Goal: Task Accomplishment & Management: Contribute content

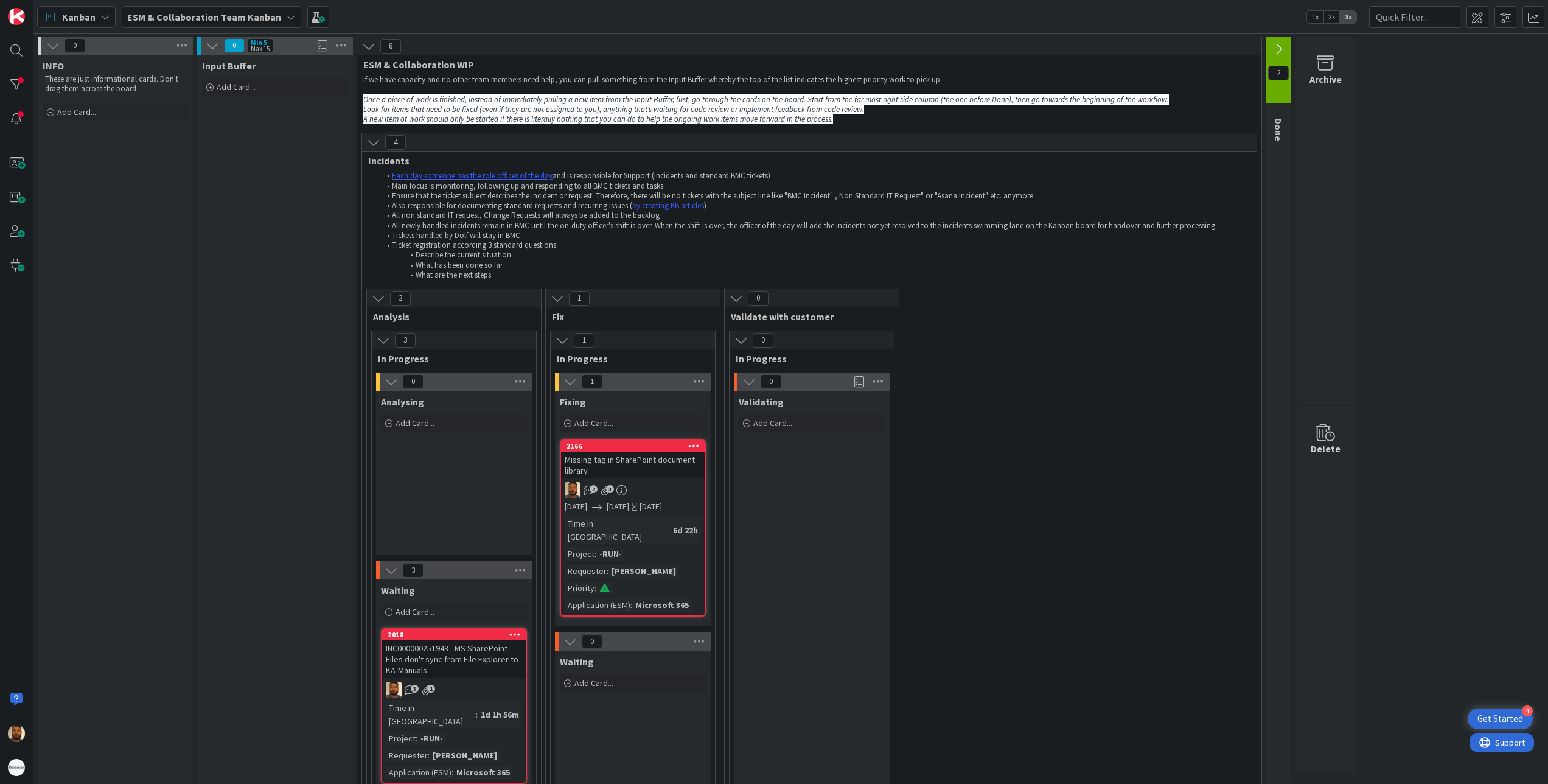
scroll to position [608, 0]
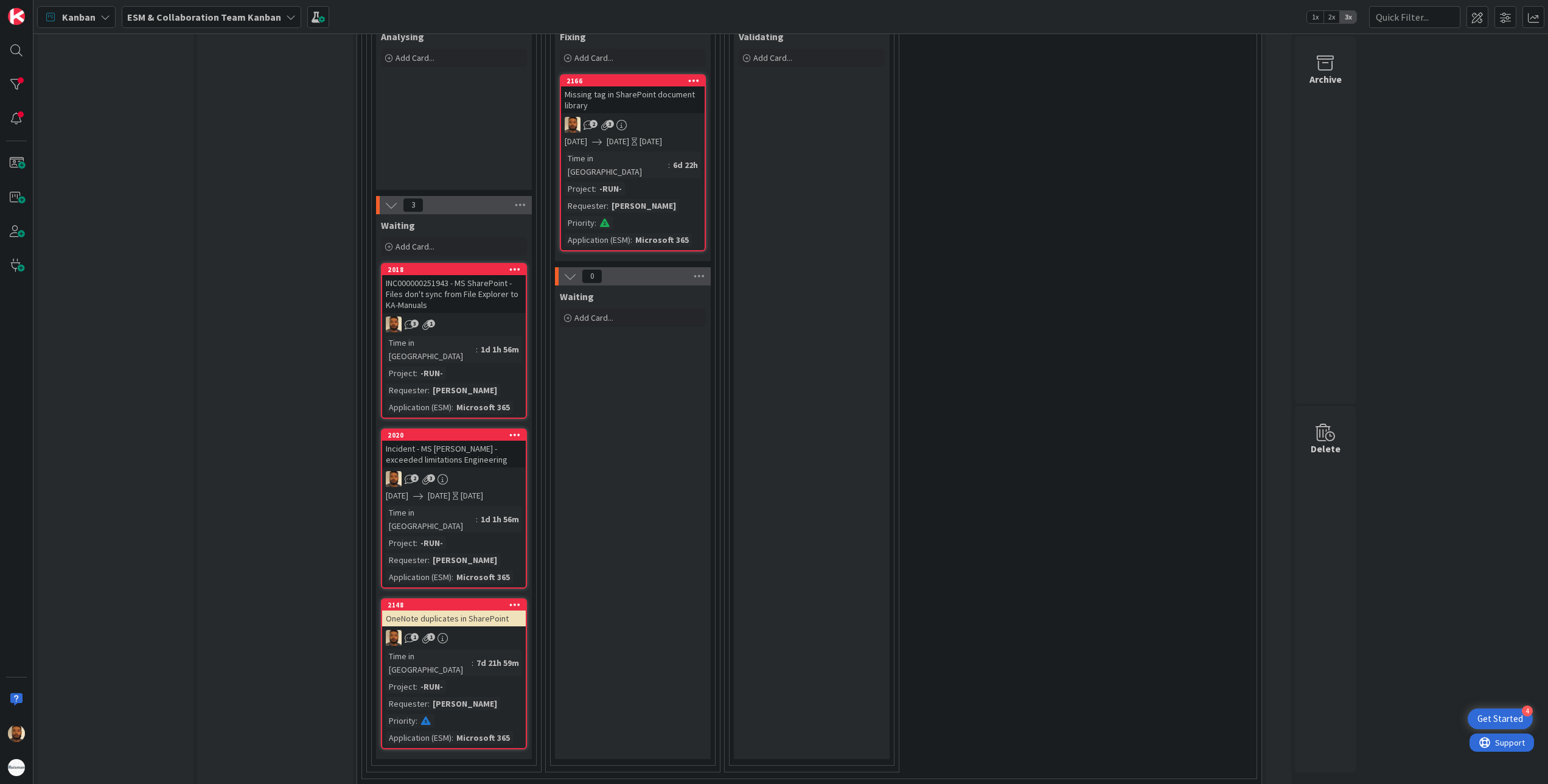
click at [490, 442] on div "Incident - MS [PERSON_NAME] - exceeded limitations Engineering" at bounding box center [453, 454] width 143 height 27
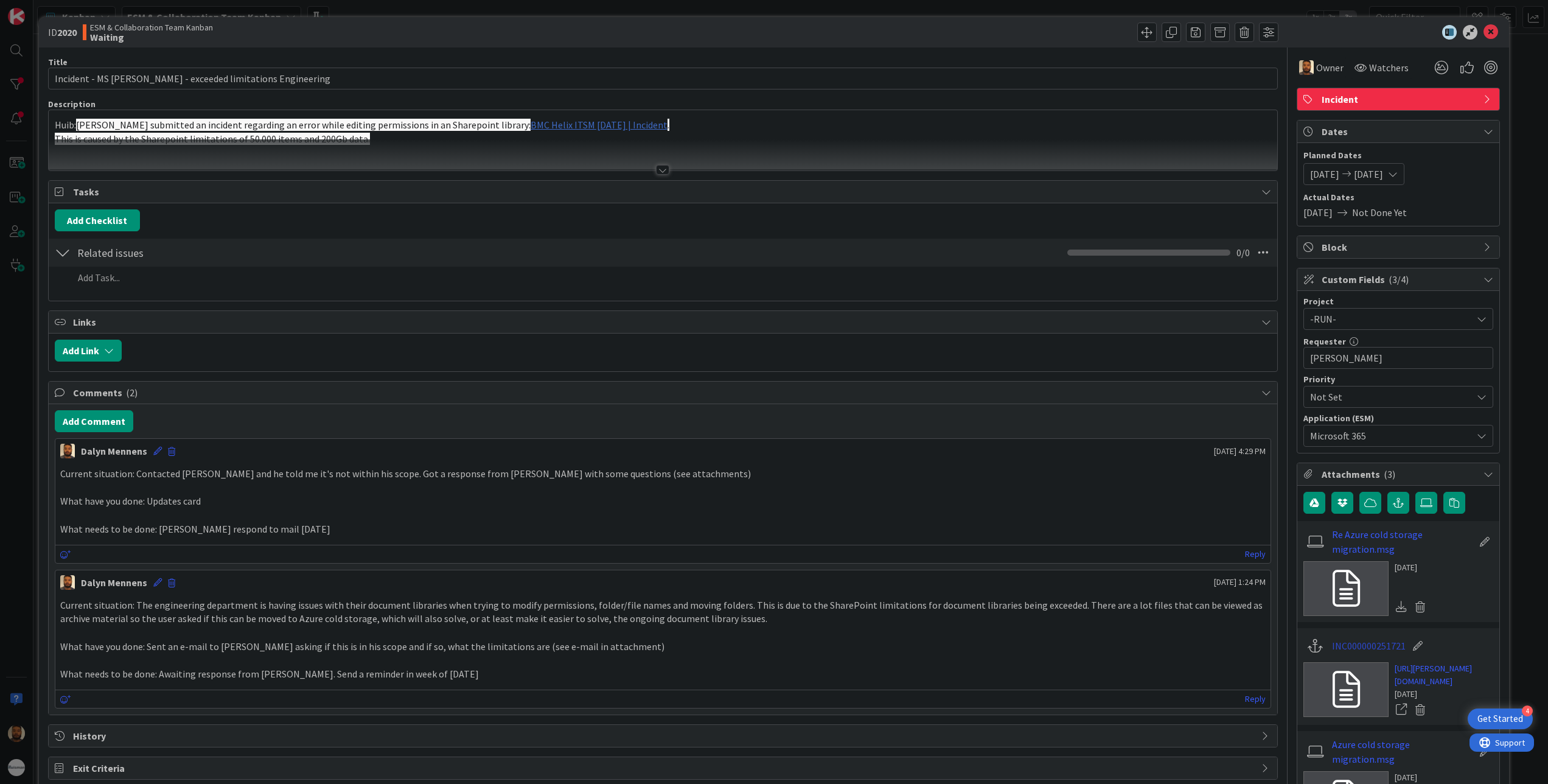
click at [1365, 645] on link "INC000000251721" at bounding box center [1369, 645] width 74 height 14
click at [1484, 36] on icon at bounding box center [1490, 31] width 14 height 14
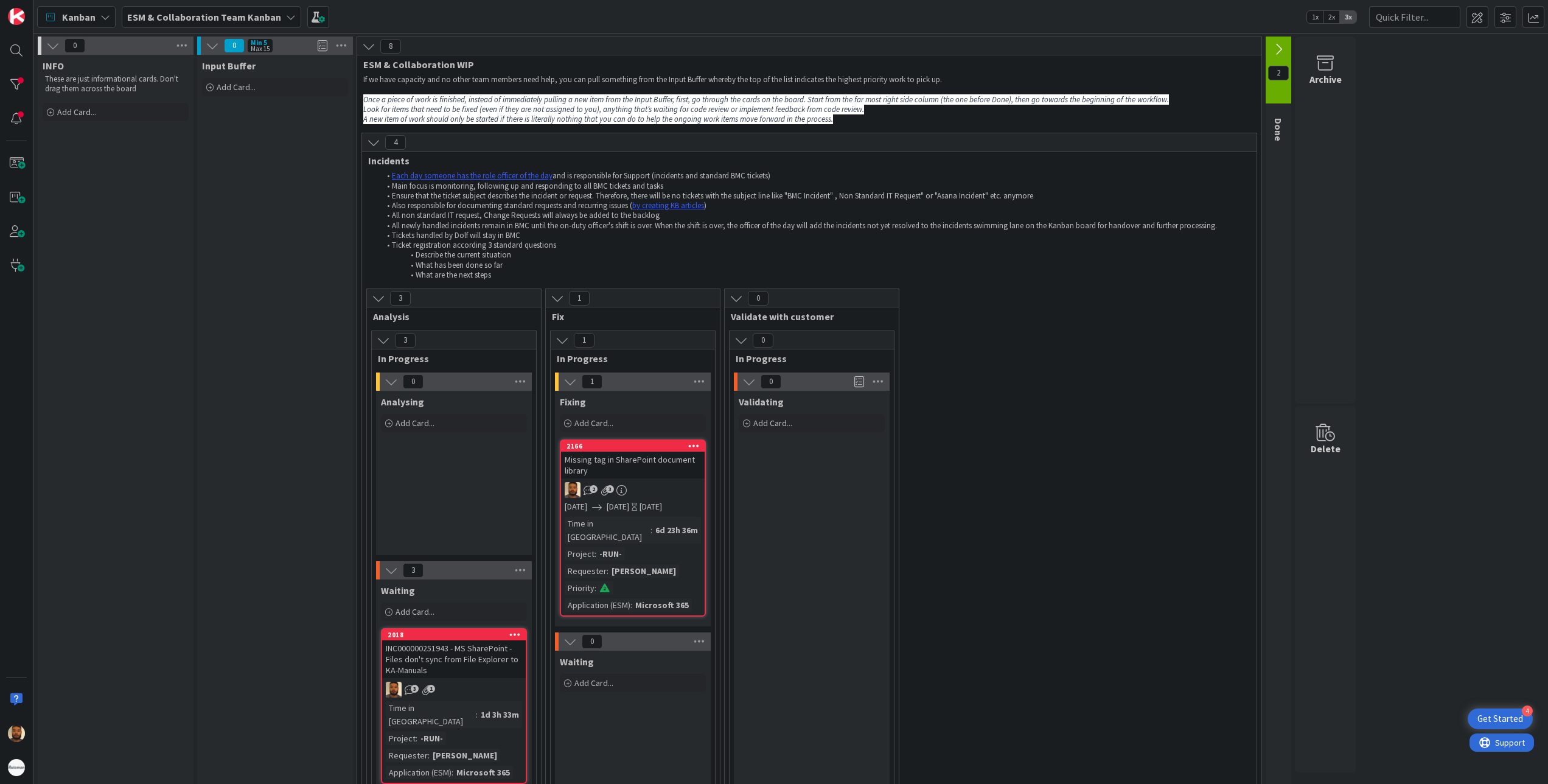
click at [249, 14] on b "ESM & Collaboration Team Kanban" at bounding box center [204, 17] width 154 height 12
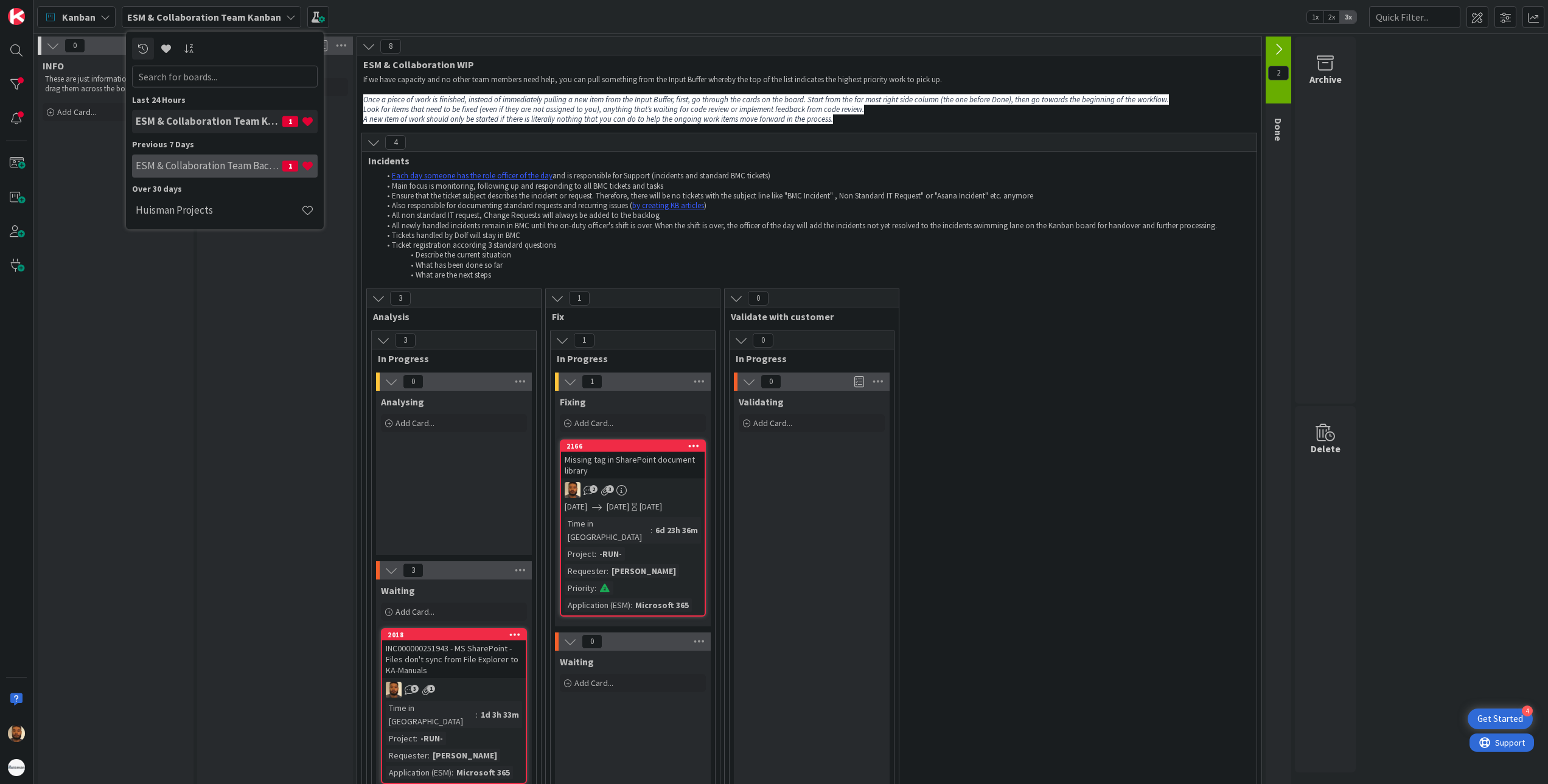
click at [222, 169] on h4 "ESM & Collaboration Team Backlog" at bounding box center [209, 165] width 147 height 12
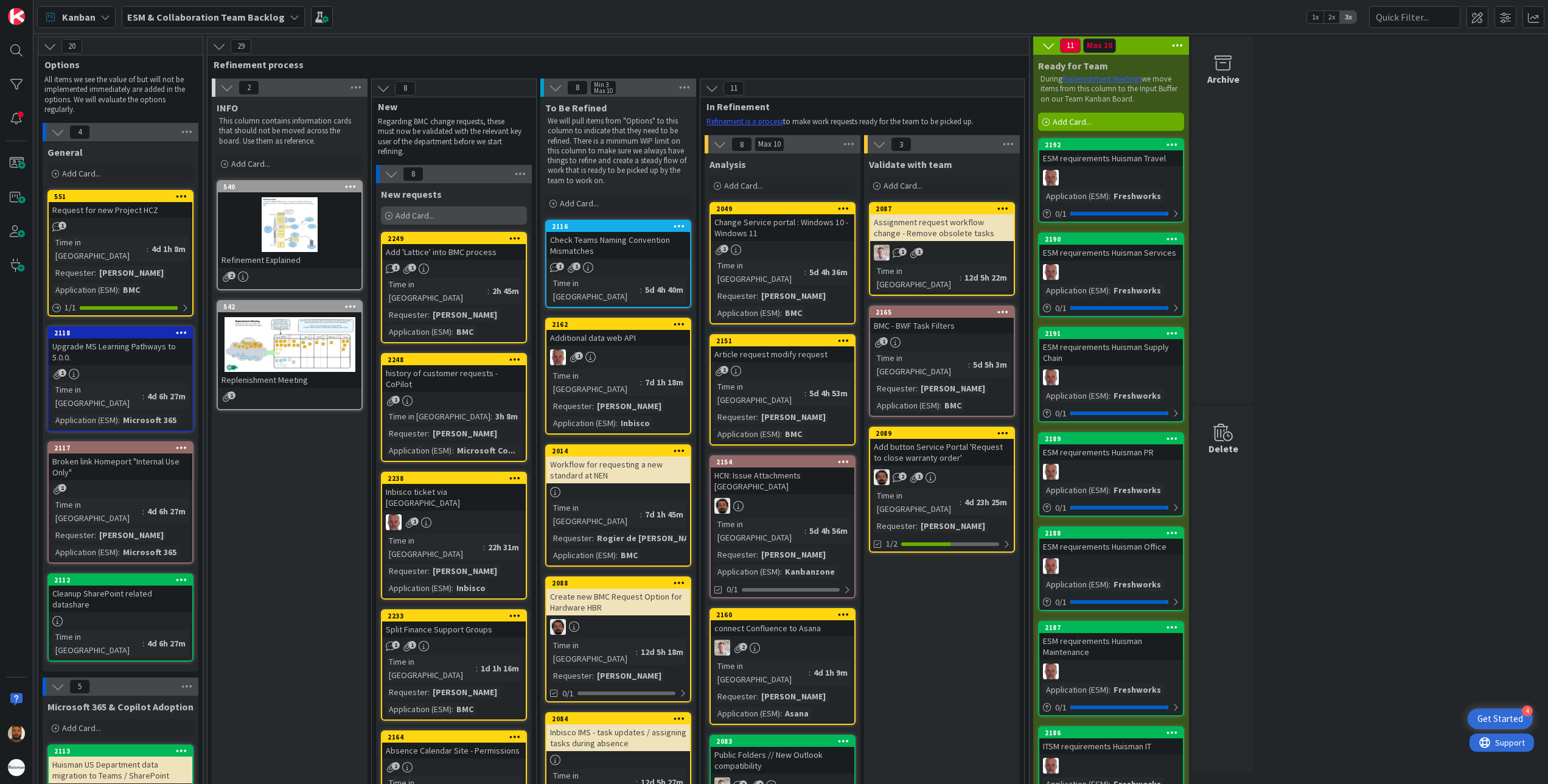
click at [457, 214] on div "Add Card..." at bounding box center [454, 216] width 146 height 19
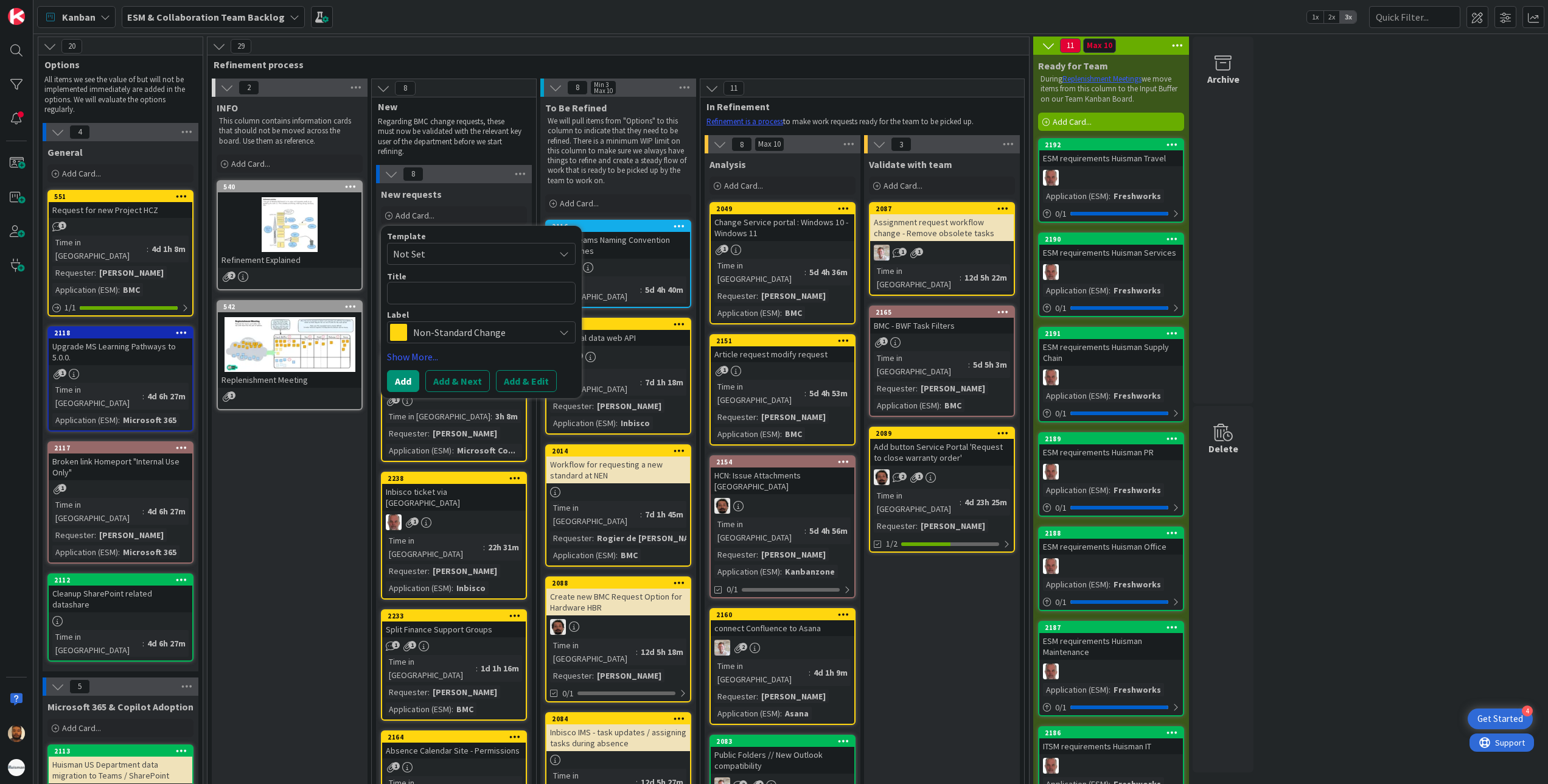
type textarea "x"
type textarea "A"
type textarea "x"
type textarea "Ad"
type textarea "x"
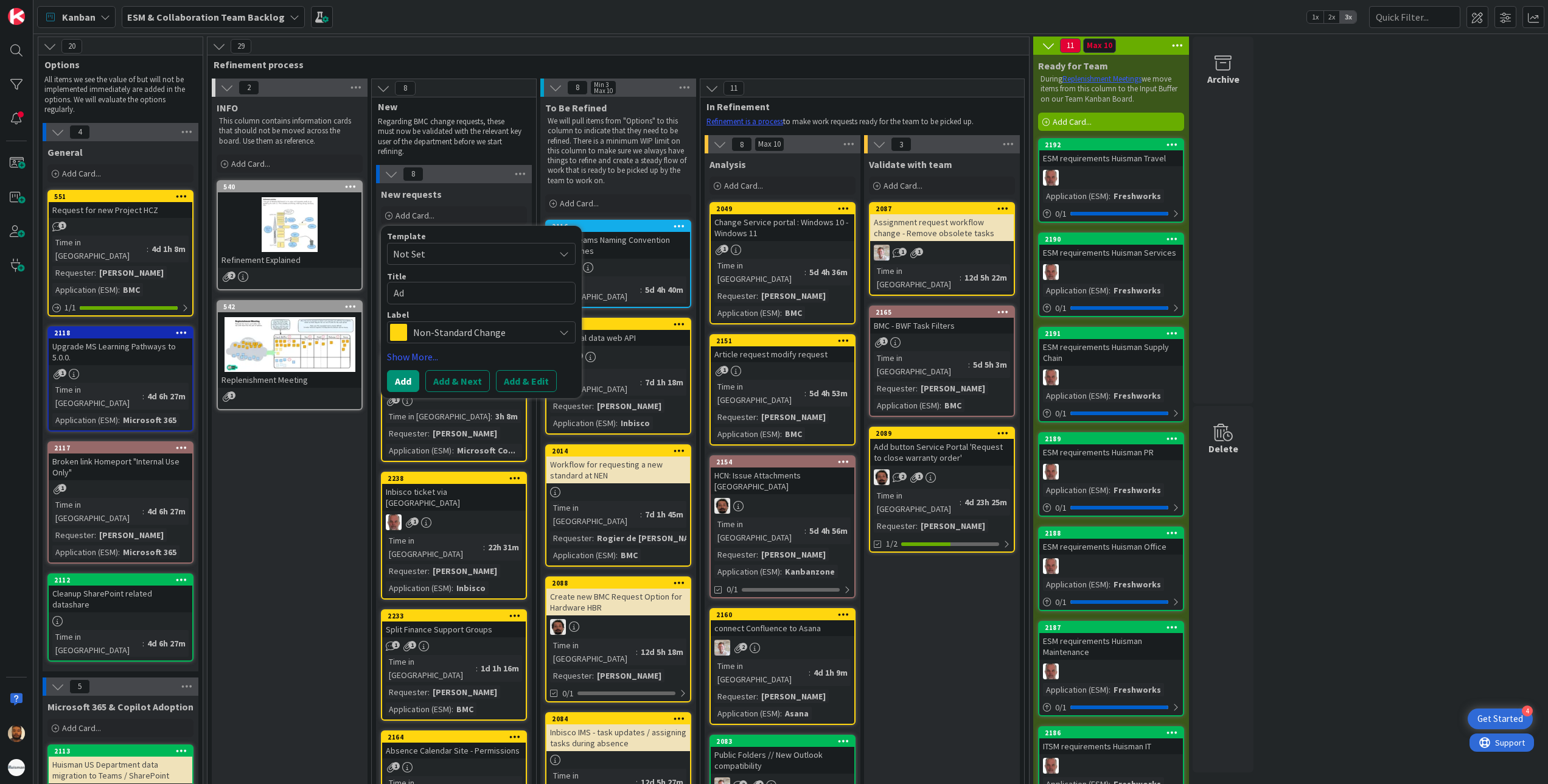
type textarea "Add"
type textarea "x"
type textarea "Add"
type textarea "x"
type textarea "Add n"
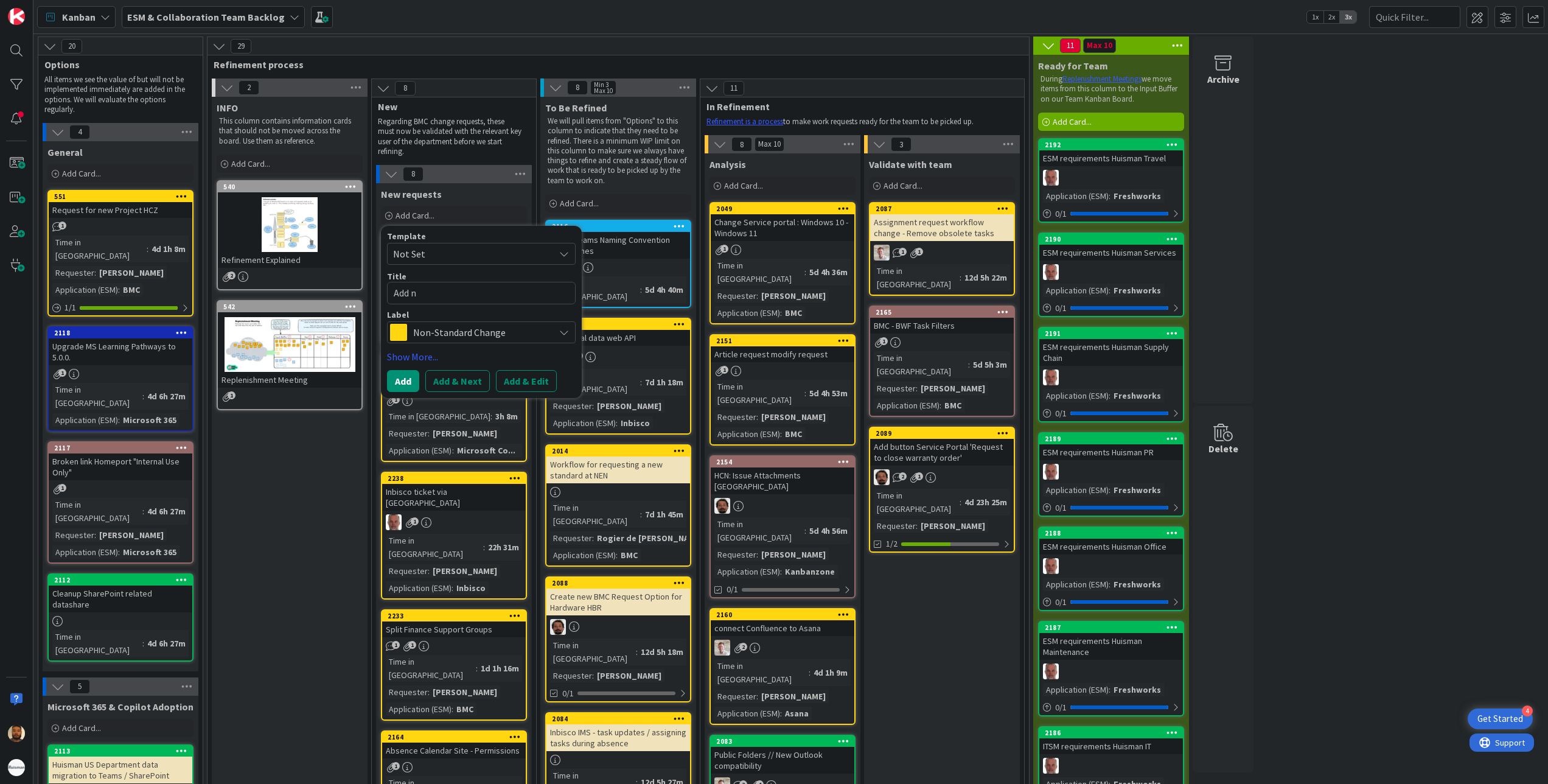
type textarea "x"
type textarea "Add ne"
type textarea "x"
type textarea "Add new"
type textarea "x"
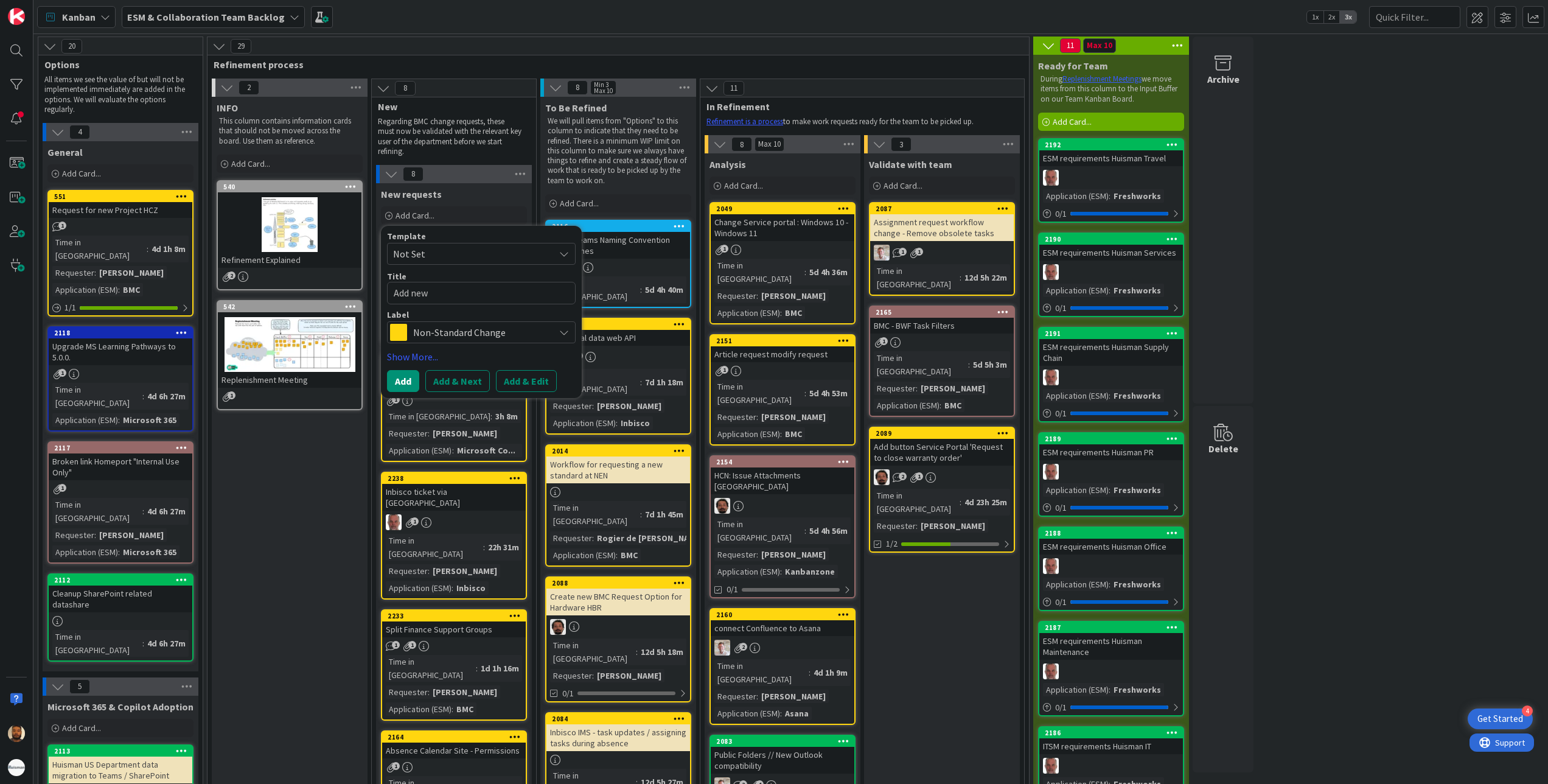
type textarea "Add new"
type textarea "x"
type textarea "Add new s"
type textarea "x"
type textarea "Add new se"
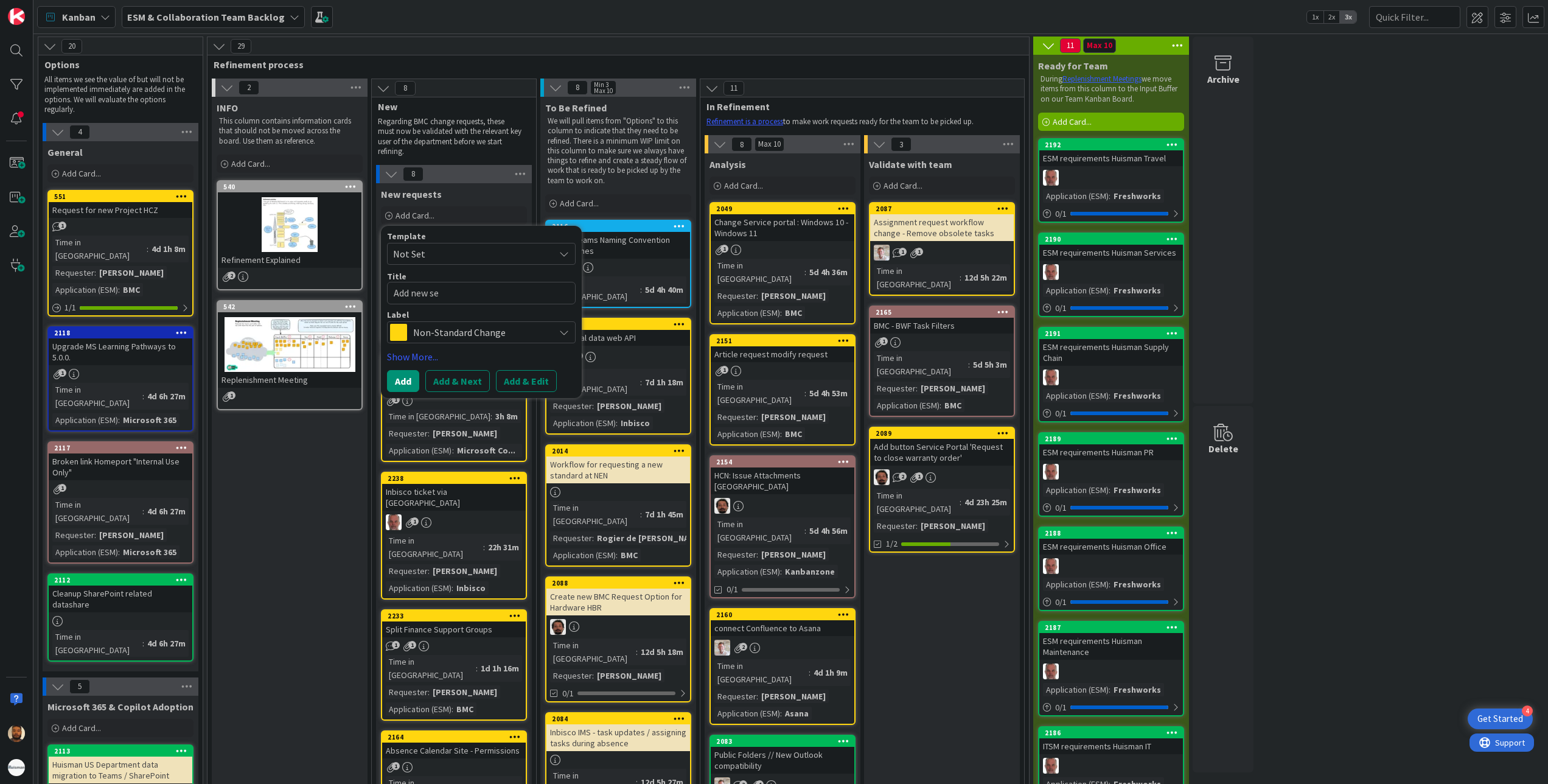
type textarea "x"
type textarea "Add new ser"
type textarea "x"
type textarea "Add new serv"
type textarea "x"
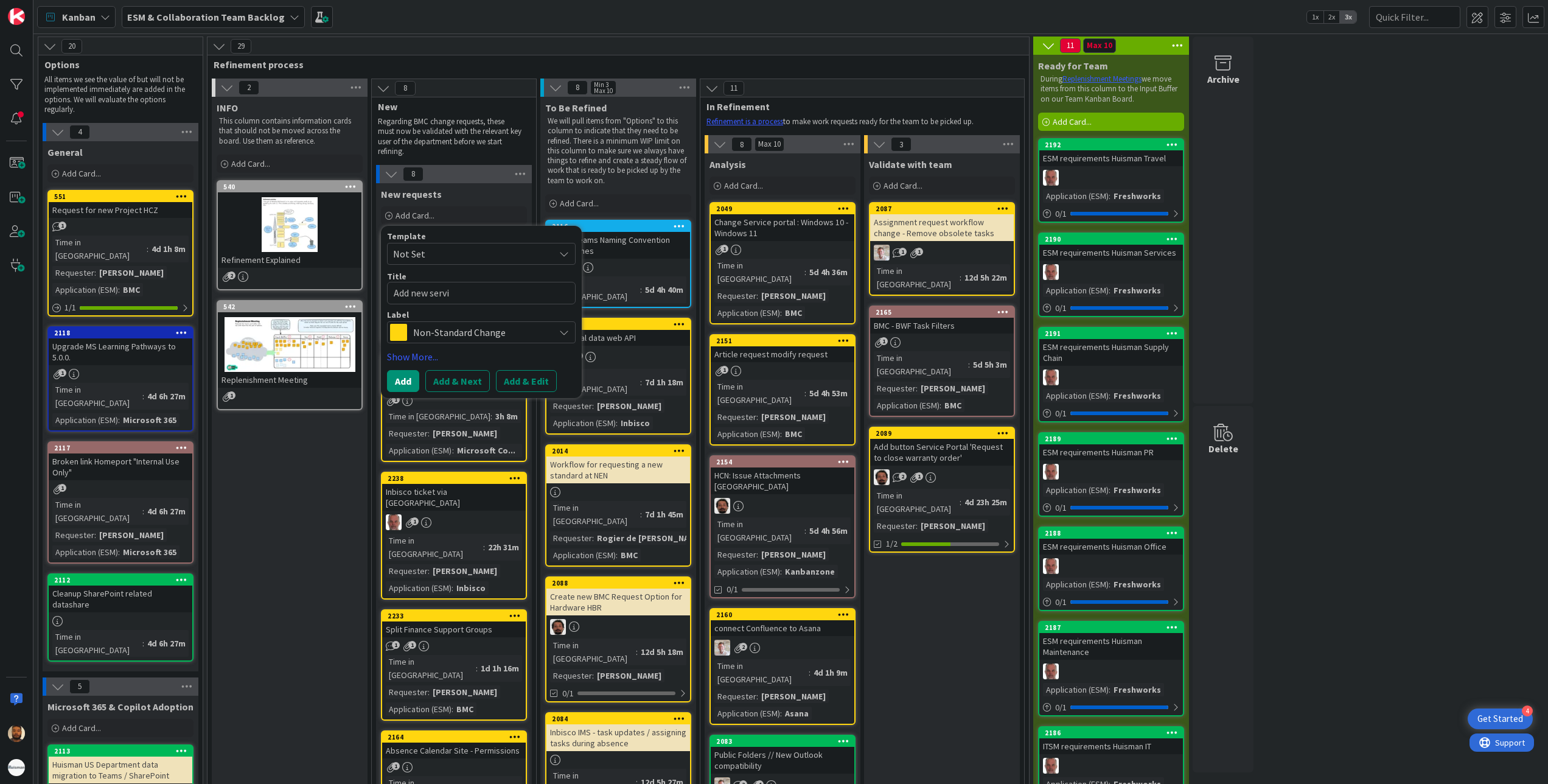
type textarea "Add new servic"
type textarea "x"
type textarea "Add new service"
type textarea "x"
type textarea "Add new service"
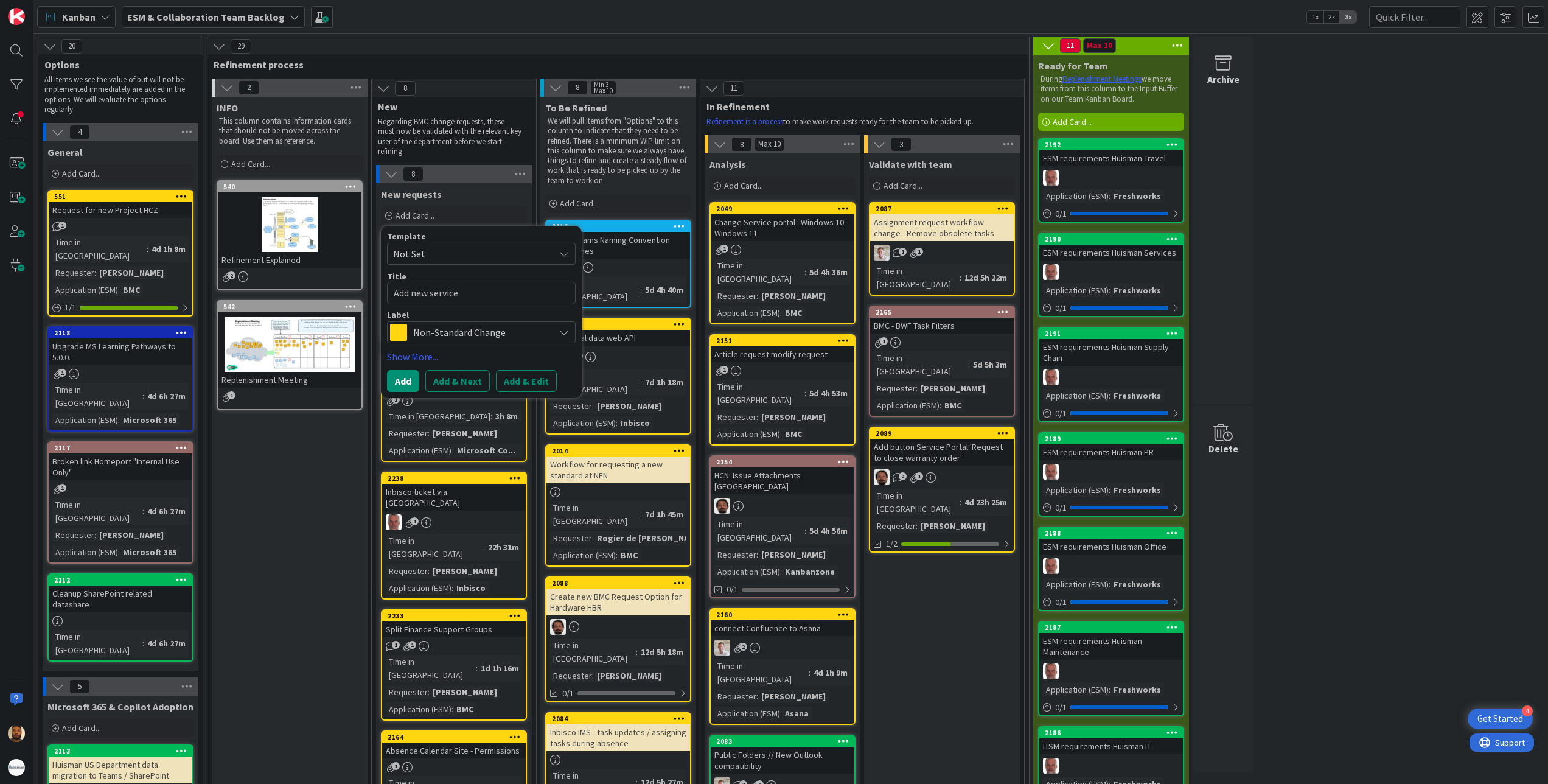
type textarea "x"
type textarea "Add new service r"
type textarea "x"
type textarea "Add new service re"
type textarea "x"
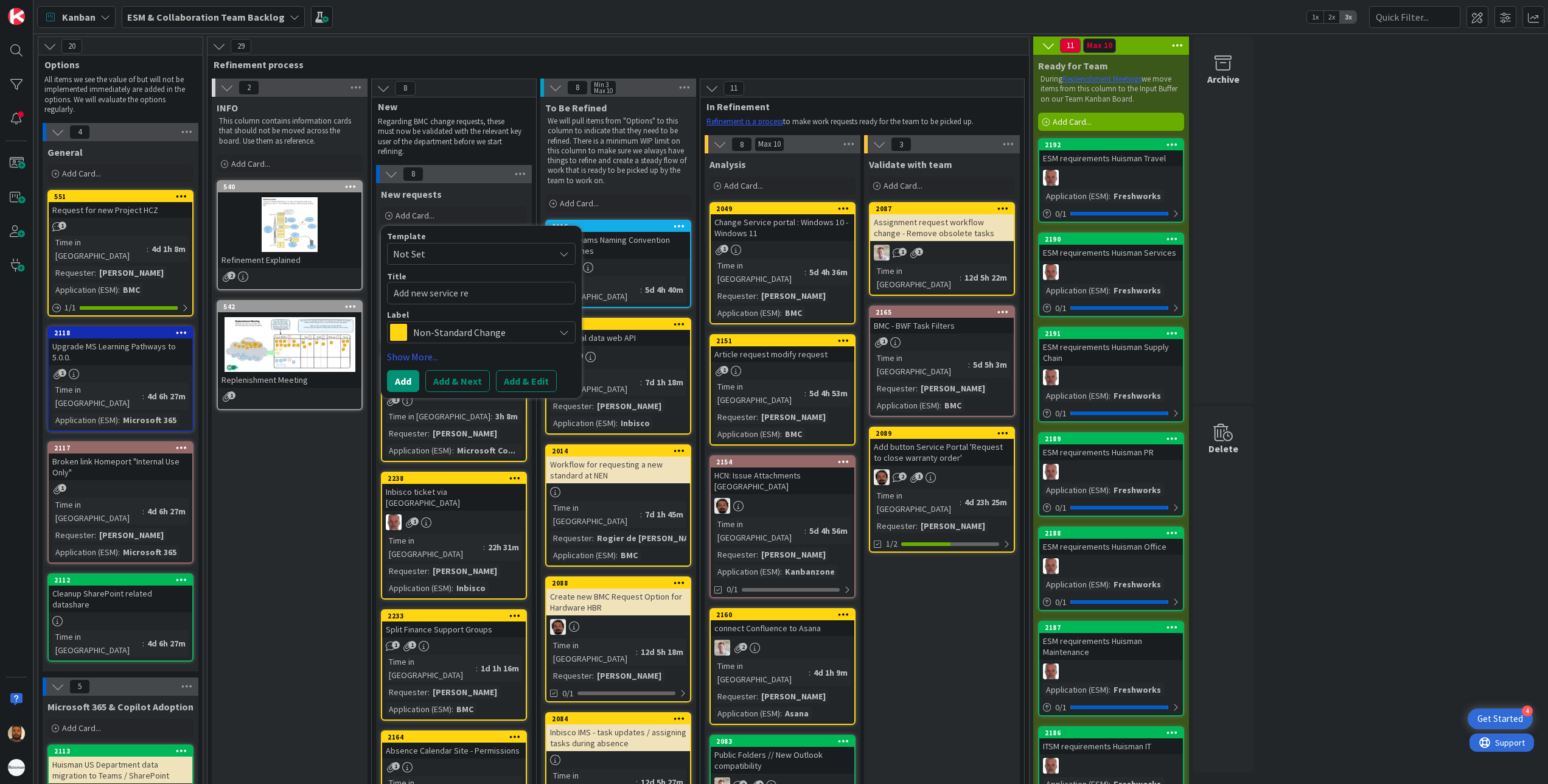
type textarea "Add new service req"
type textarea "x"
type textarea "Add new service requ"
type textarea "x"
type textarea "Add new service reque"
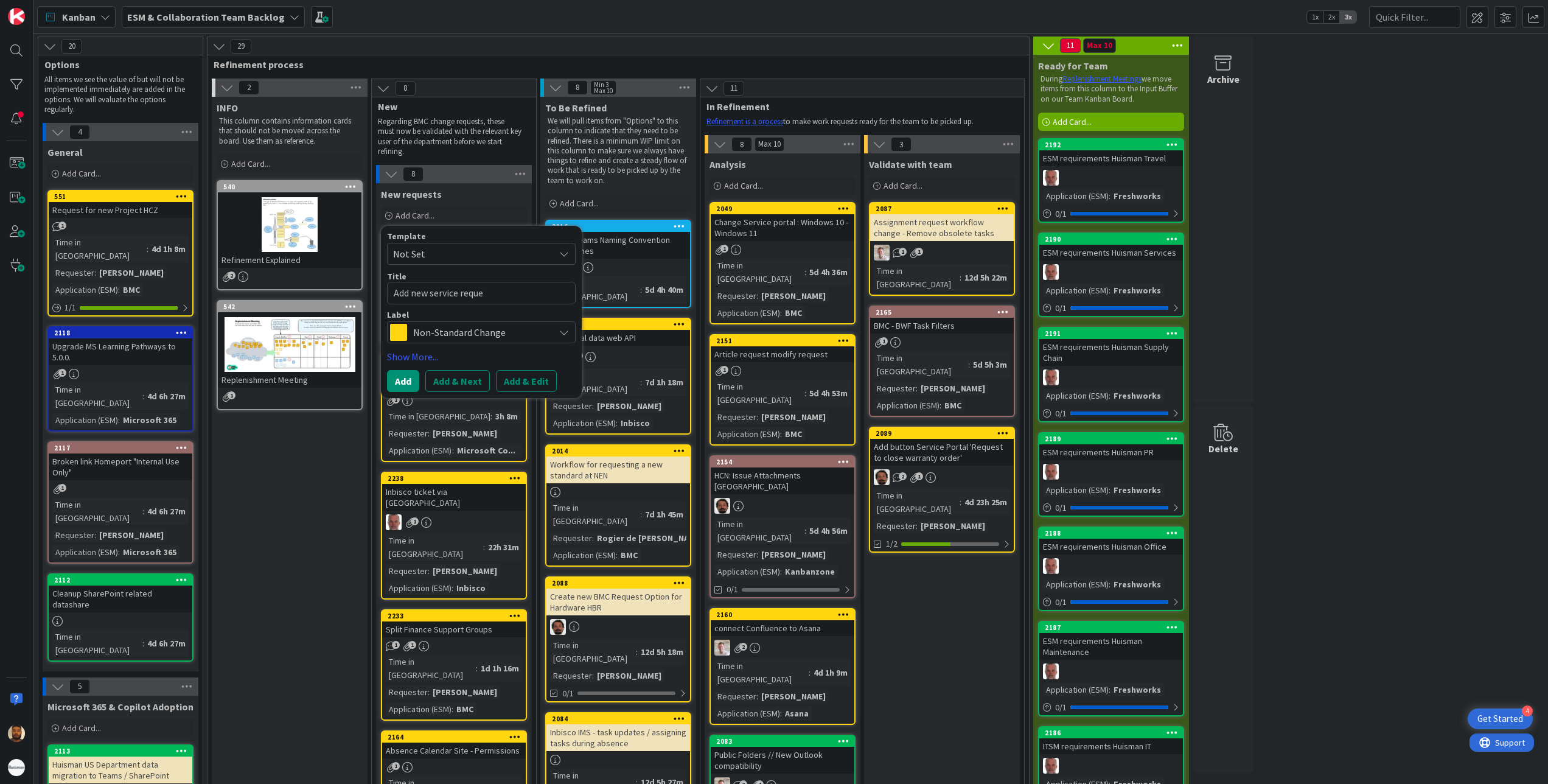
type textarea "x"
type textarea "Add new service reques"
type textarea "x"
type textarea "Add new service request"
type textarea "x"
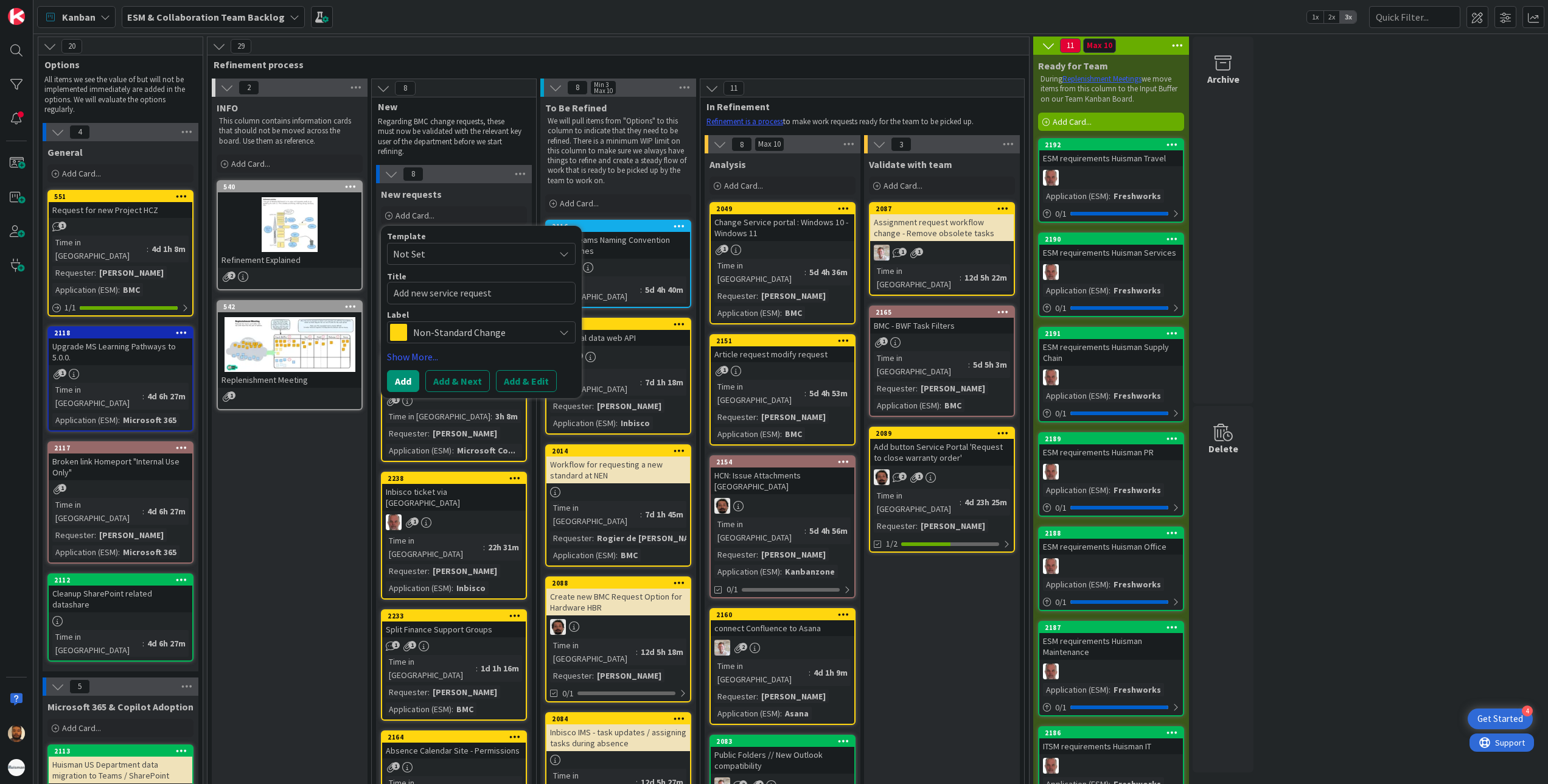
type textarea "Add new service request"
type textarea "x"
type textarea "Add new service request B"
type textarea "x"
type textarea "Add new service request BMC"
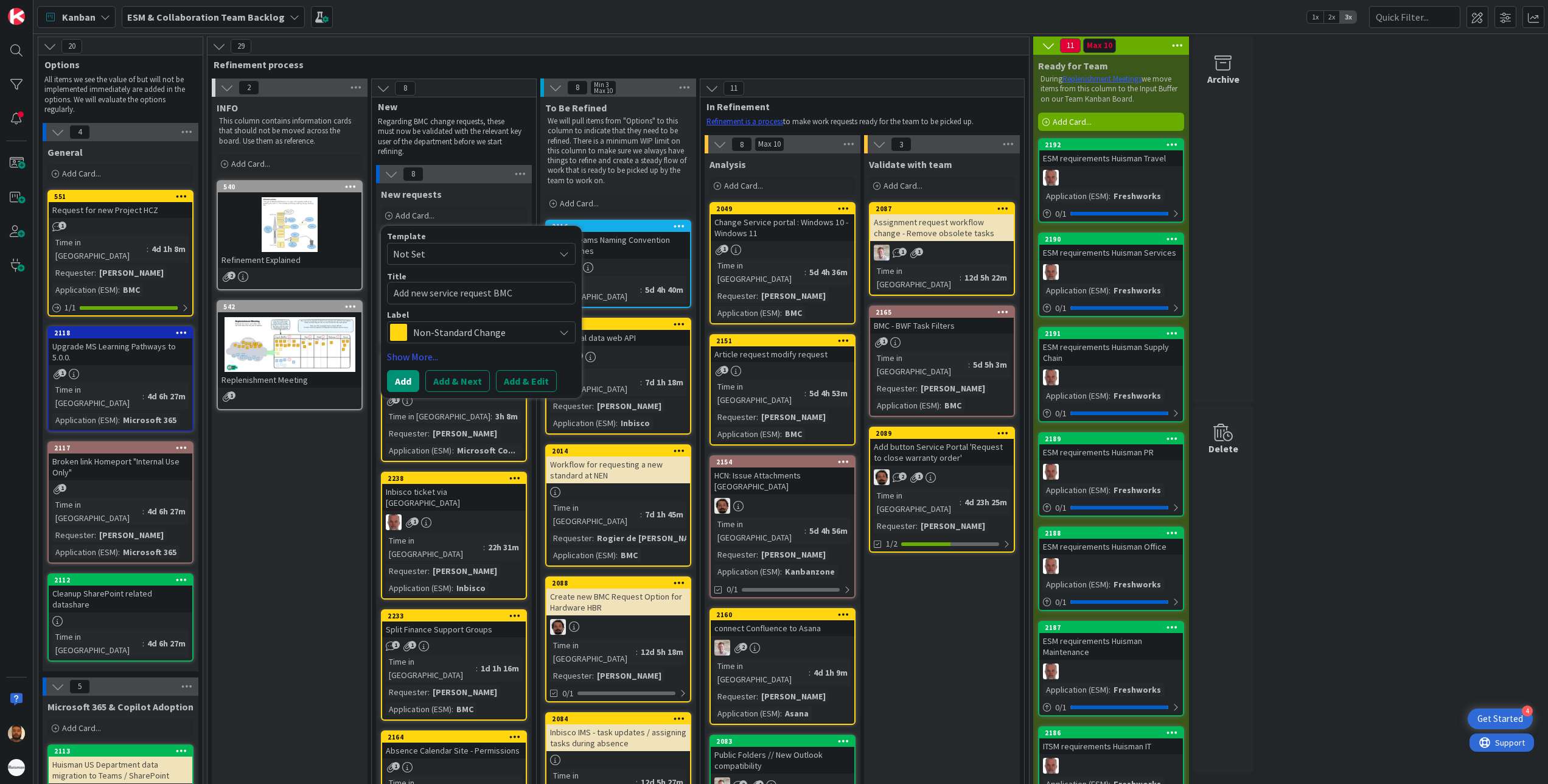
type textarea "x"
type textarea "Add new service request BMC"
type textarea "x"
type textarea "Add new service request BMC '"
type textarea "x"
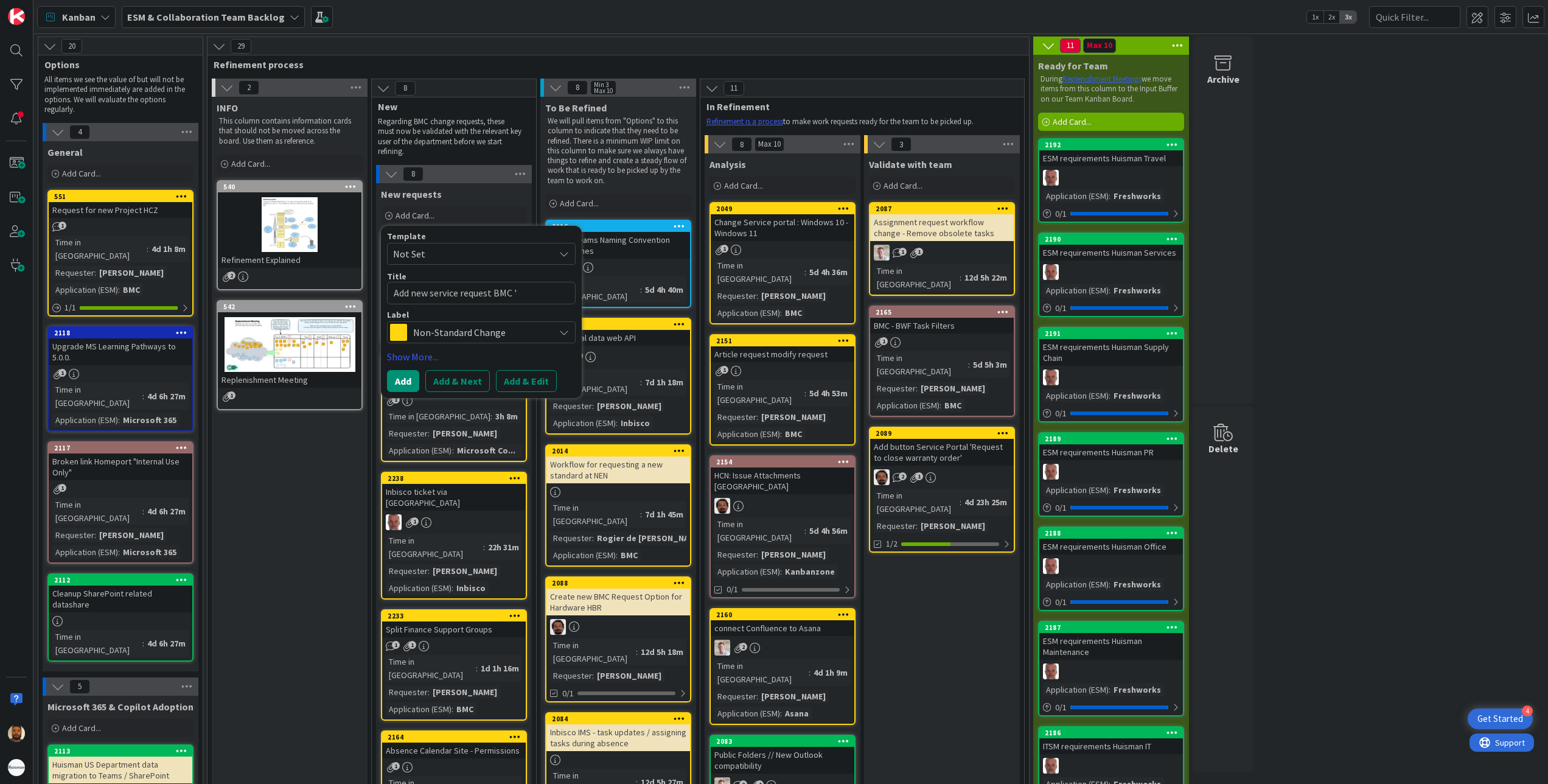
type textarea "Add new service request BMC 'R"
type textarea "x"
type textarea "Add new service request BMC 'Re"
type textarea "x"
type textarea "Add new service request BMC 'Req"
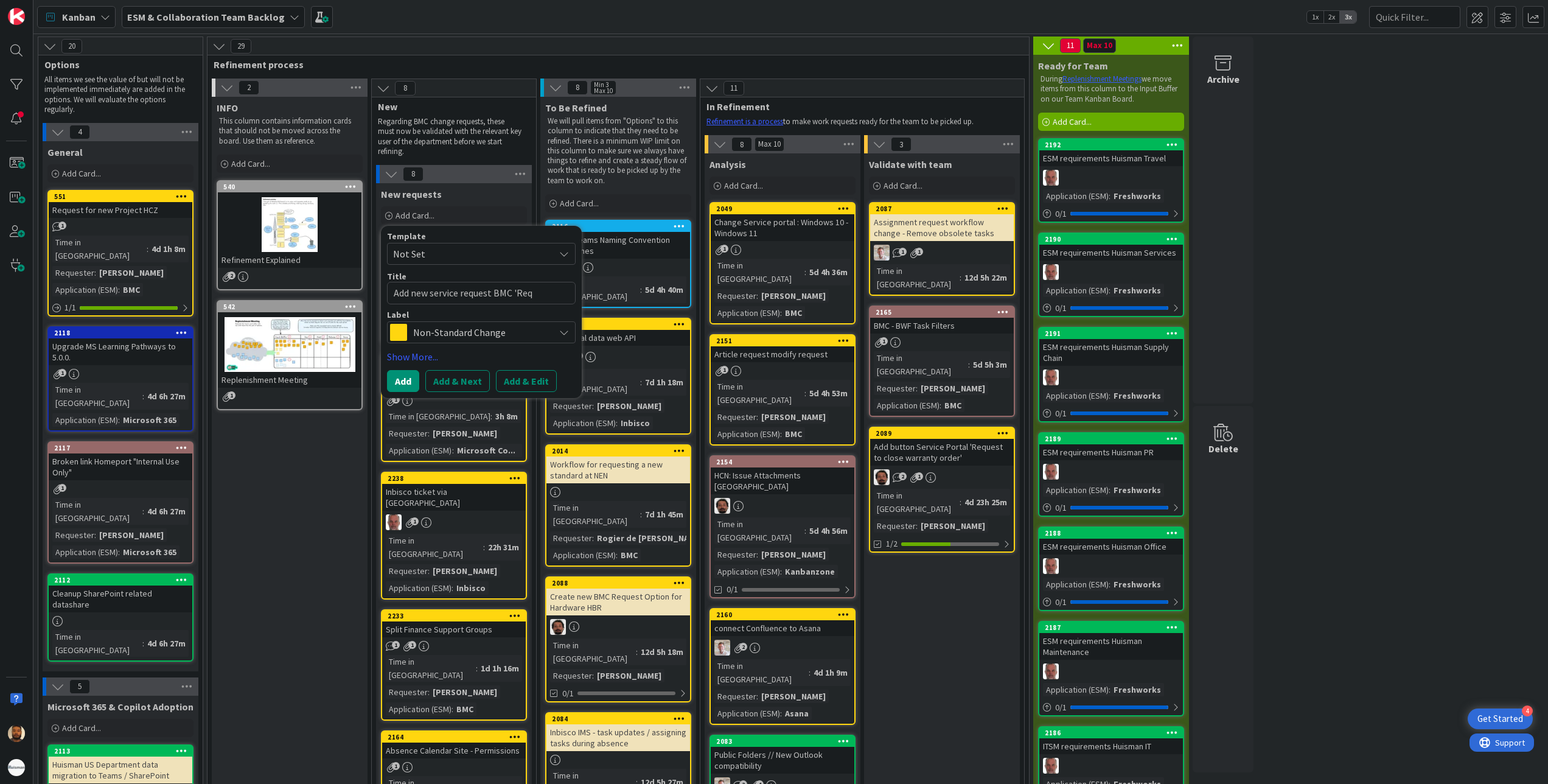
type textarea "x"
type textarea "Add new service request BMC 'Requ"
type textarea "x"
type textarea "Add new service request BMC 'Reque"
type textarea "x"
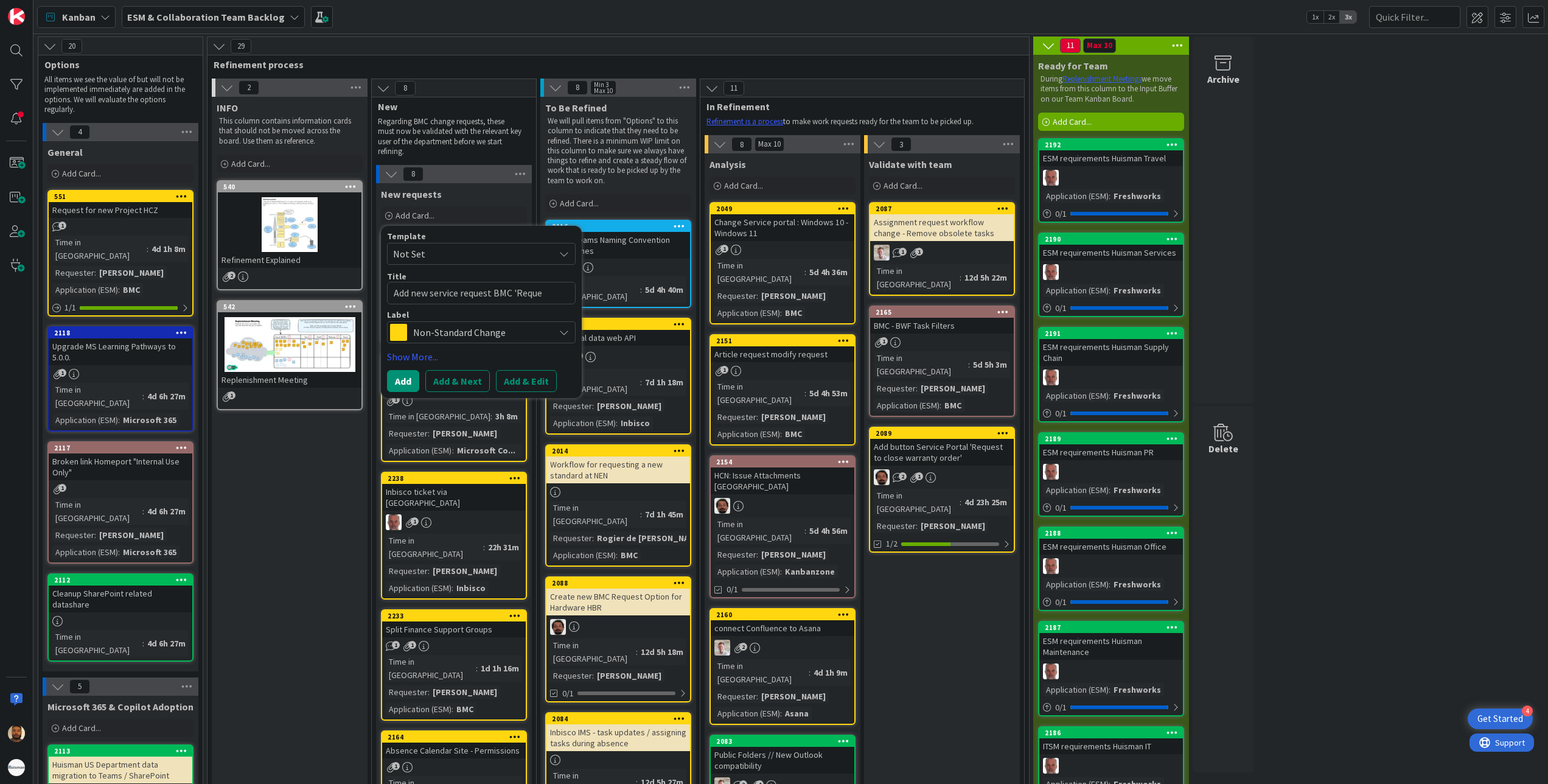
type textarea "Add new service request BMC 'Reques"
type textarea "x"
type textarea "Add new service request BMC 'Request"
type textarea "x"
type textarea "Add new service request BMC 'Request"
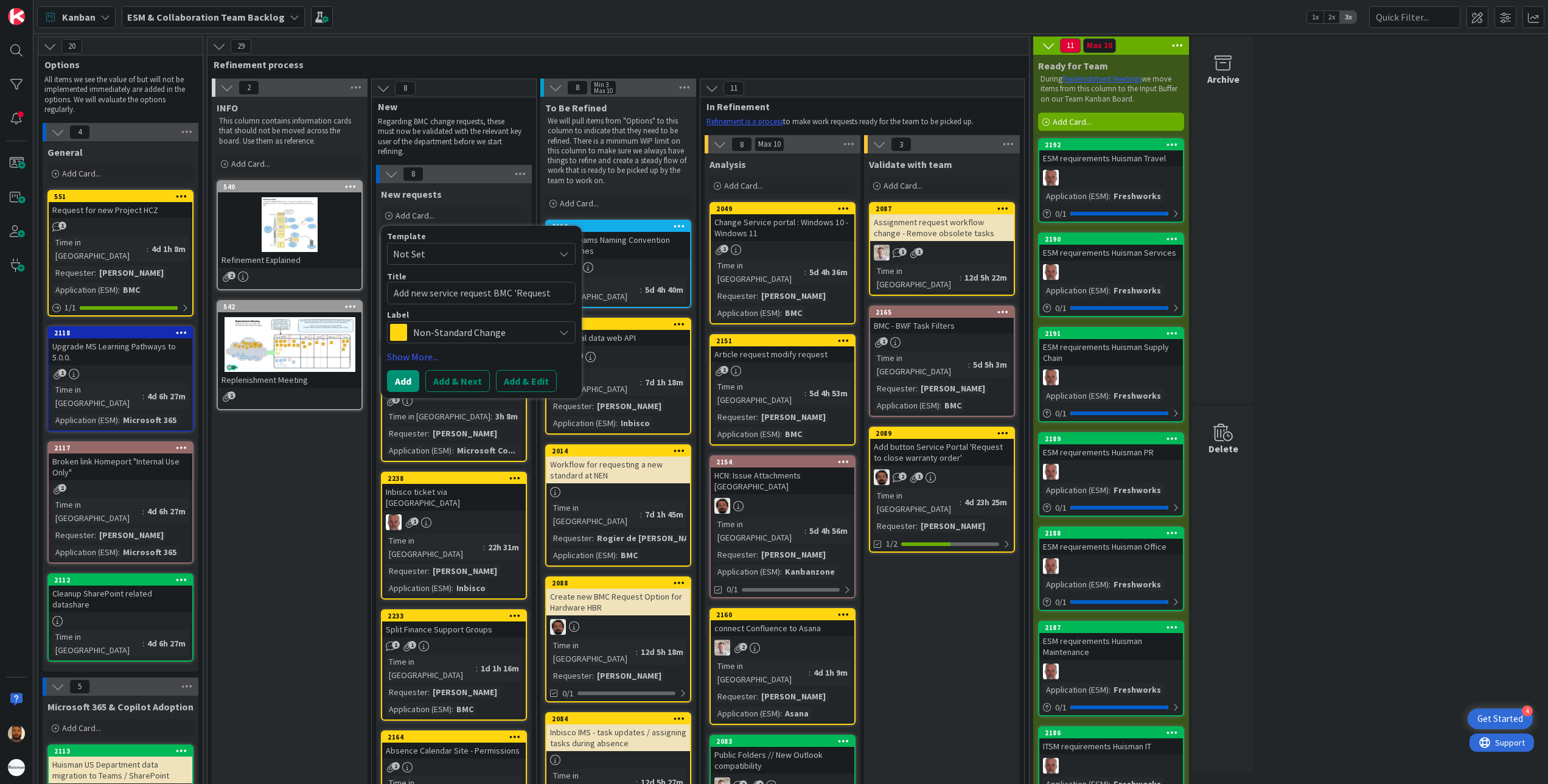
type textarea "x"
type textarea "Add new service request BMC 'Request i"
type textarea "x"
type textarea "Add new service request BMC 'Request in"
type textarea "x"
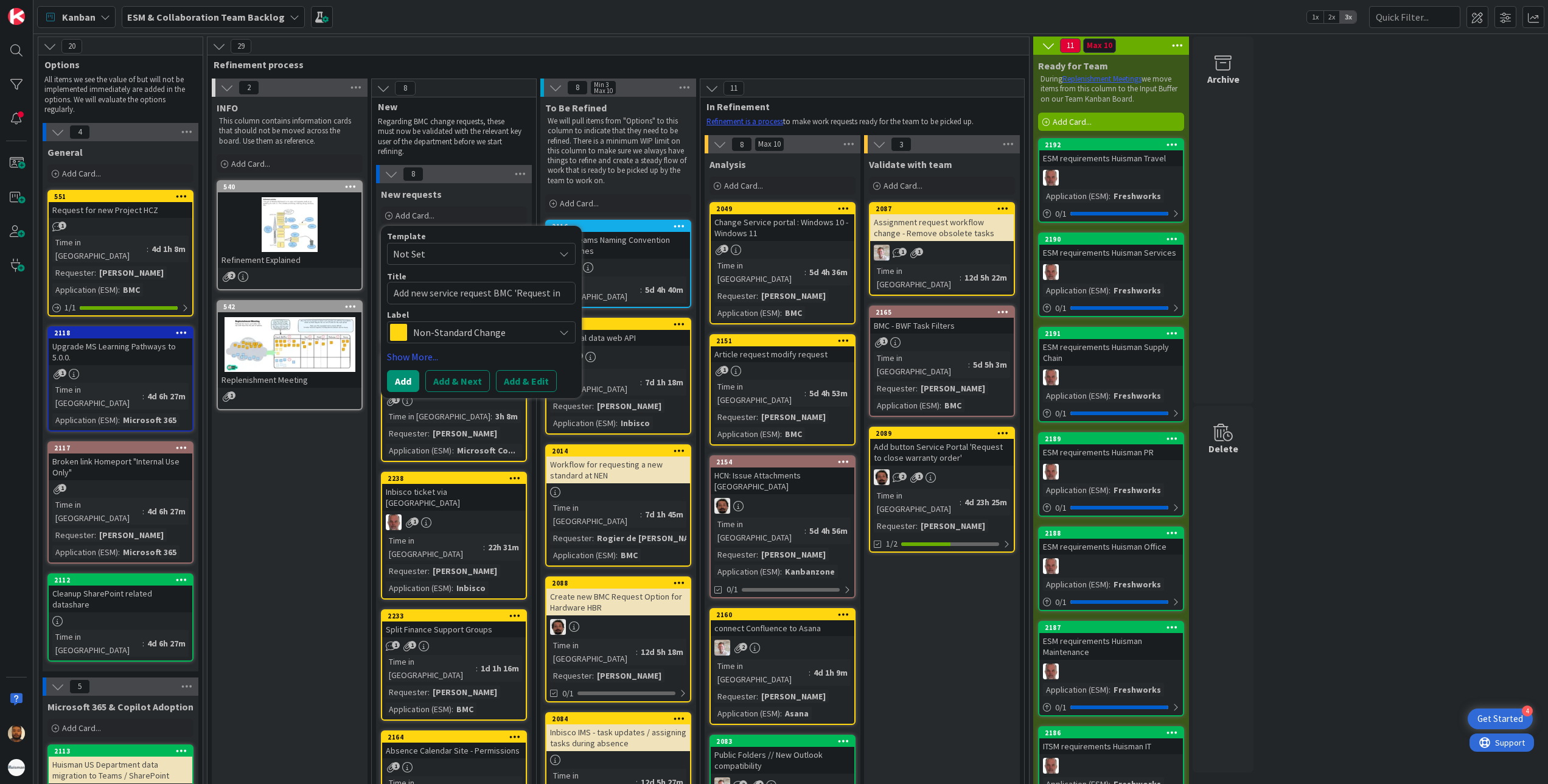
type textarea "Add new service request BMC 'Request int"
type textarea "x"
type textarea "Add new service request BMC 'Request inte"
type textarea "x"
type textarea "Add new service request BMC 'Request intern"
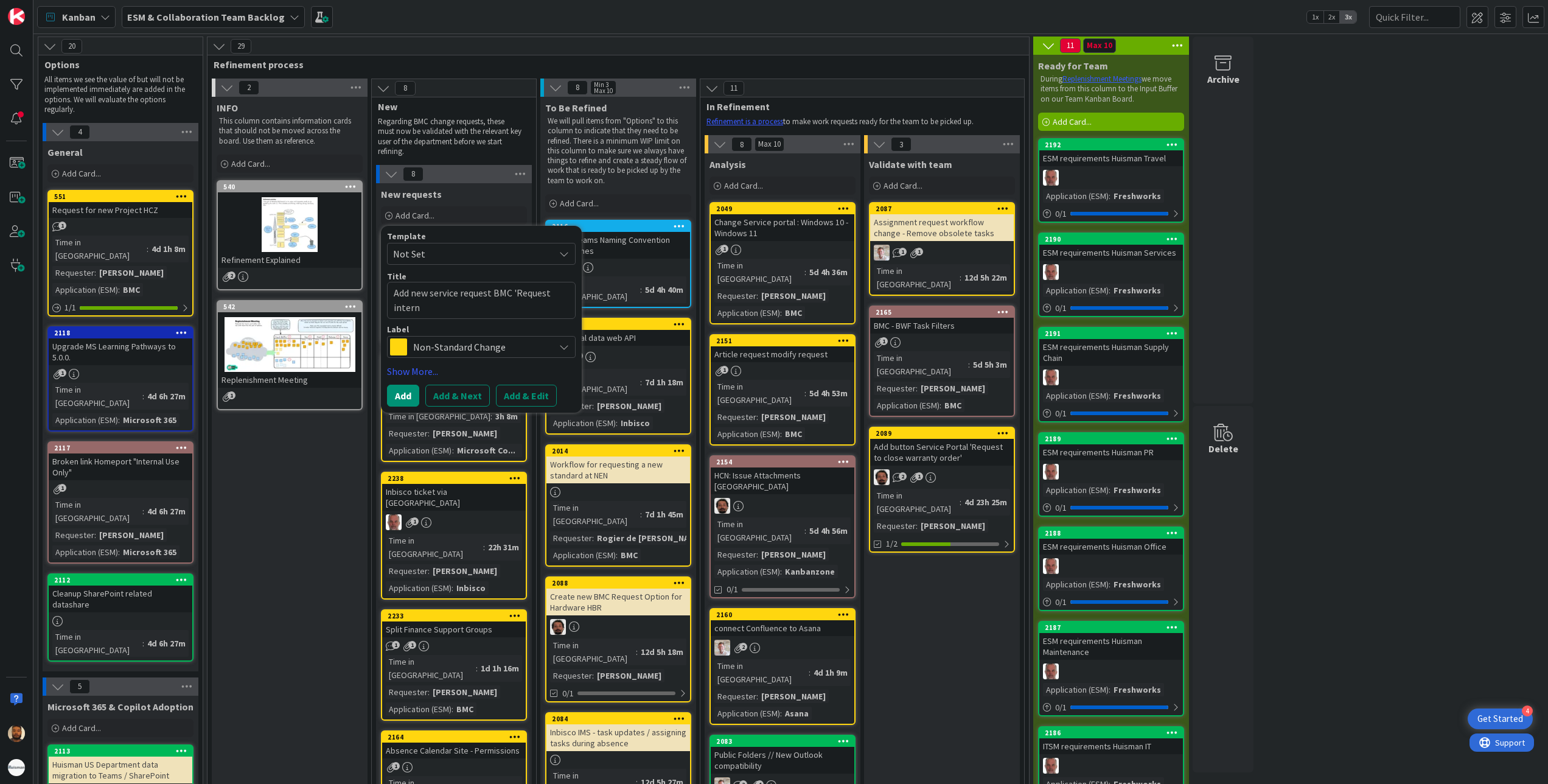
type textarea "x"
type textarea "Add new service request BMC 'Request internal"
type textarea "x"
type textarea "Add new service request BMC 'Request internal"
type textarea "x"
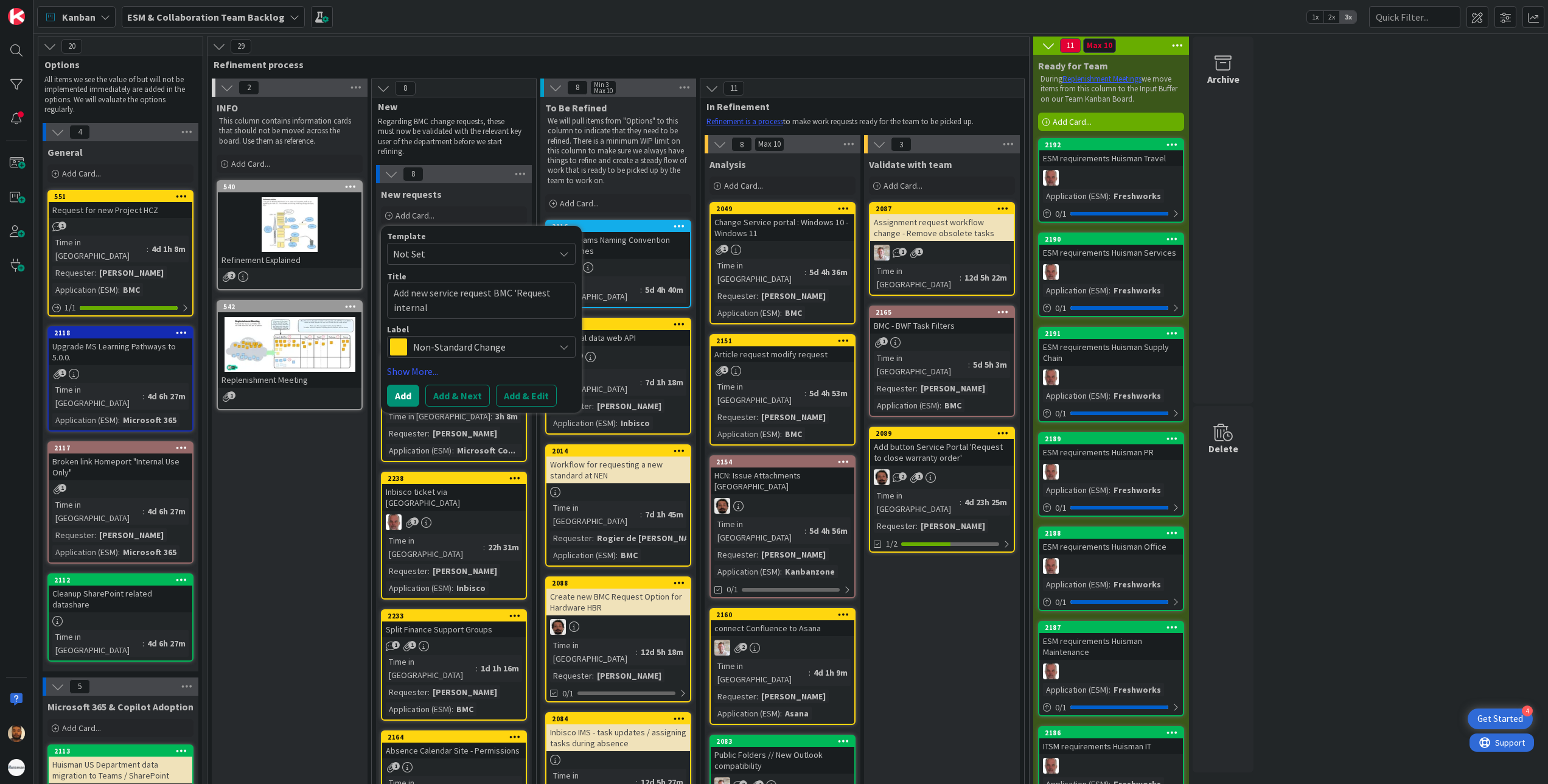
type textarea "Add new service request BMC 'Request internal t"
type textarea "x"
type textarea "Add new service request BMC 'Request internal te"
type textarea "x"
type textarea "Add new service request BMC 'Request internal team"
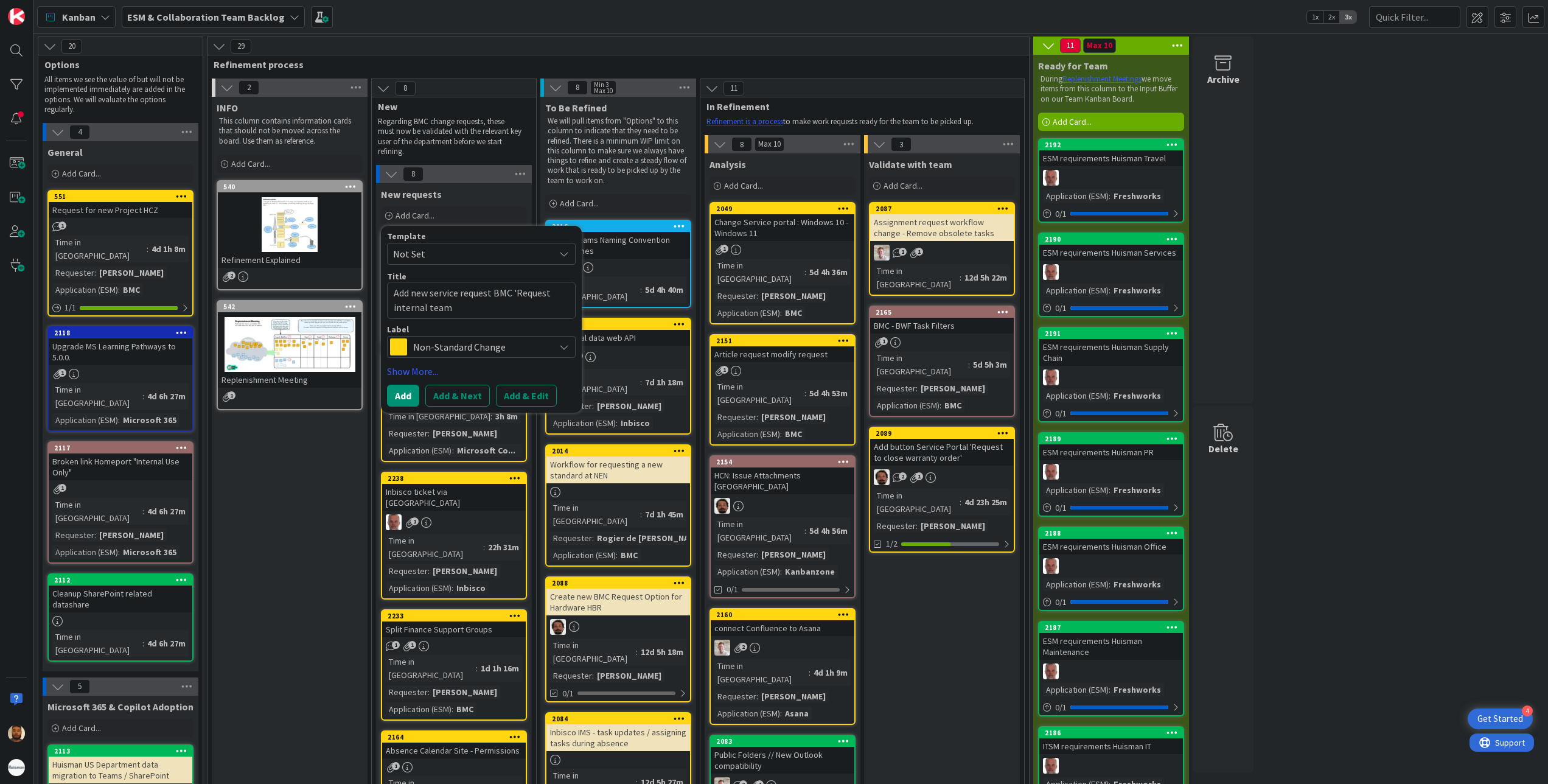
type textarea "x"
type textarea "Add new service request BMC 'Request internal team'"
click at [530, 399] on button "Add & Edit" at bounding box center [526, 395] width 61 height 22
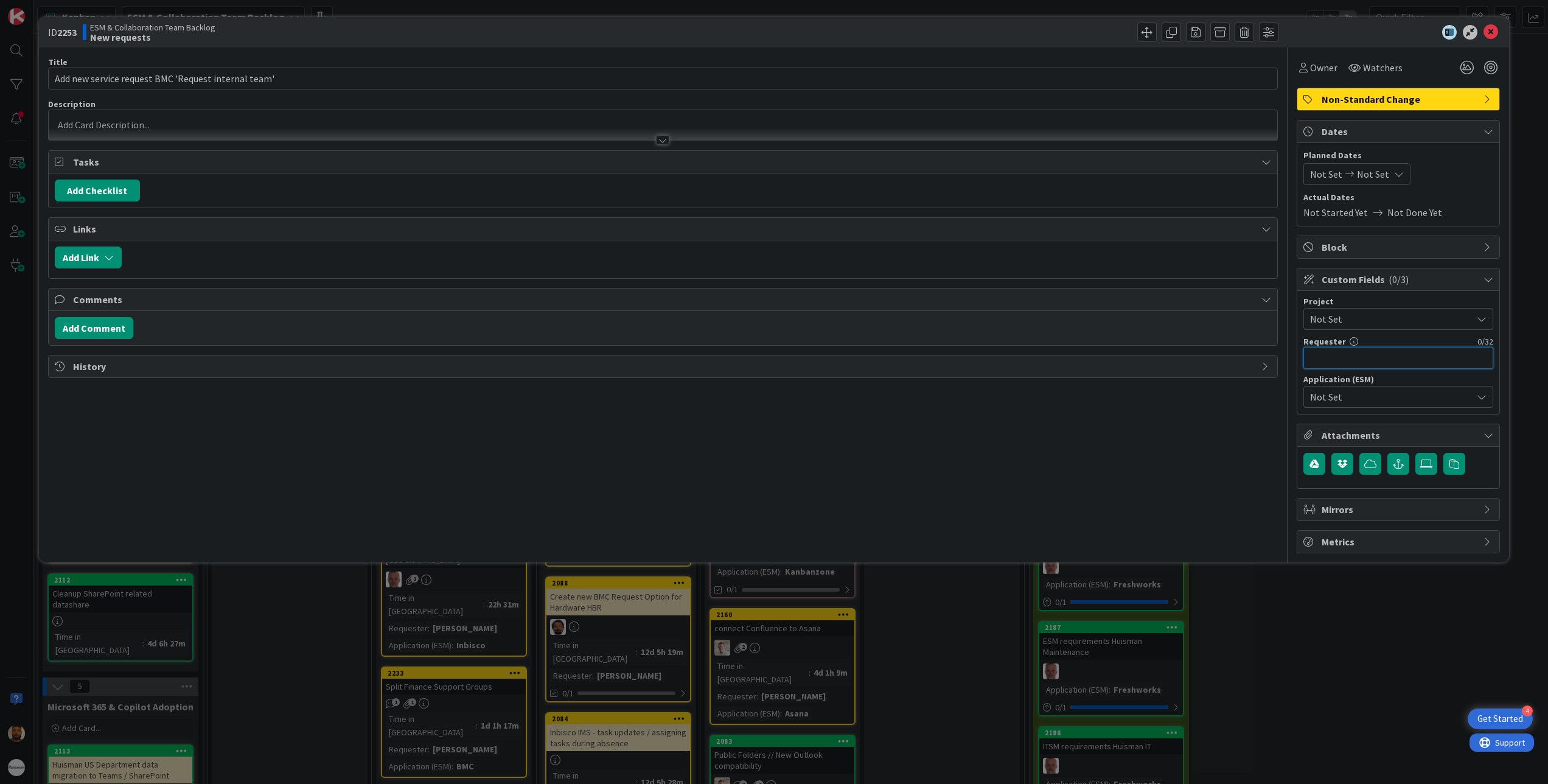
click at [1359, 356] on input "text" at bounding box center [1399, 358] width 190 height 22
type input "Dalyn Mennens"
click at [1423, 393] on span "Not Set" at bounding box center [1388, 396] width 156 height 17
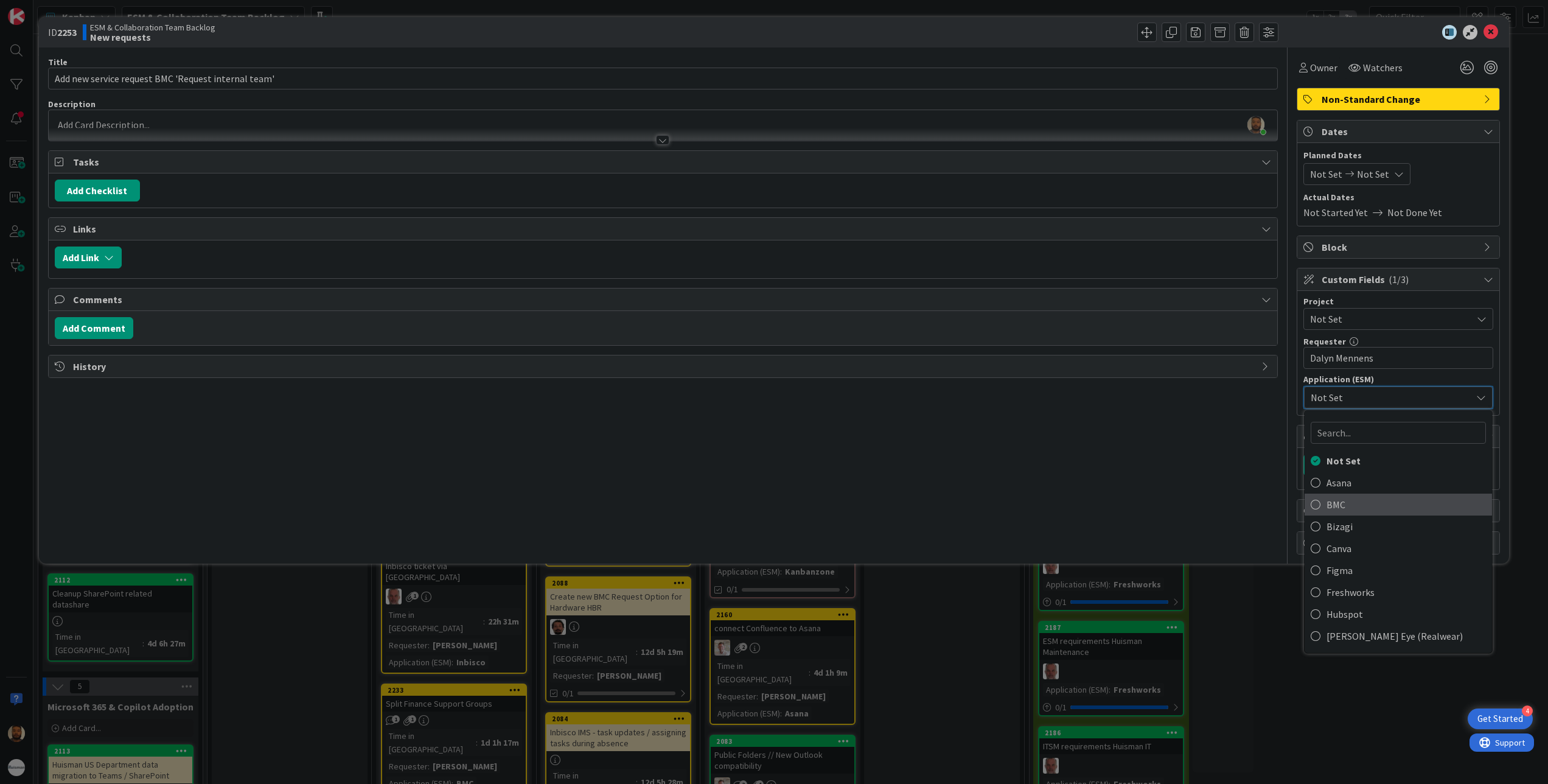
click at [1325, 508] on link "BMC" at bounding box center [1398, 505] width 188 height 22
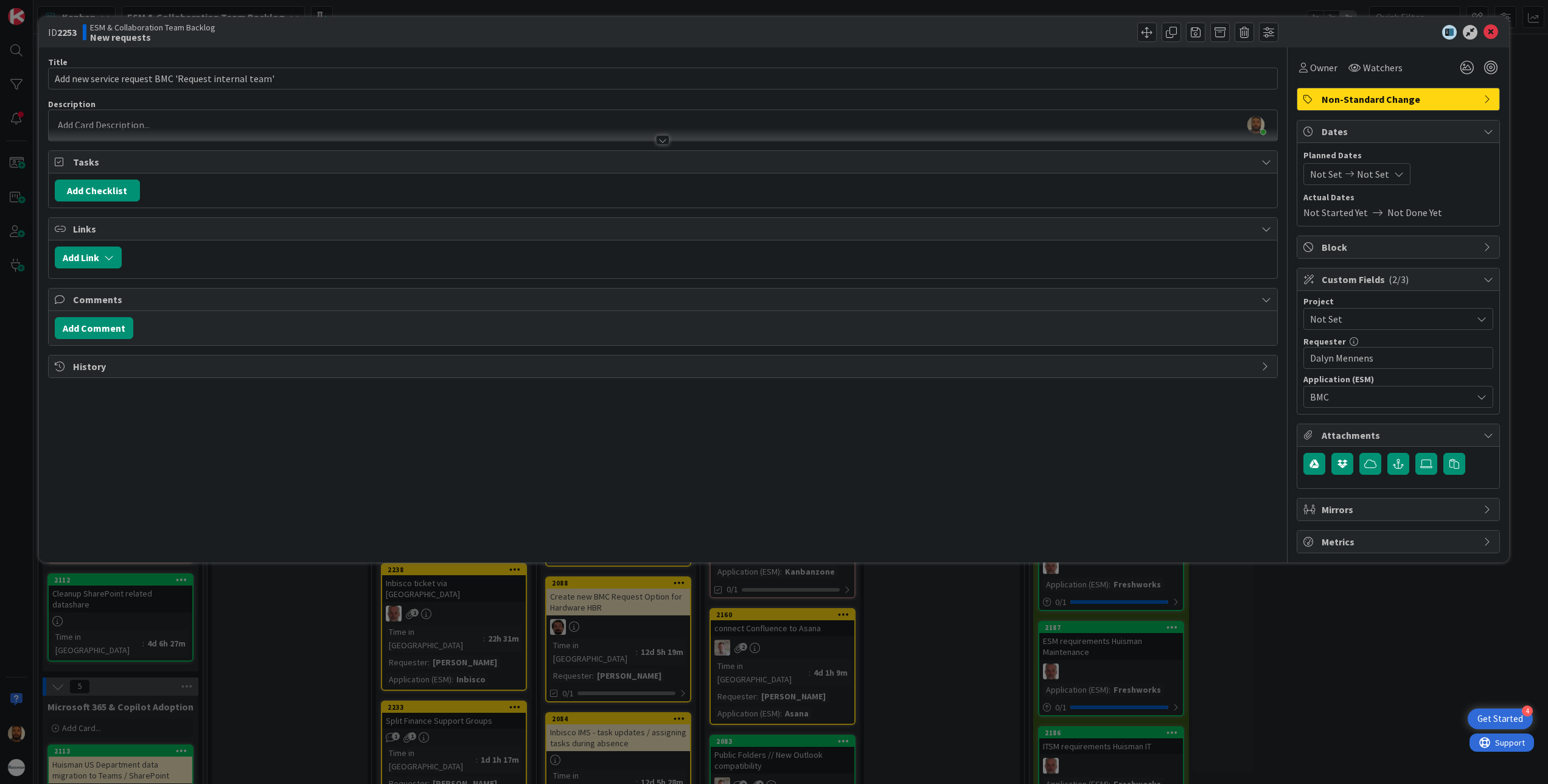
click at [1408, 322] on span "Not Set" at bounding box center [1388, 319] width 156 height 17
click at [1378, 434] on span "-RUN-" at bounding box center [1406, 427] width 160 height 19
click at [227, 120] on div "[PERSON_NAME] just joined" at bounding box center [663, 126] width 1229 height 31
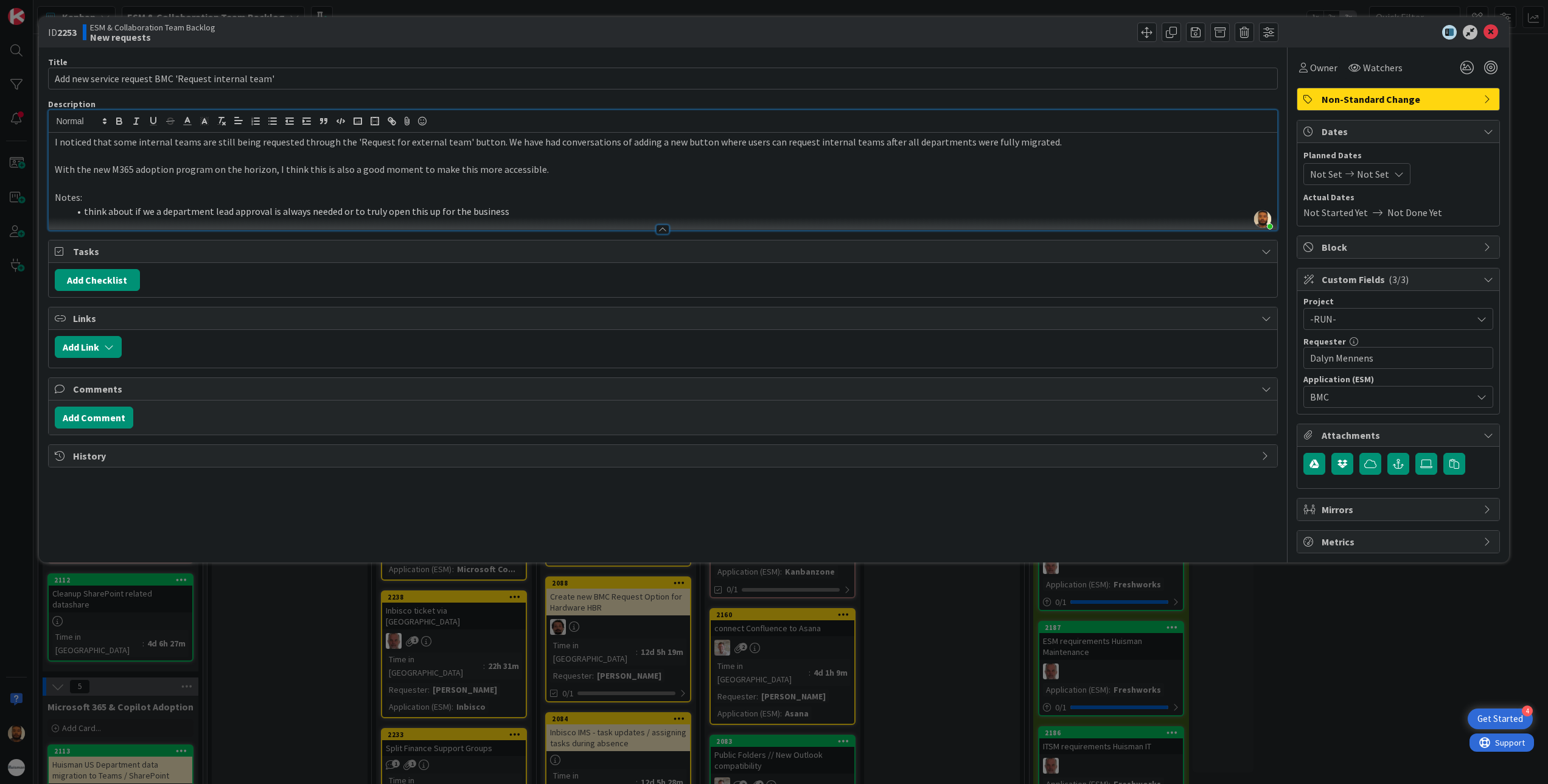
click at [827, 507] on div "Title 51 / 128 Add new service request BMC 'Request internal team' Description …" at bounding box center [664, 300] width 1231 height 506
click at [1491, 35] on icon at bounding box center [1490, 31] width 14 height 14
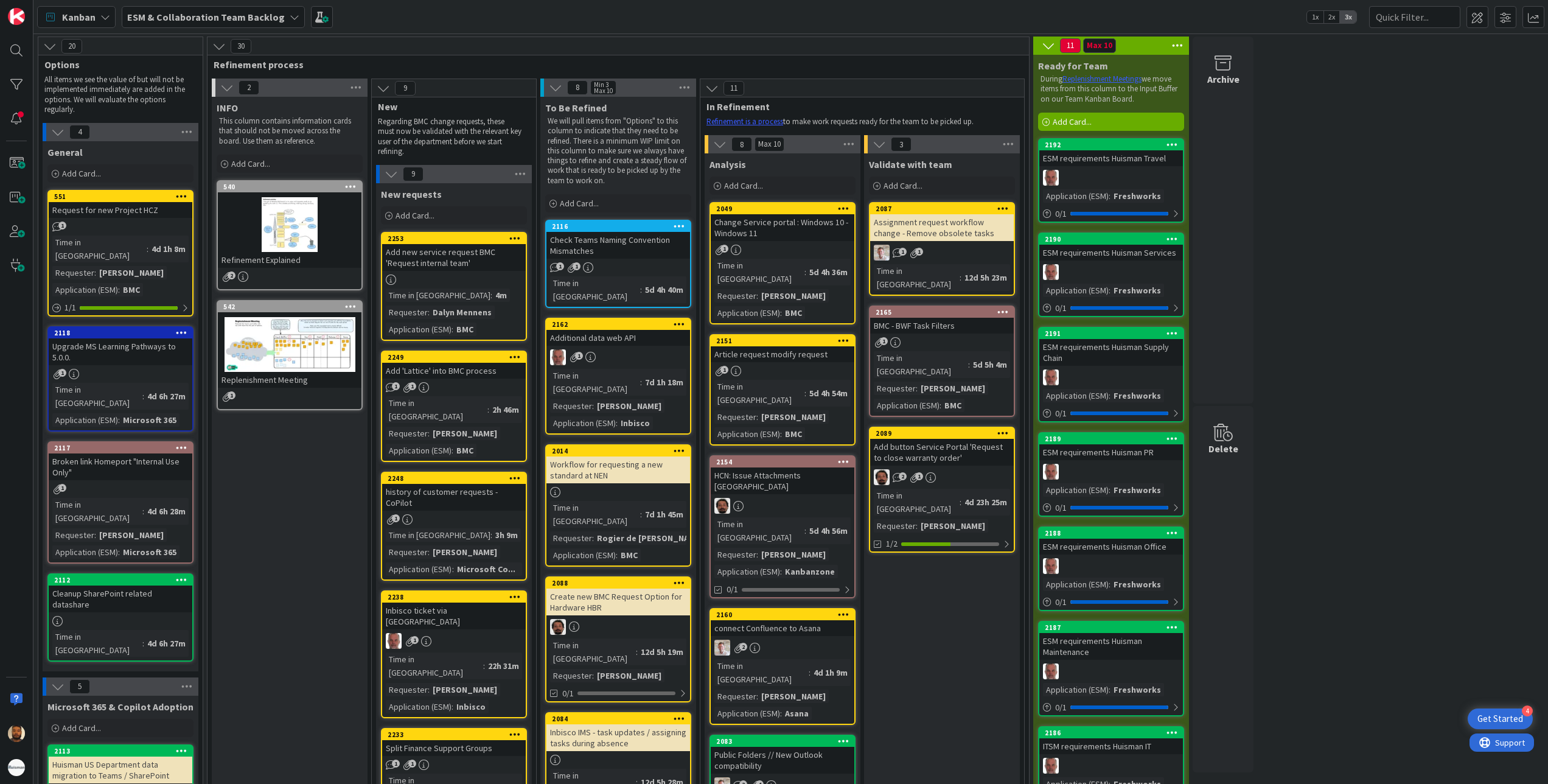
click at [210, 14] on b "ESM & Collaboration Team Backlog" at bounding box center [206, 17] width 158 height 12
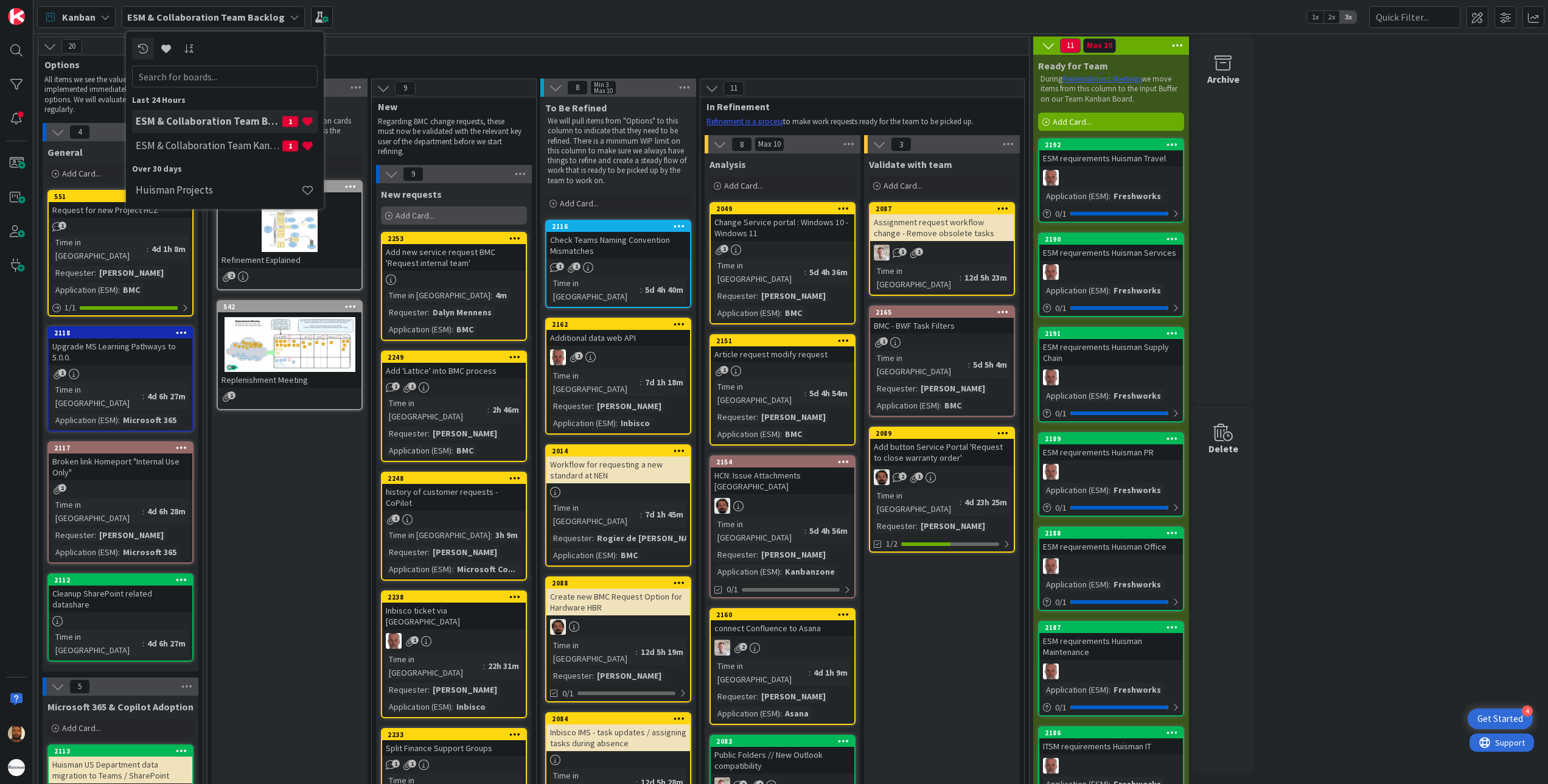
click at [461, 216] on div "Add Card..." at bounding box center [454, 216] width 146 height 19
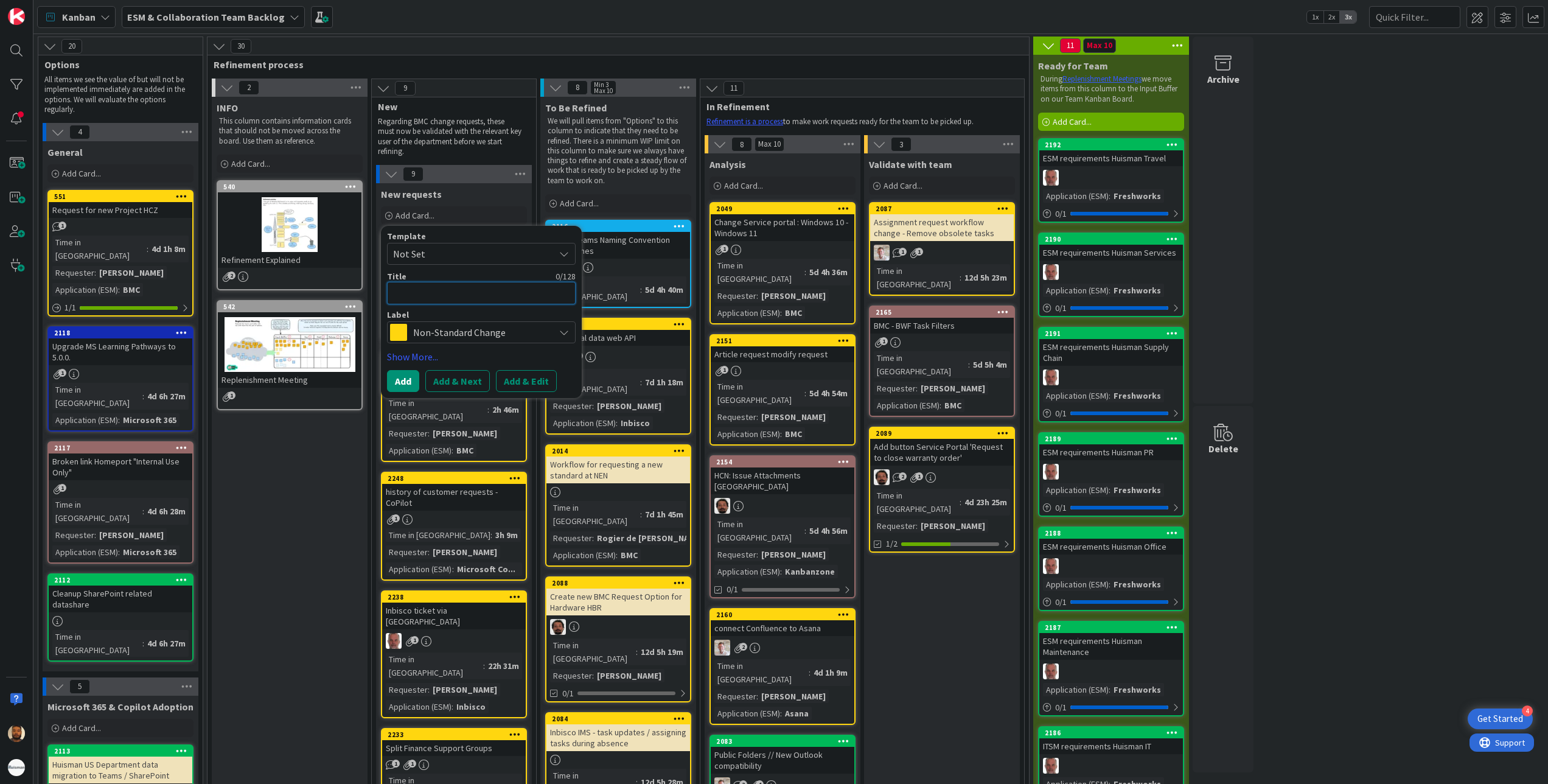
click at [475, 288] on textarea at bounding box center [481, 293] width 188 height 23
type textarea "x"
type textarea "M"
type textarea "x"
type textarea "Mo"
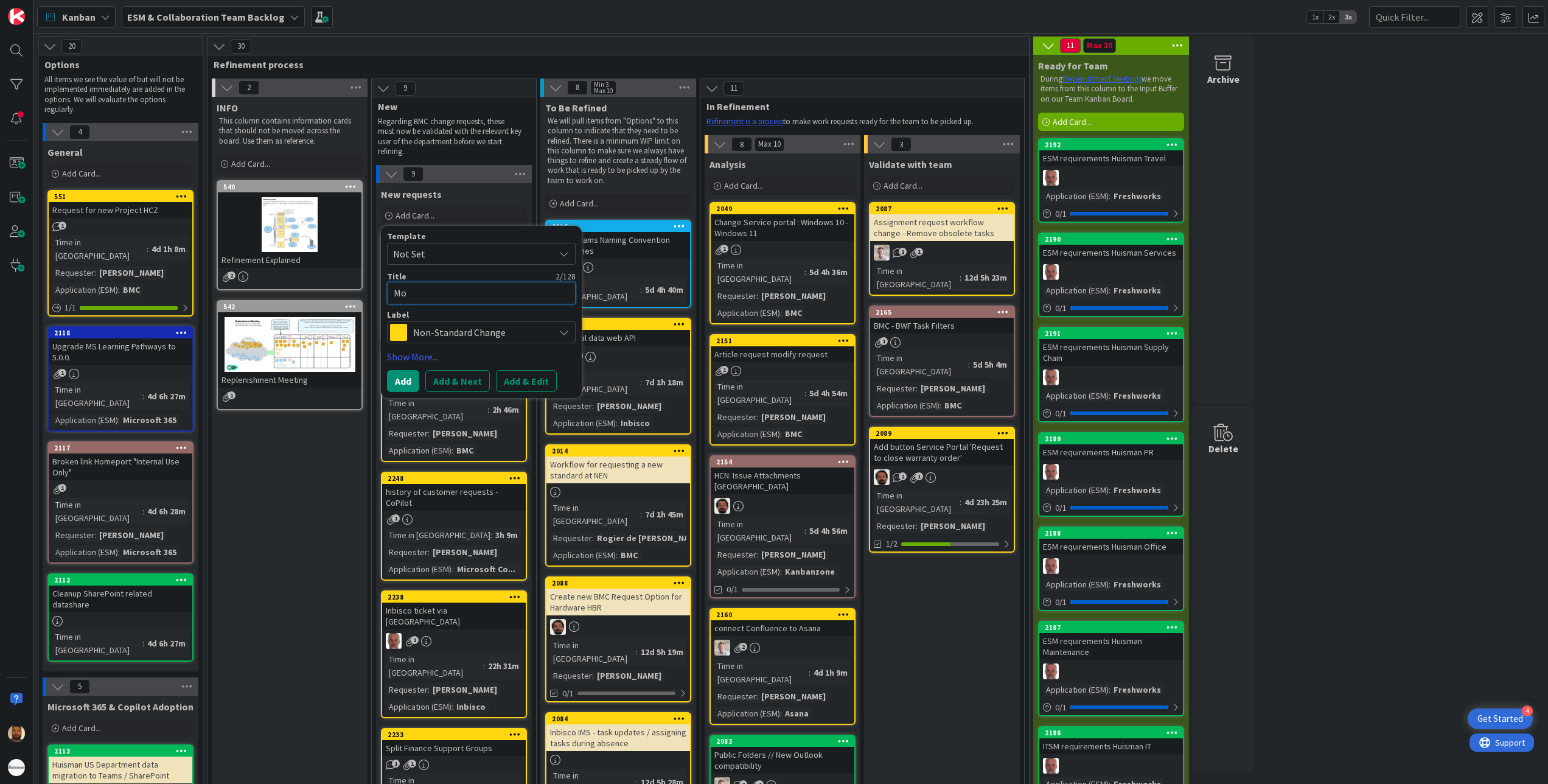
type textarea "x"
type textarea "Mod"
type textarea "x"
type textarea "Modi"
type textarea "x"
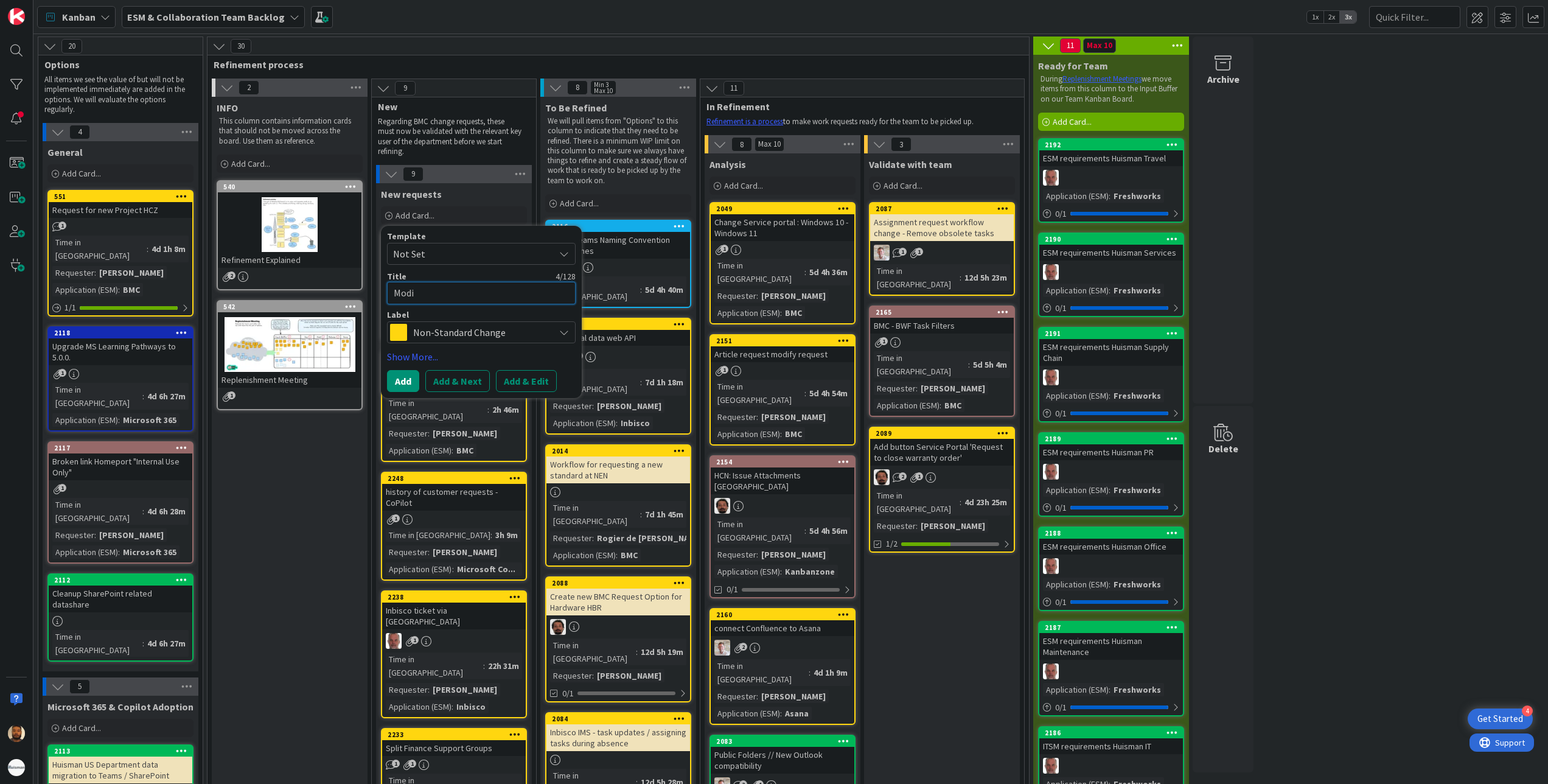
type textarea "Modif"
type textarea "x"
type textarea "Modify"
type textarea "x"
type textarea "Modify"
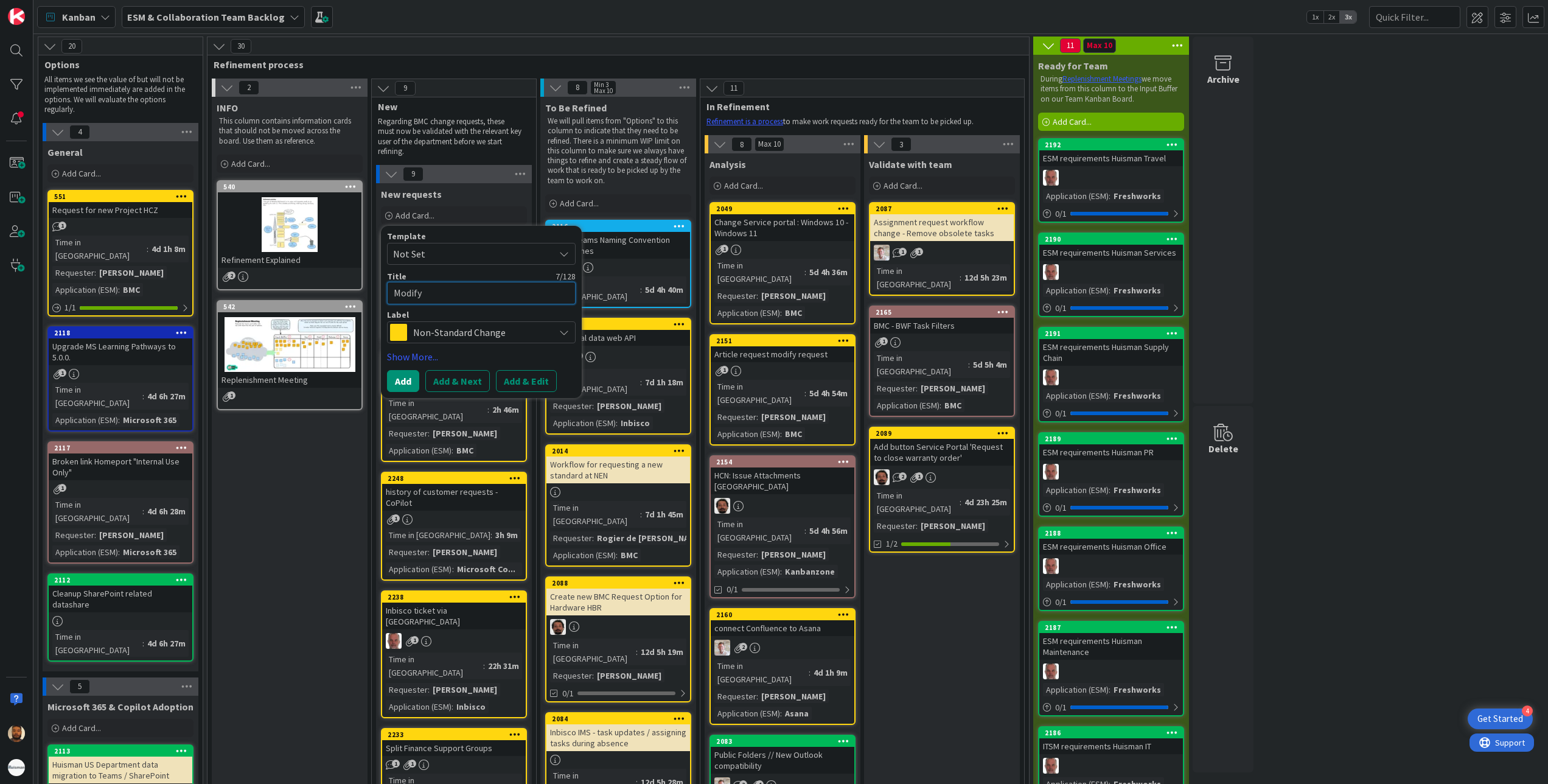
type textarea "x"
type textarea "Modify G"
type textarea "x"
type textarea "Modify Gl"
type textarea "x"
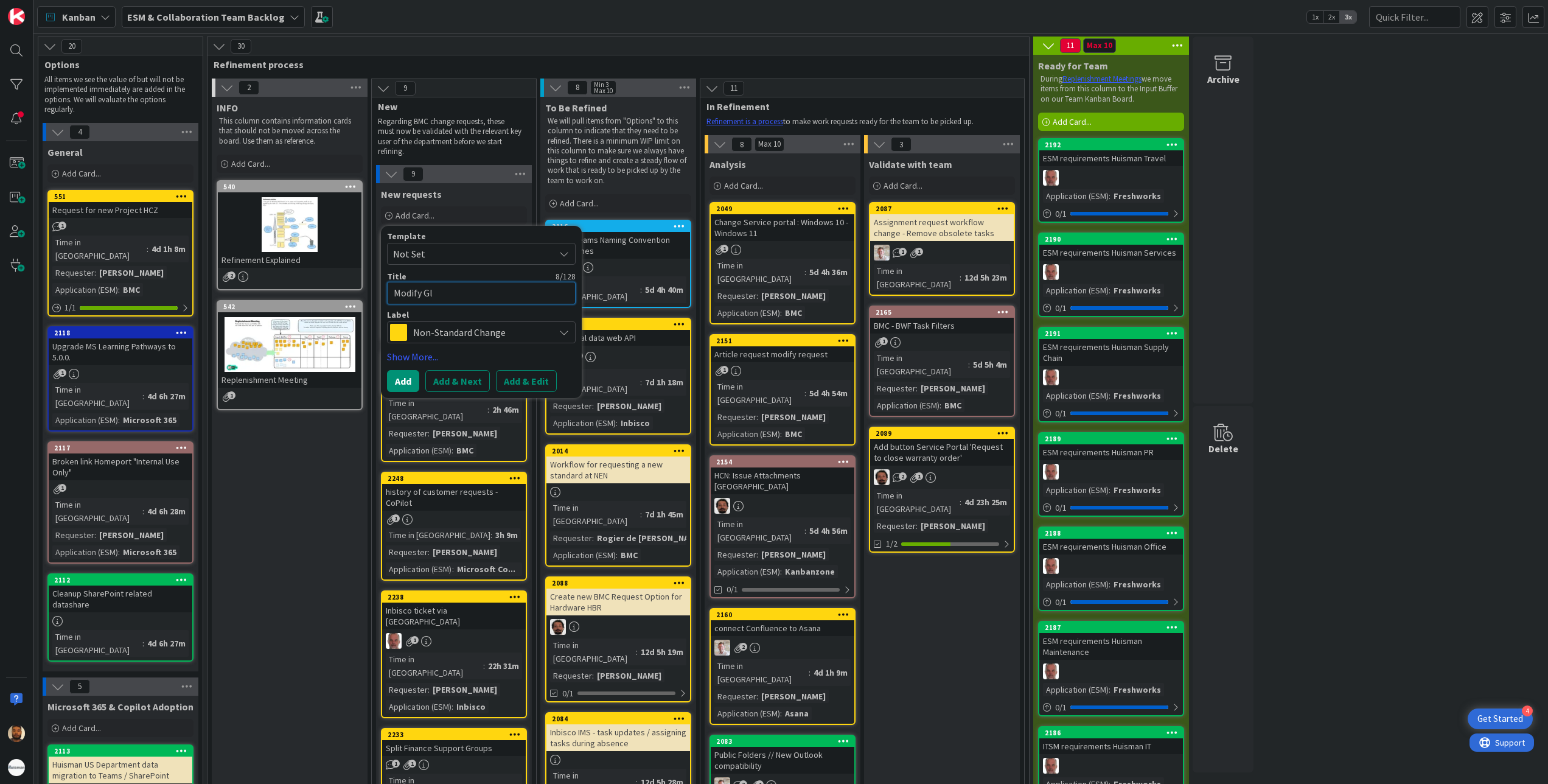
type textarea "Modify Glo"
type textarea "x"
type textarea "Modify Glob"
type textarea "x"
type textarea "Modify Globa"
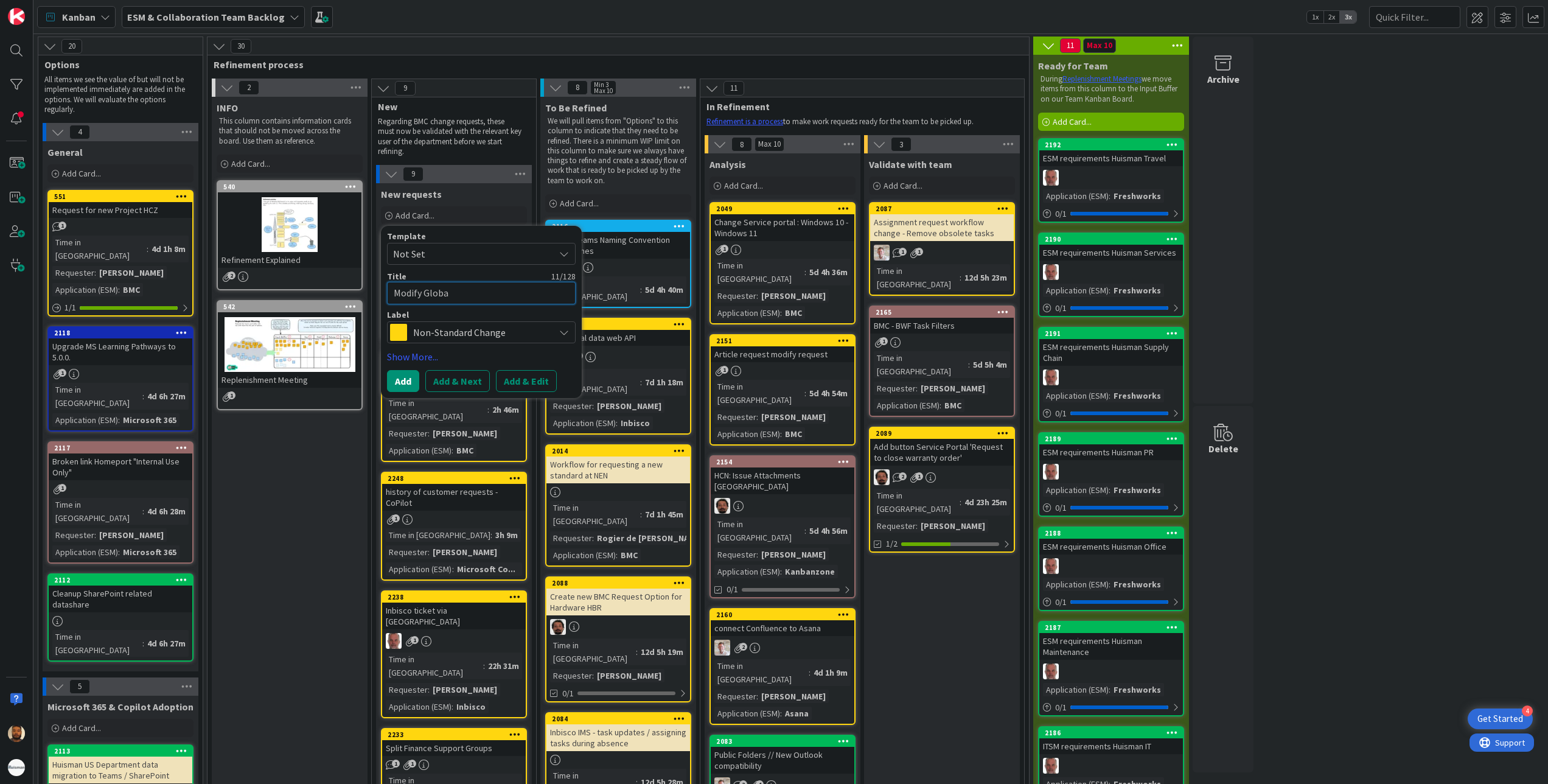
type textarea "x"
type textarea "Modify Global"
type textarea "x"
type textarea "Modify Global F"
type textarea "x"
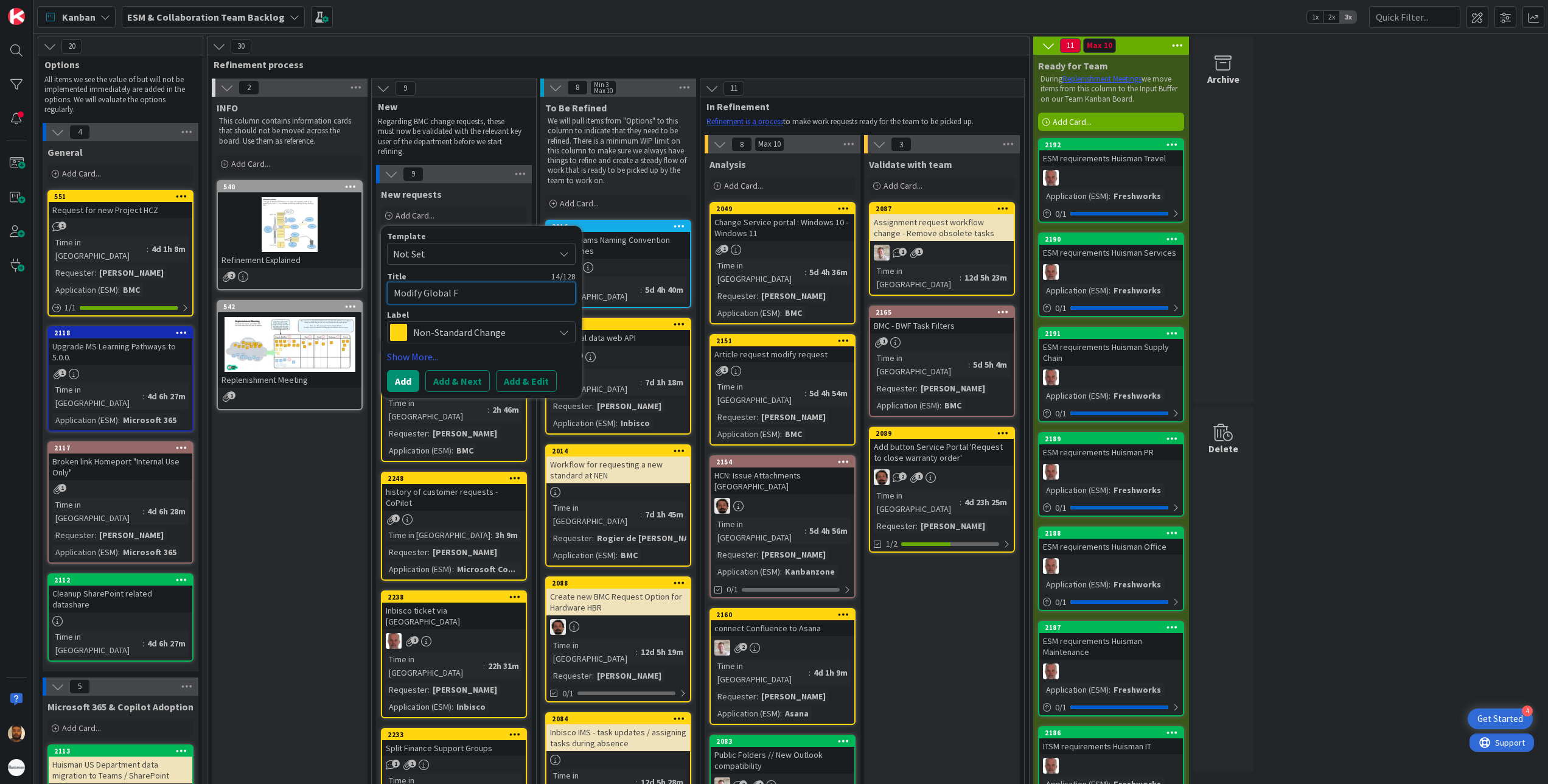
type textarea "Modify Global Fi"
type textarea "x"
type textarea "Modify Global Fin"
type textarea "x"
type textarea "Modify Global Fina"
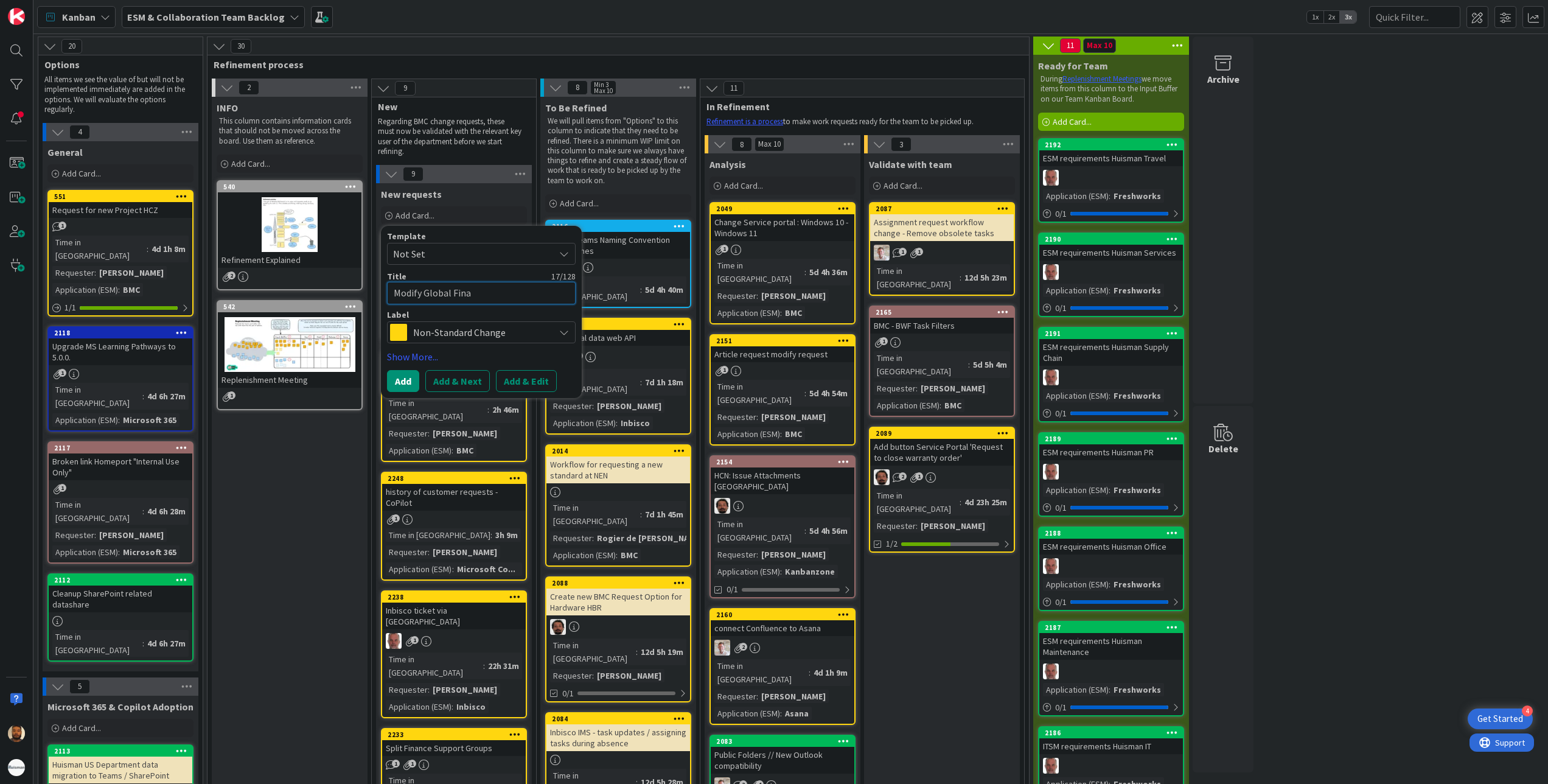
type textarea "x"
type textarea "Modify Global [PERSON_NAME]"
type textarea "x"
type textarea "Modify Global Financ"
type textarea "x"
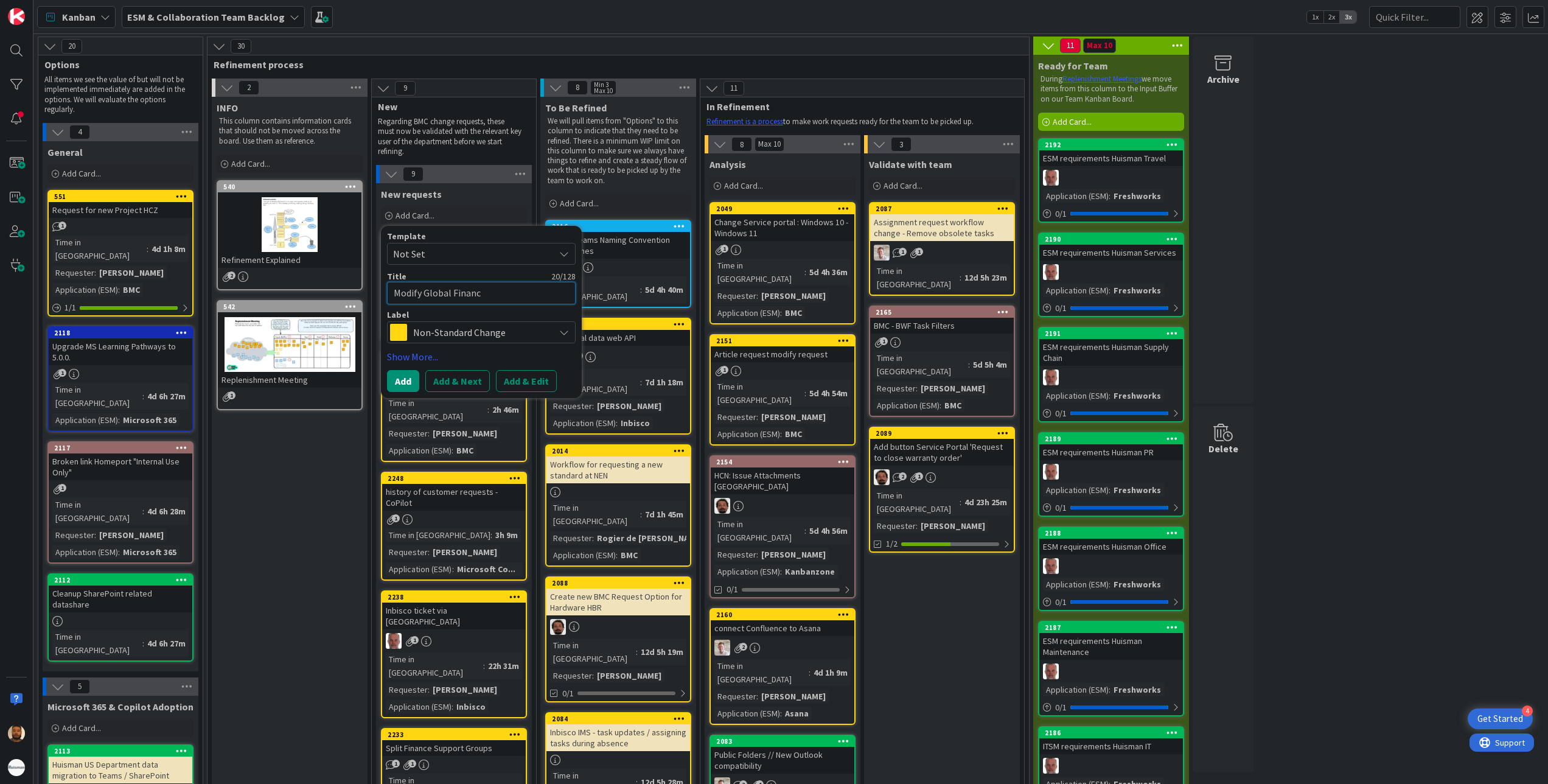
type textarea "Modify Global Finance"
type textarea "x"
type textarea "Modify Global Finance"
type textarea "x"
type textarea "Modify Global Finance S"
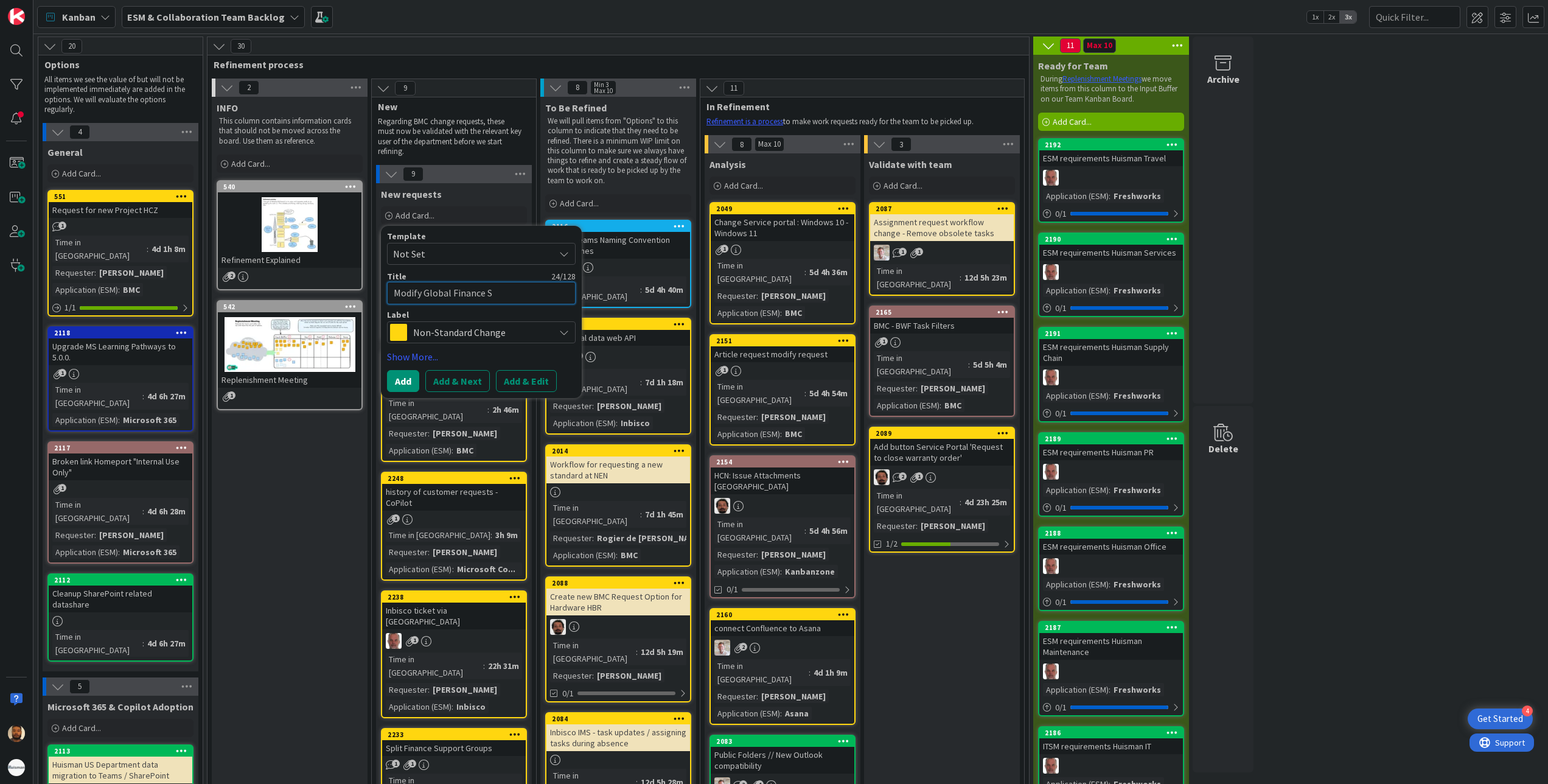
type textarea "x"
type textarea "Modify Global Finance Sh"
type textarea "x"
type textarea "Modify Global Finance Shar"
type textarea "x"
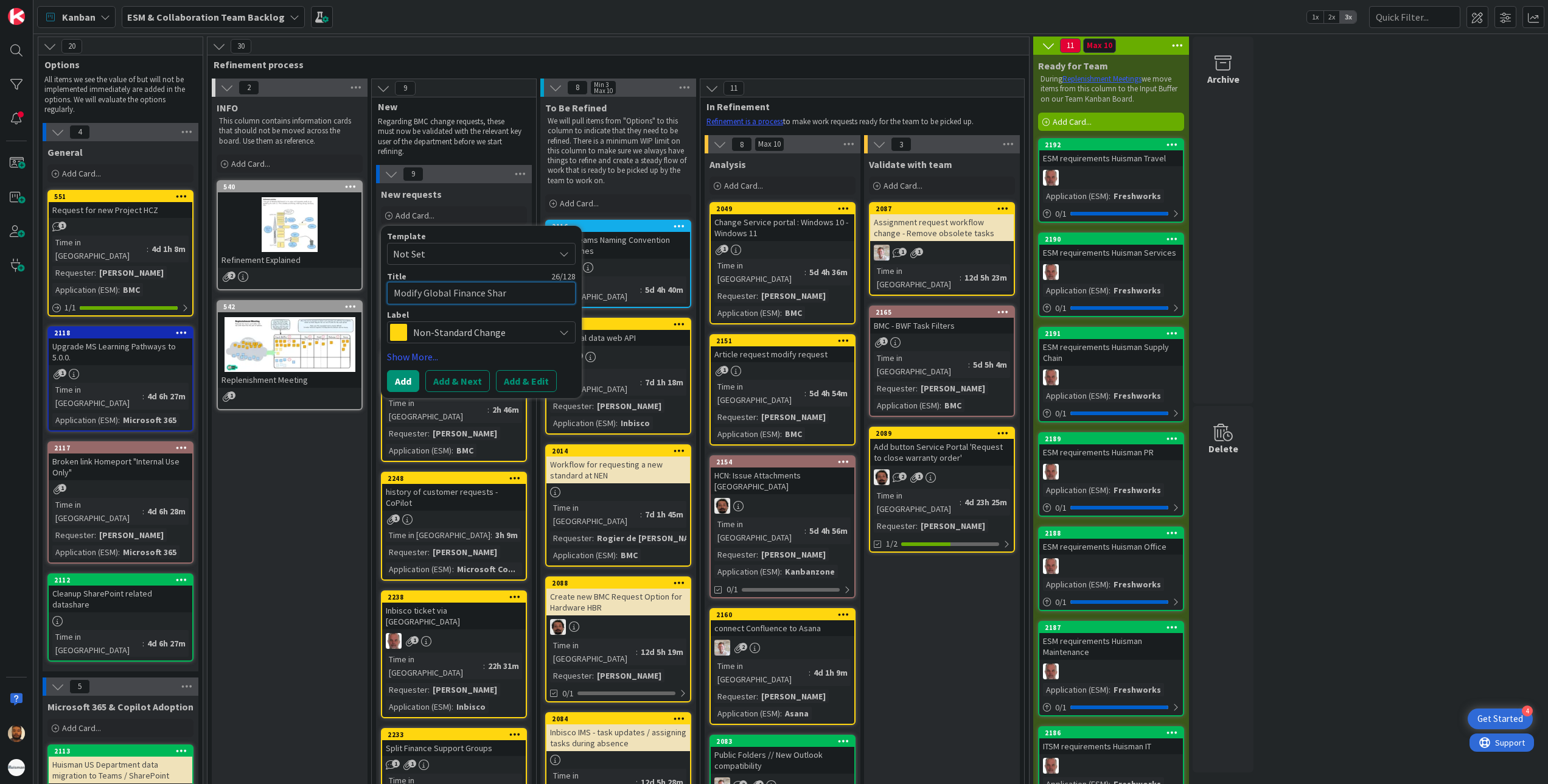
type textarea "Modify Global Finance Share"
type textarea "x"
type textarea "Modify Global Finance ShareP"
type textarea "x"
type textarea "Modify Global Finance SharePo"
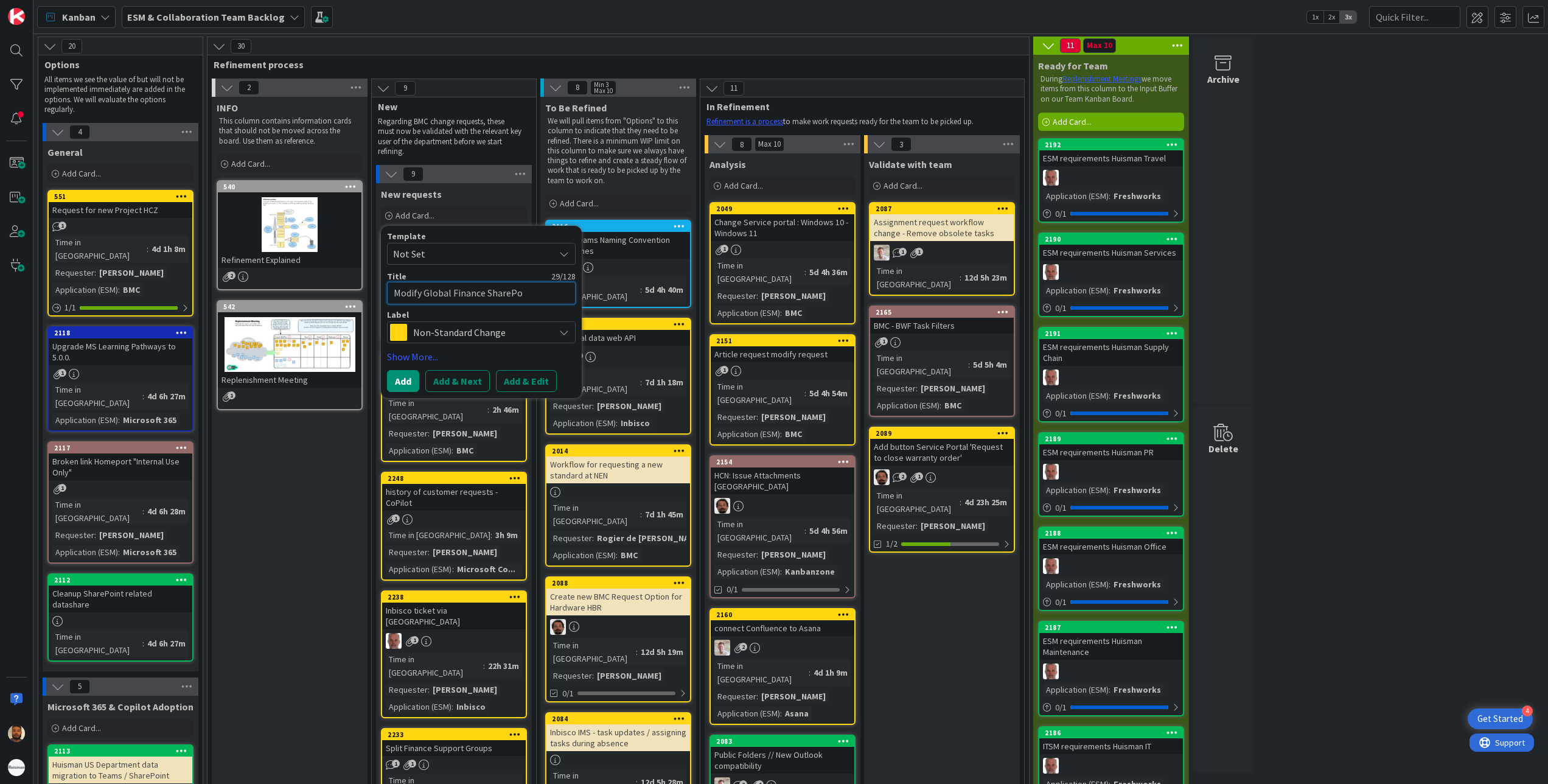
type textarea "x"
type textarea "Modify Global Finance SharePoi"
type textarea "x"
type textarea "Modify Global Finance SharePoin"
type textarea "x"
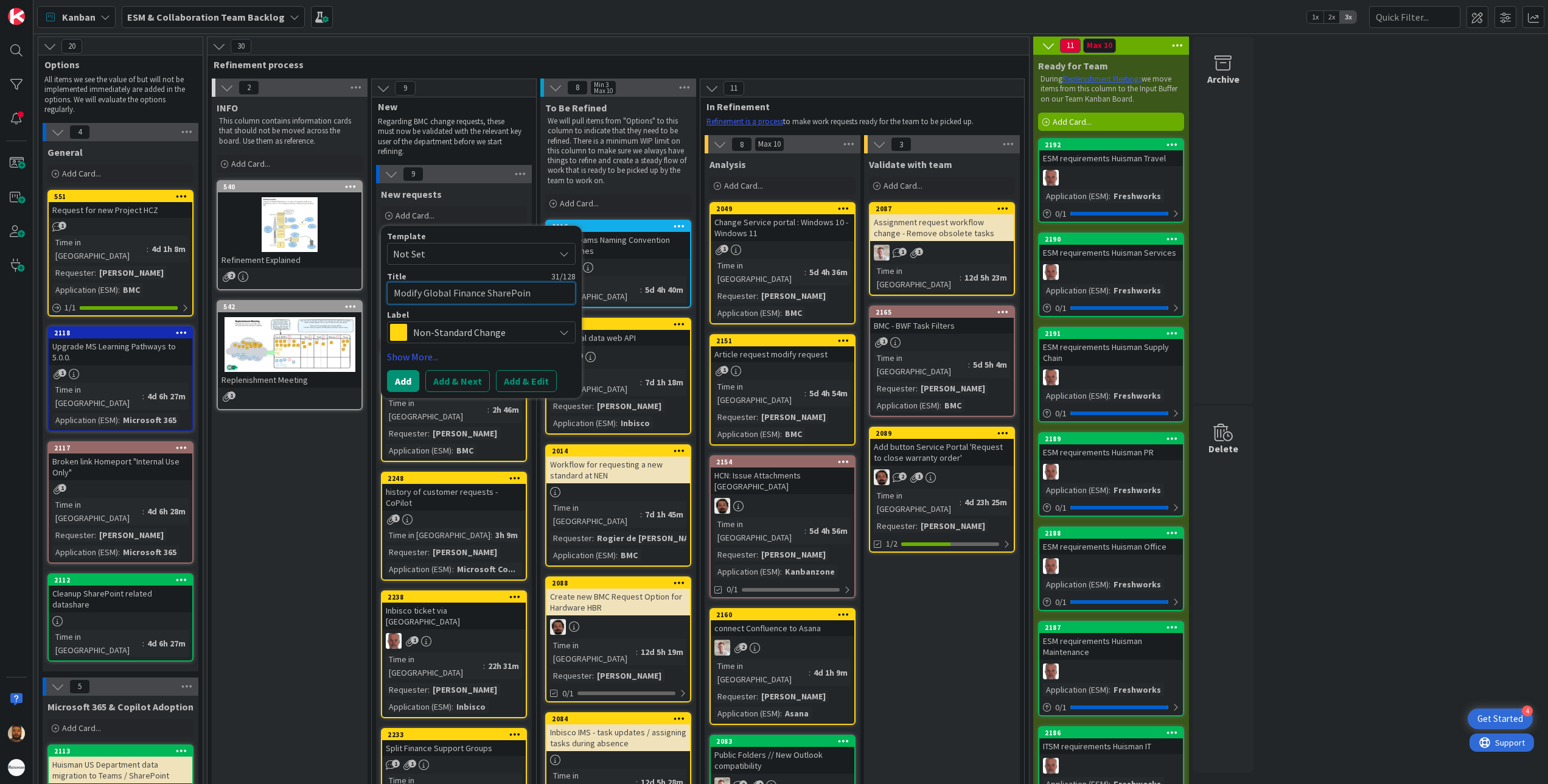
type textarea "Modify Global Finance SharePoint"
type textarea "x"
type textarea "Modify Global Finance SharePoint"
type textarea "x"
type textarea "Modify Global Finance SharePoint si"
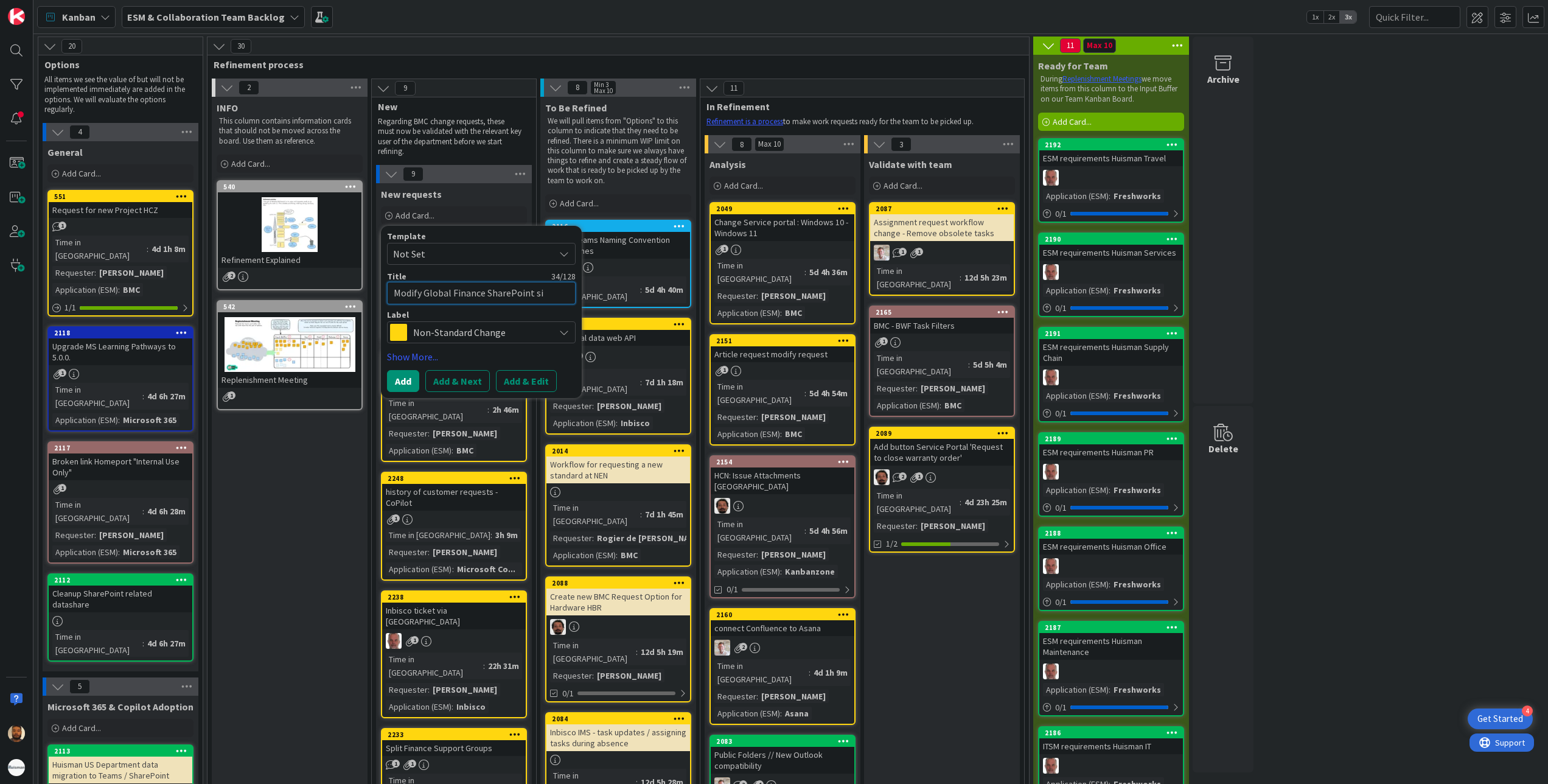
type textarea "x"
type textarea "Modify Global Finance SharePoint sit"
type textarea "x"
type textarea "Modify Global Finance SharePoint site"
click at [515, 375] on button "Add & Edit" at bounding box center [526, 381] width 61 height 22
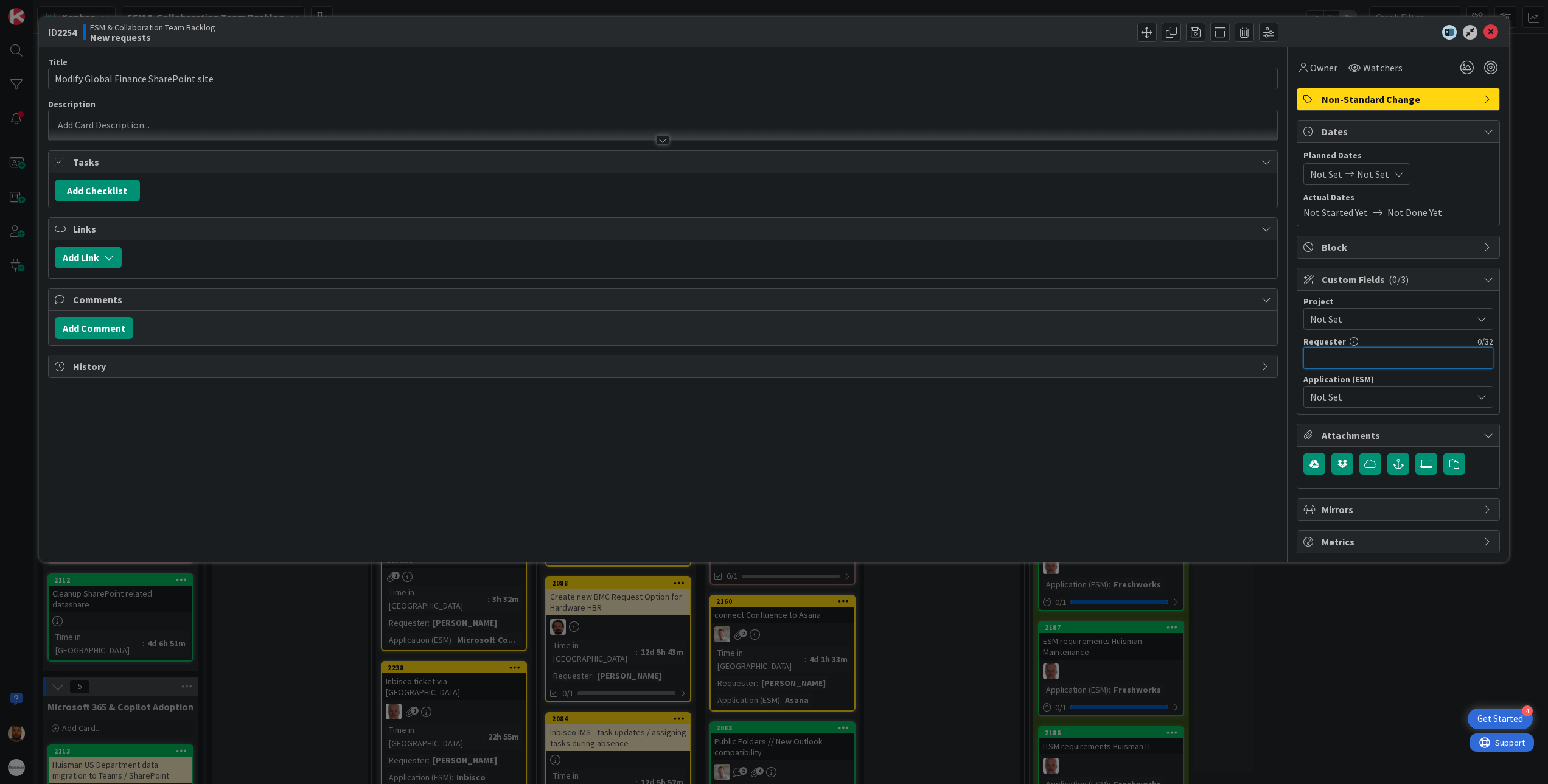
click at [1377, 356] on input "text" at bounding box center [1399, 358] width 190 height 22
type input "[PERSON_NAME]"
click at [1379, 400] on span "Not Set" at bounding box center [1388, 396] width 156 height 17
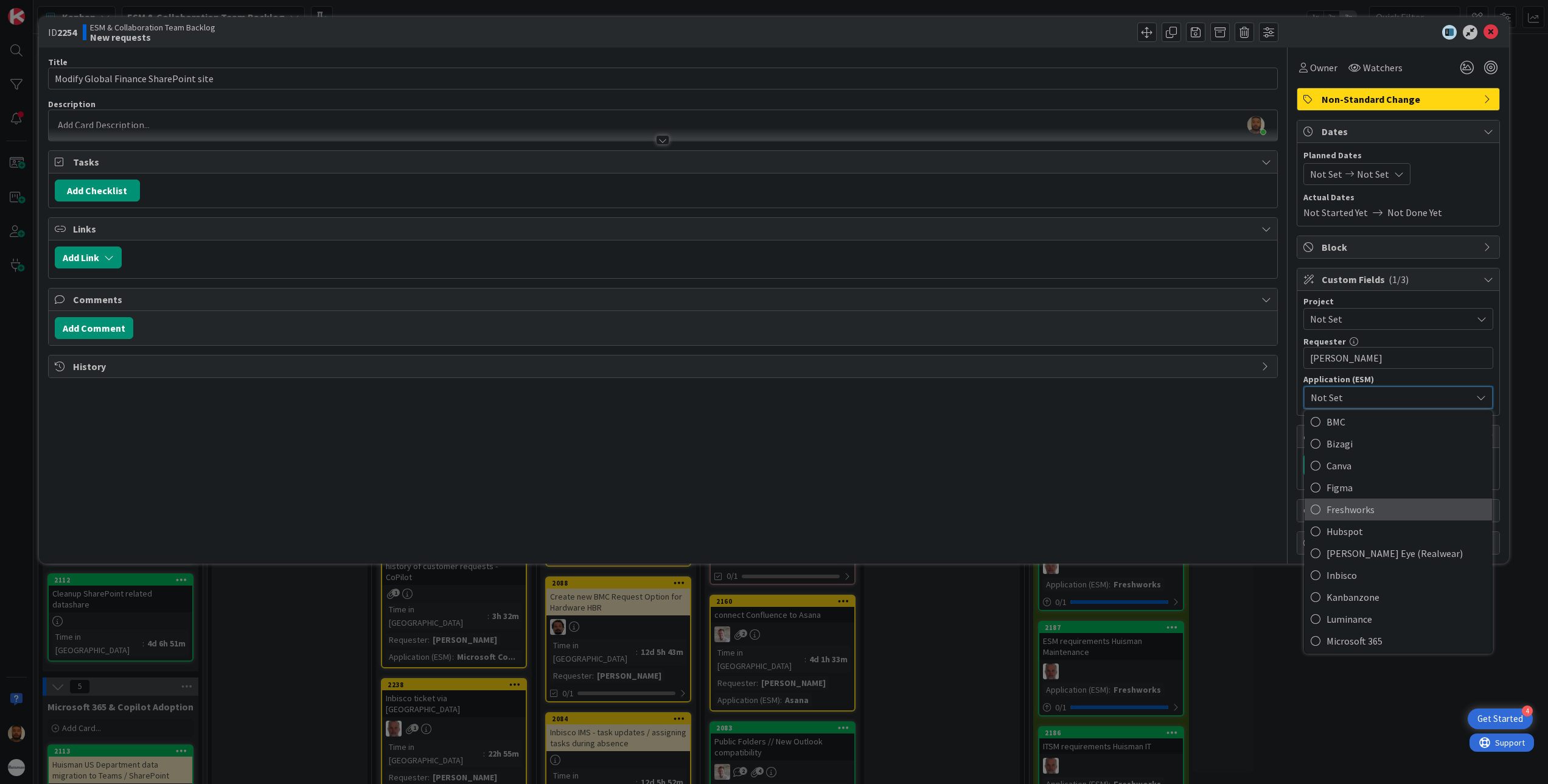
scroll to position [219, 0]
click at [1362, 504] on span "Microsoft 365" at bounding box center [1406, 506] width 160 height 19
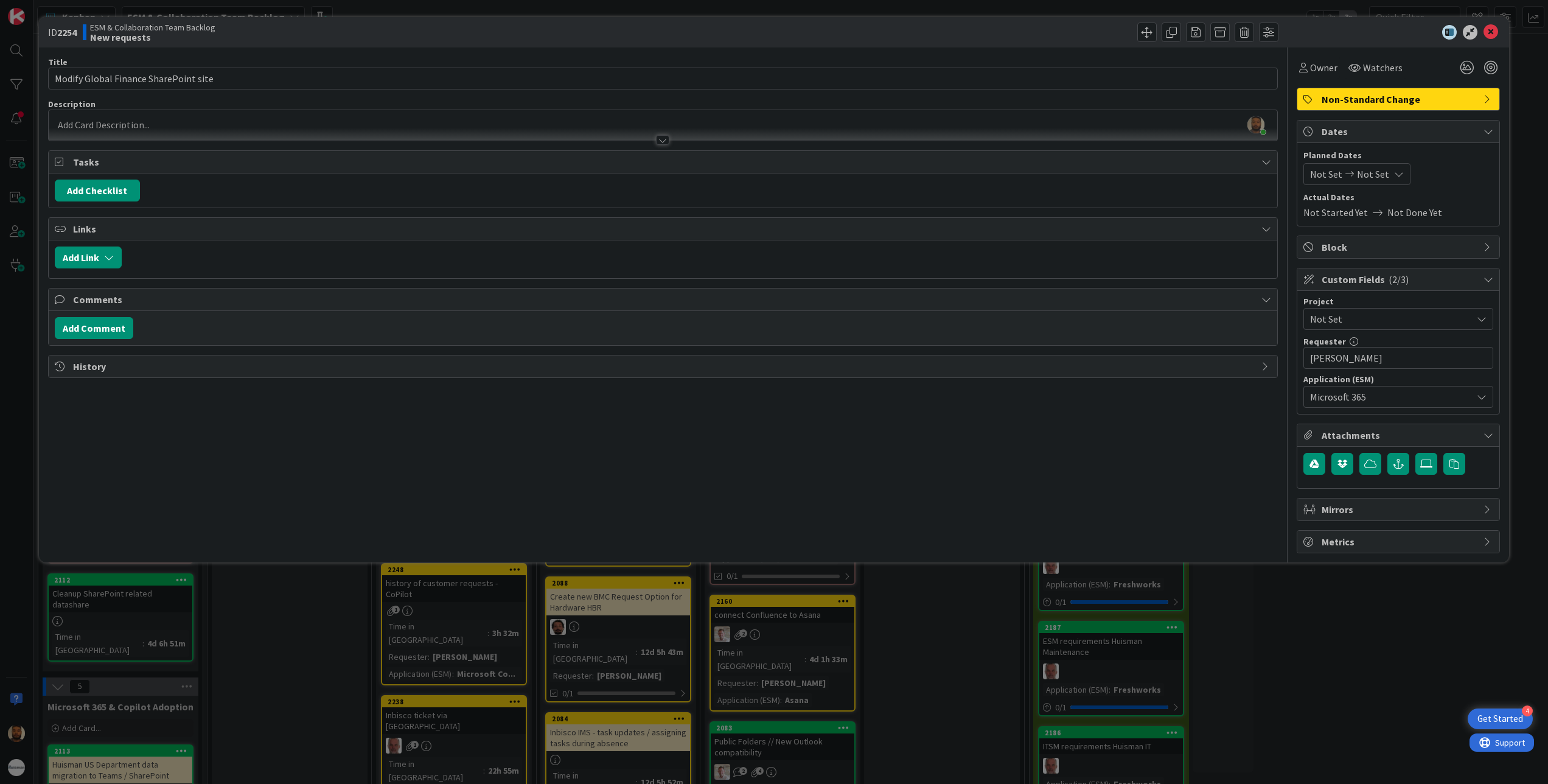
click at [1381, 317] on span "Not Set" at bounding box center [1388, 319] width 156 height 17
click at [1354, 427] on span "-RUN-" at bounding box center [1406, 427] width 160 height 19
click at [132, 129] on div at bounding box center [663, 134] width 1229 height 13
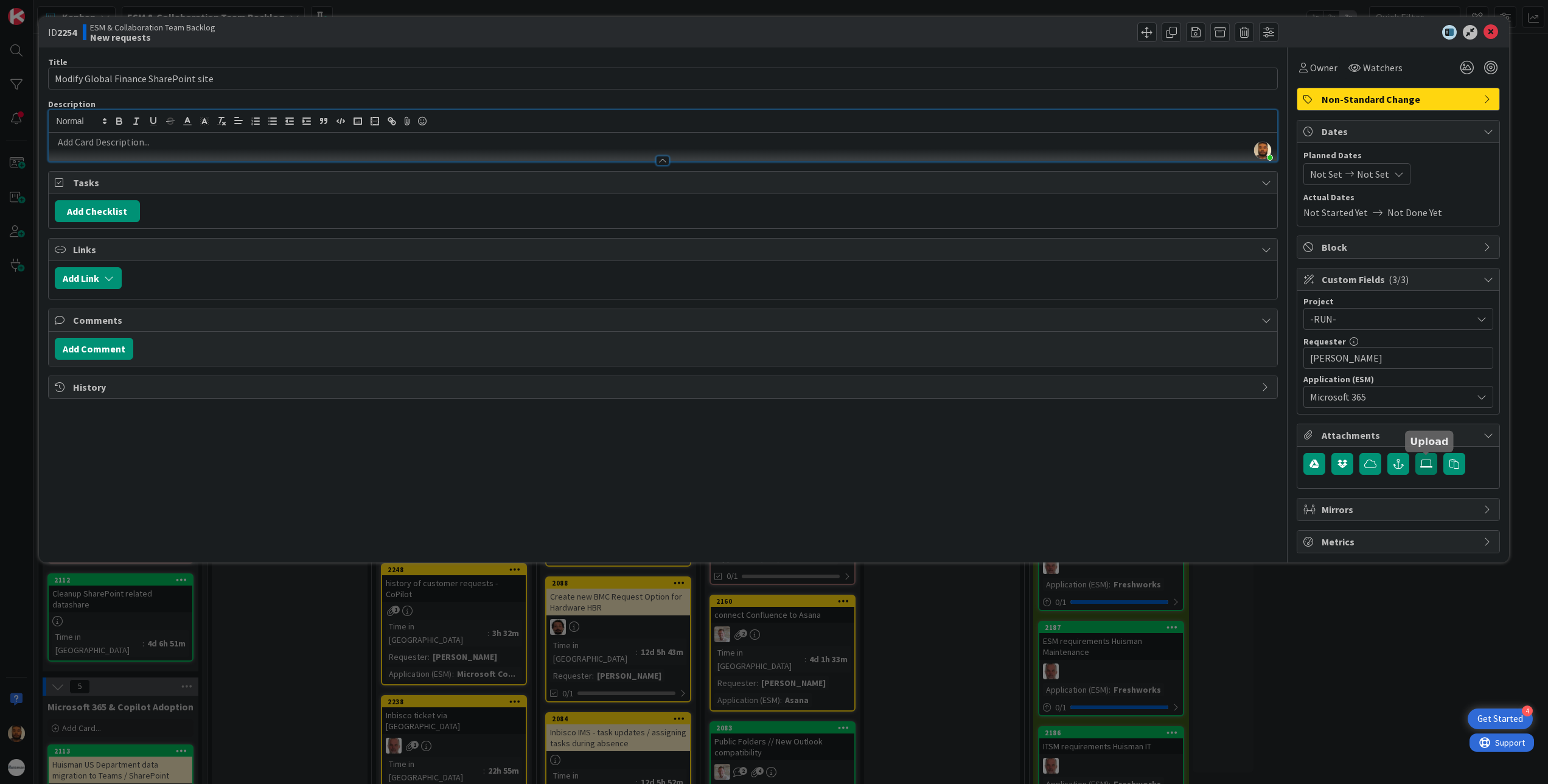
click at [1424, 471] on label at bounding box center [1427, 464] width 22 height 22
click at [1416, 453] on input "file" at bounding box center [1416, 453] width 0 height 0
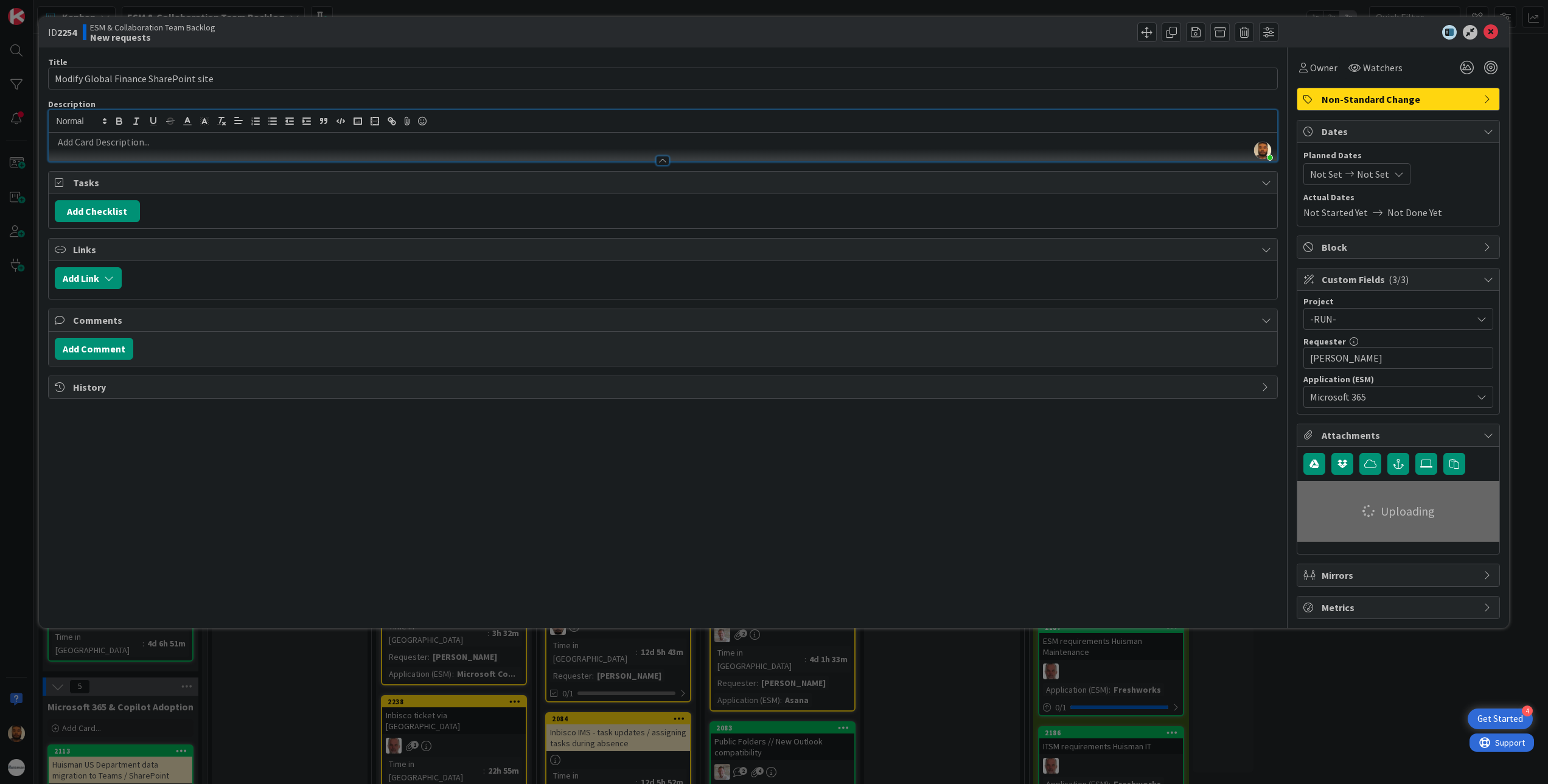
click at [161, 151] on div at bounding box center [663, 154] width 1229 height 13
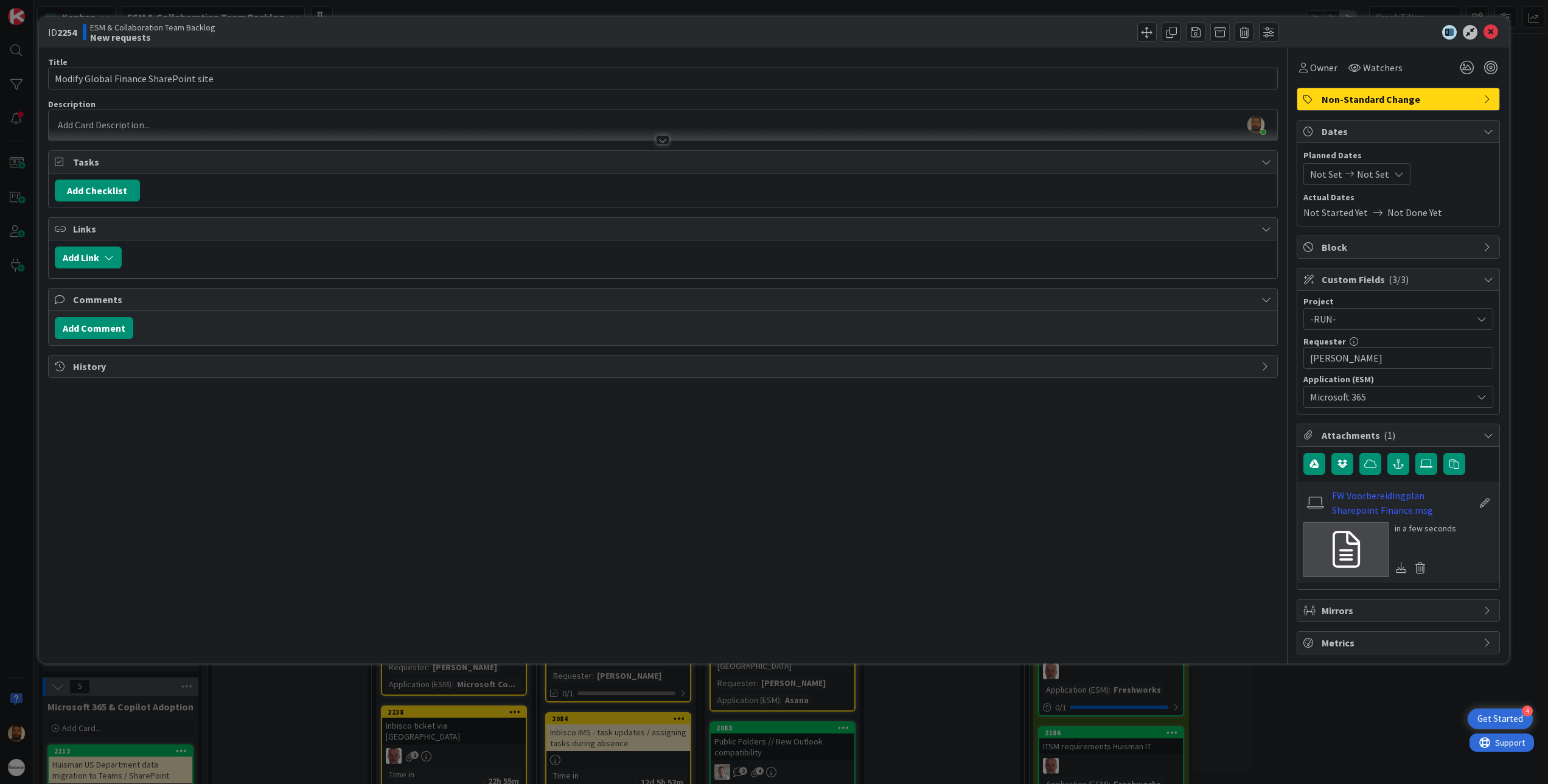
click at [156, 122] on p at bounding box center [664, 125] width 1217 height 14
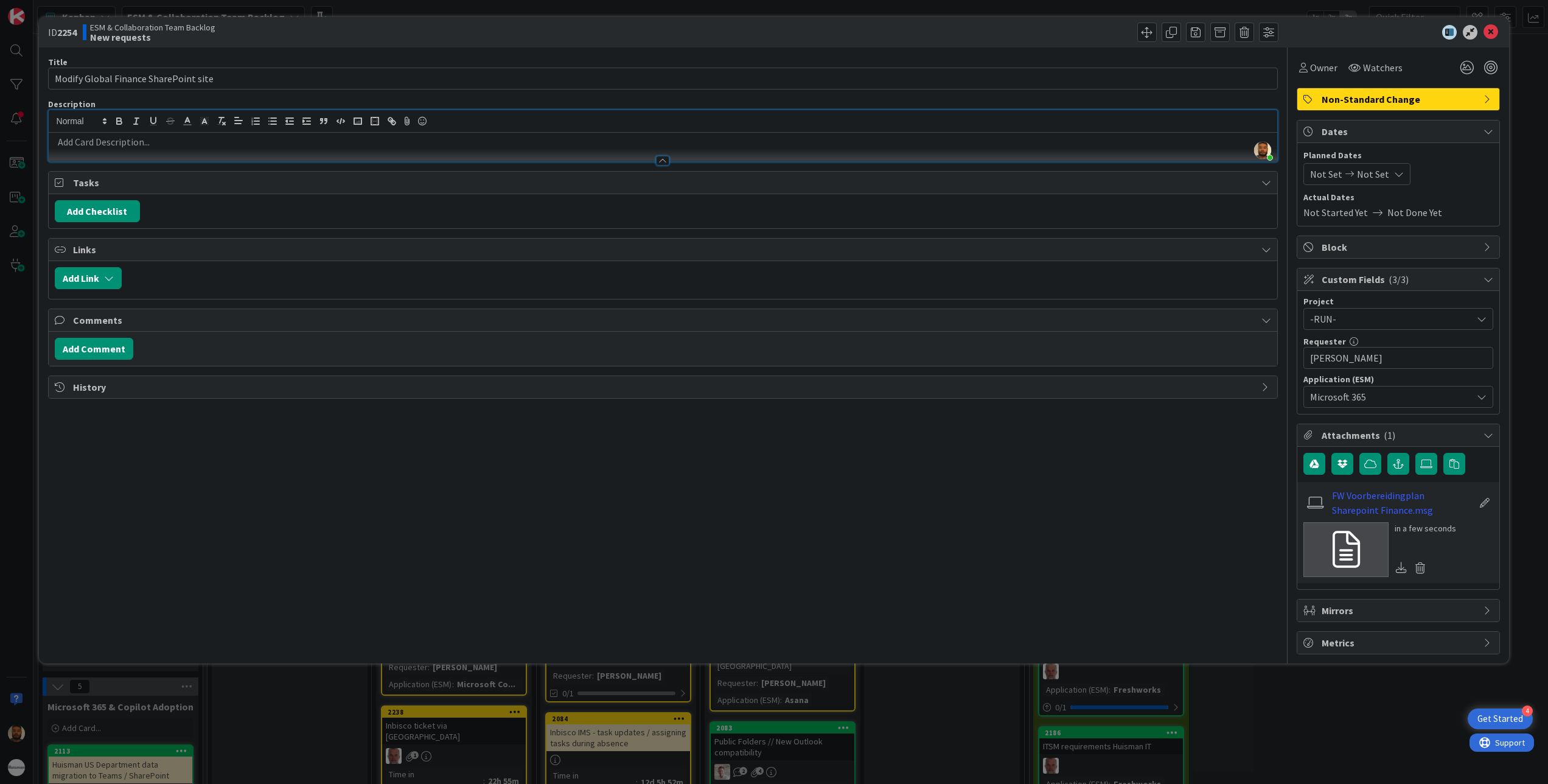
click at [143, 148] on p at bounding box center [664, 142] width 1217 height 14
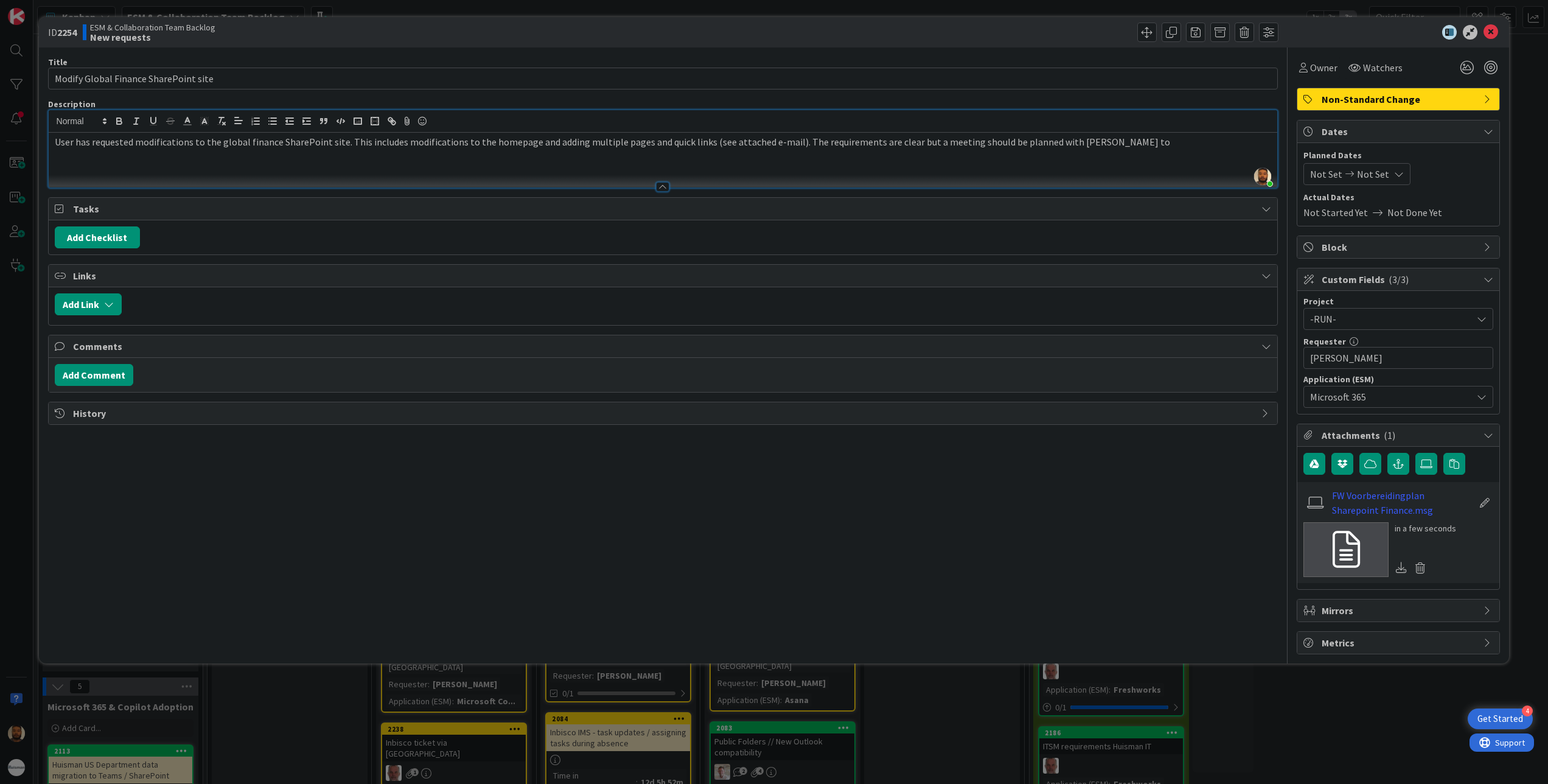
click at [924, 143] on p "User has requested modifications to the global finance SharePoint site. This in…" at bounding box center [664, 142] width 1217 height 14
click at [1147, 148] on p "User has requested modifications to the global finance SharePoint site. This in…" at bounding box center [664, 142] width 1217 height 14
click at [1194, 501] on div "Title 37 / 128 Modify Global Finance SharePoint site Description [PERSON_NAME] …" at bounding box center [664, 350] width 1231 height 607
click at [1489, 27] on icon at bounding box center [1490, 31] width 14 height 14
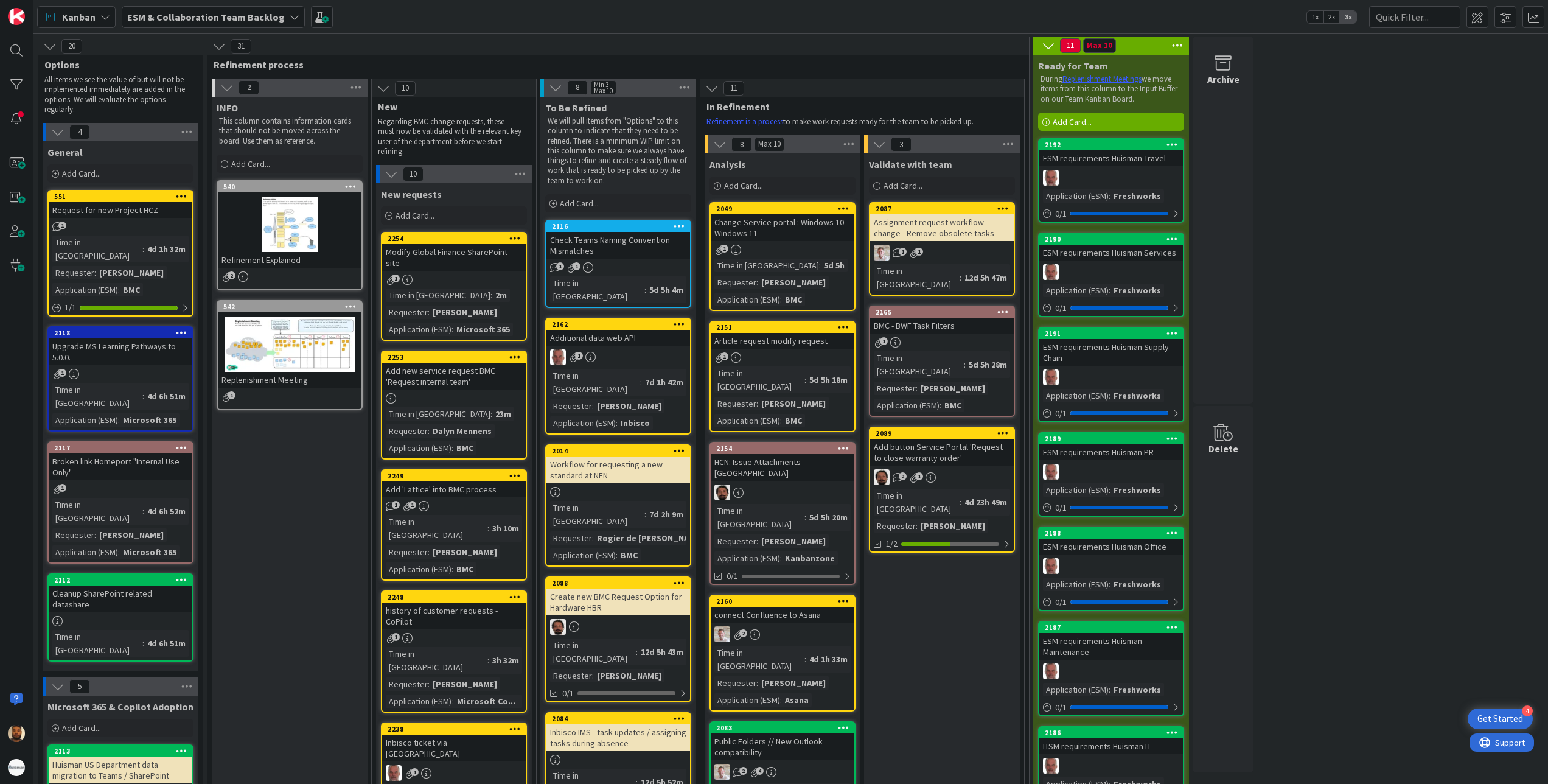
click at [261, 19] on b "ESM & Collaboration Team Backlog" at bounding box center [206, 17] width 158 height 12
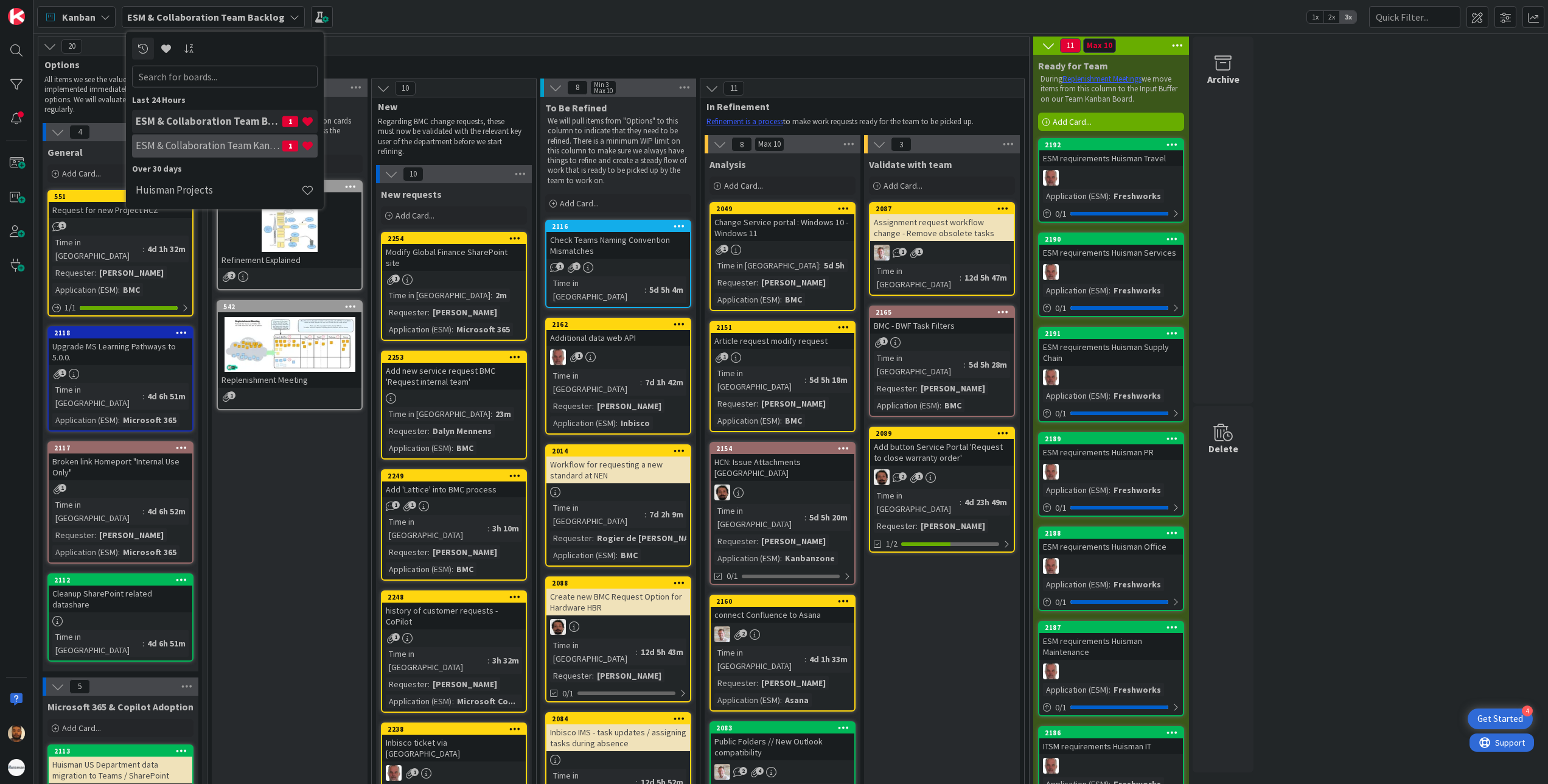
click at [261, 144] on h4 "ESM & Collaboration Team Kanban" at bounding box center [209, 145] width 147 height 12
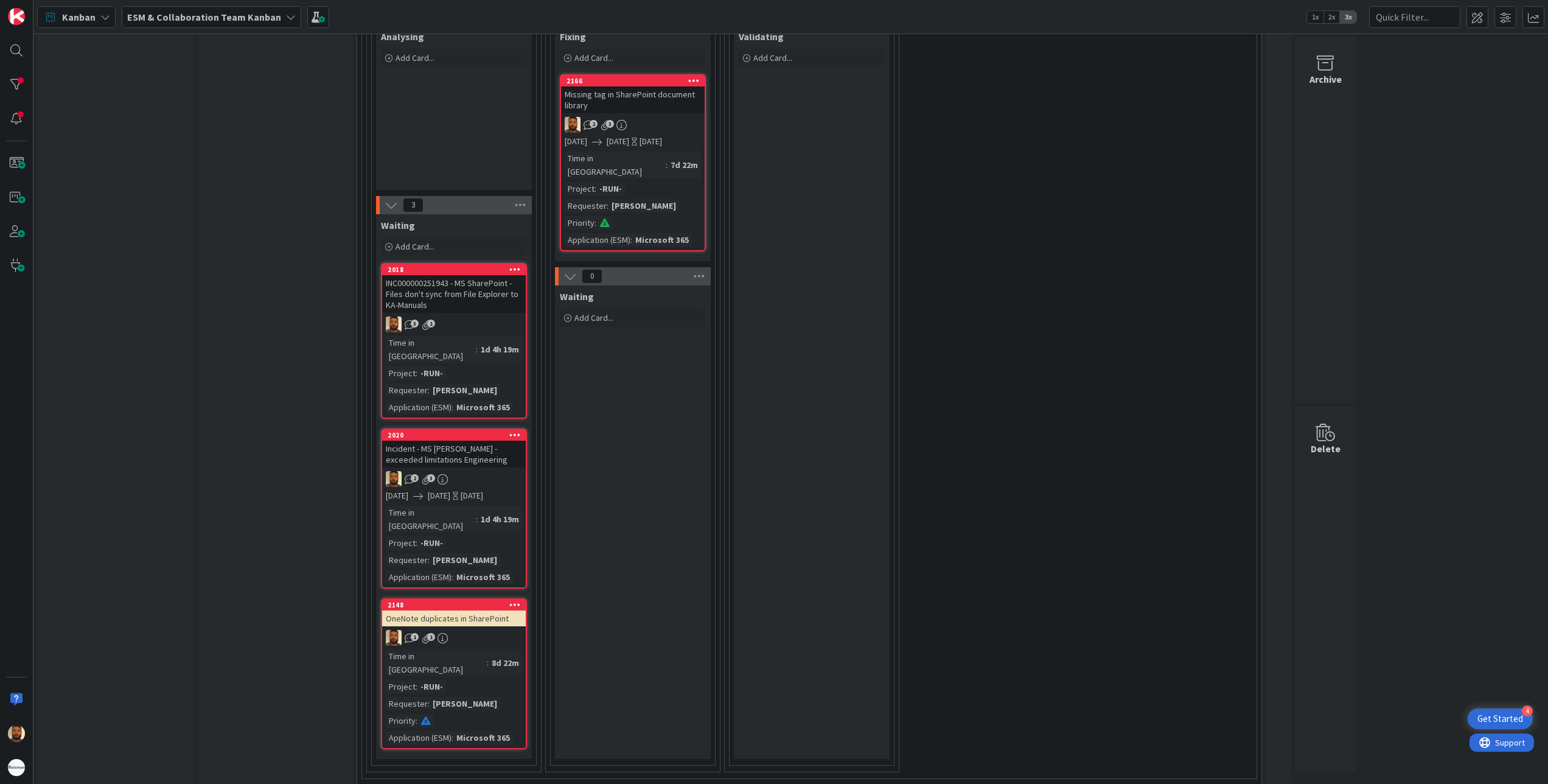
scroll to position [487, 0]
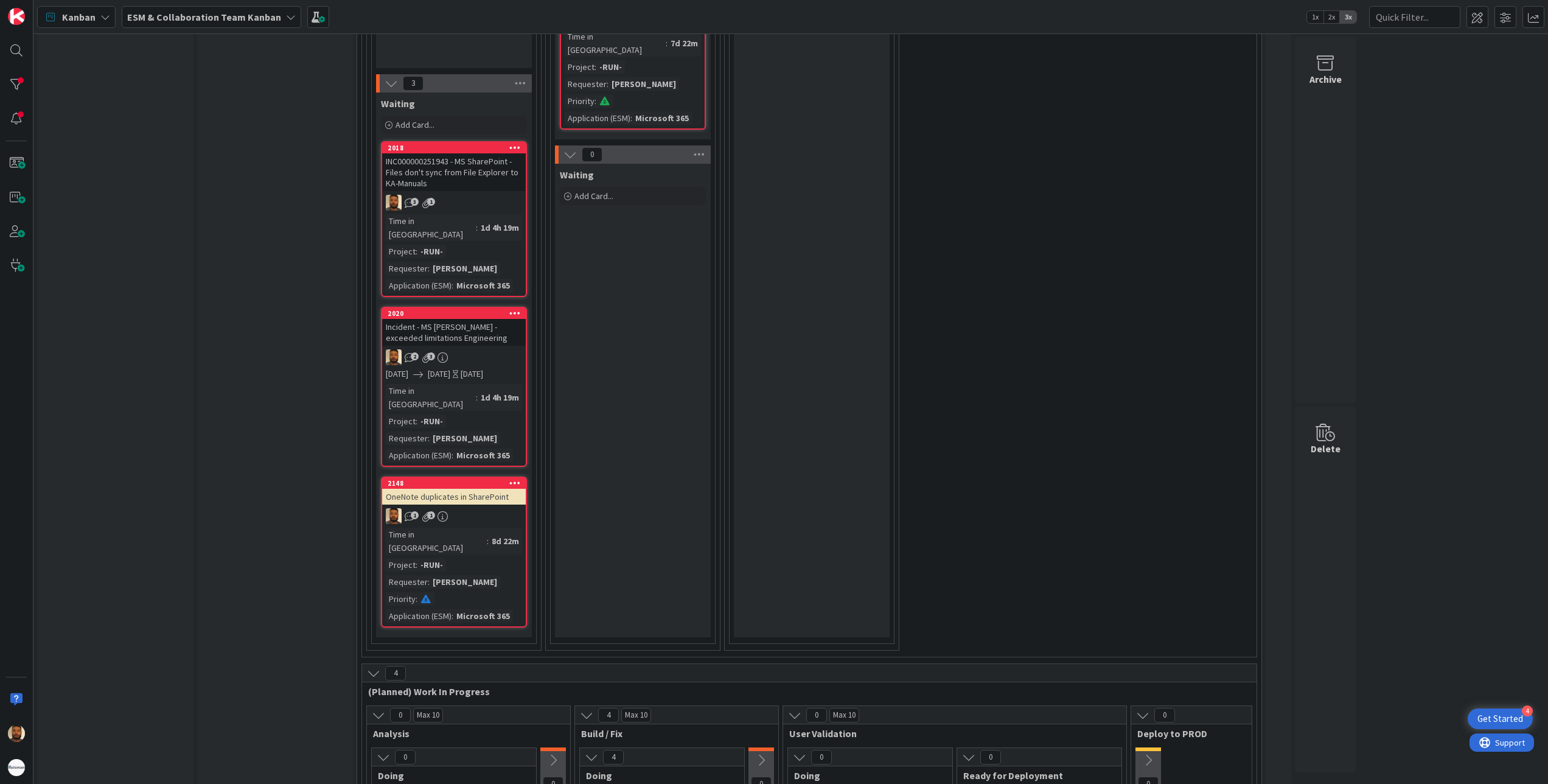
click at [483, 508] on div "1 1" at bounding box center [453, 516] width 143 height 16
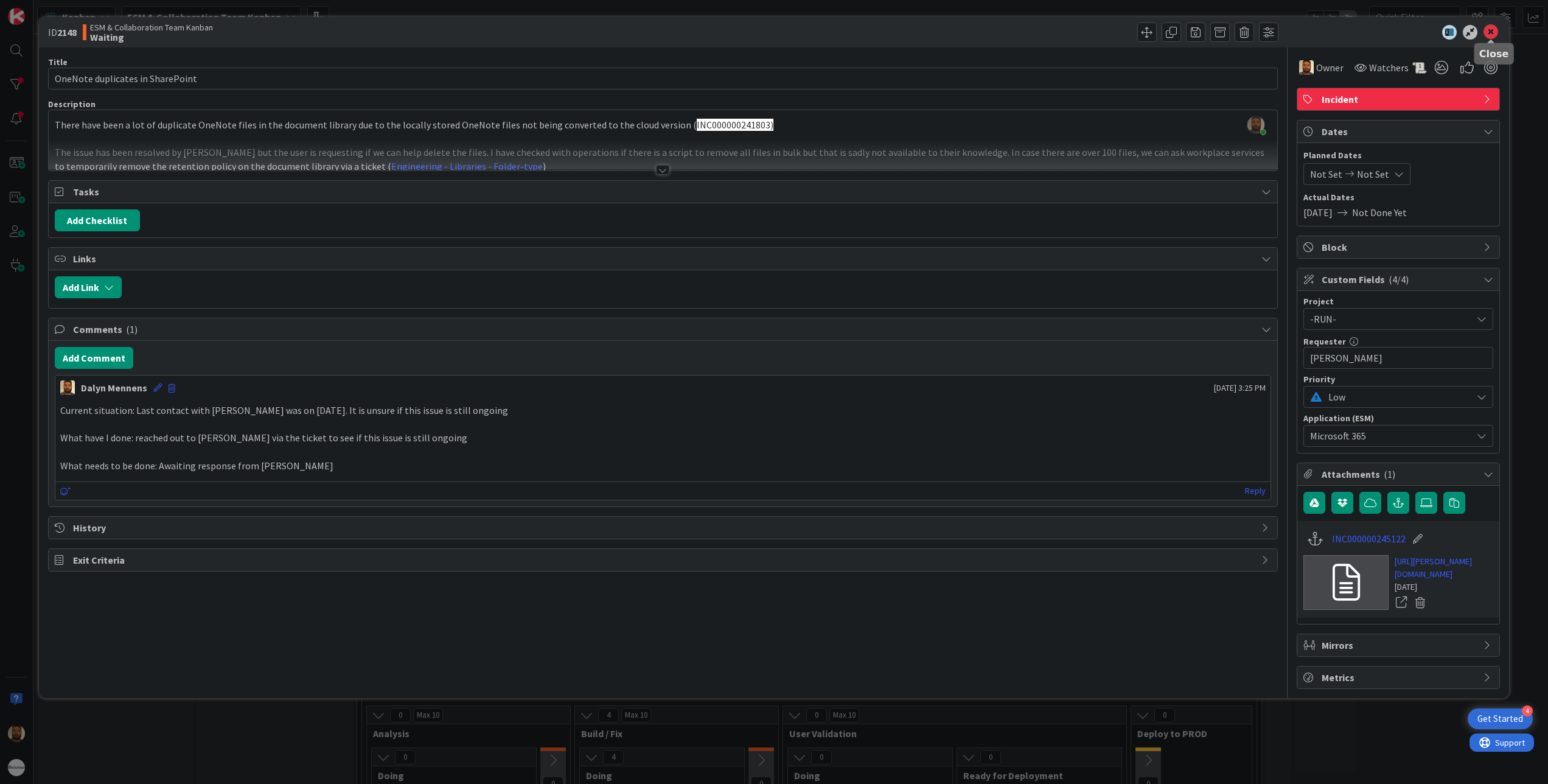
click at [1489, 33] on icon at bounding box center [1490, 31] width 14 height 14
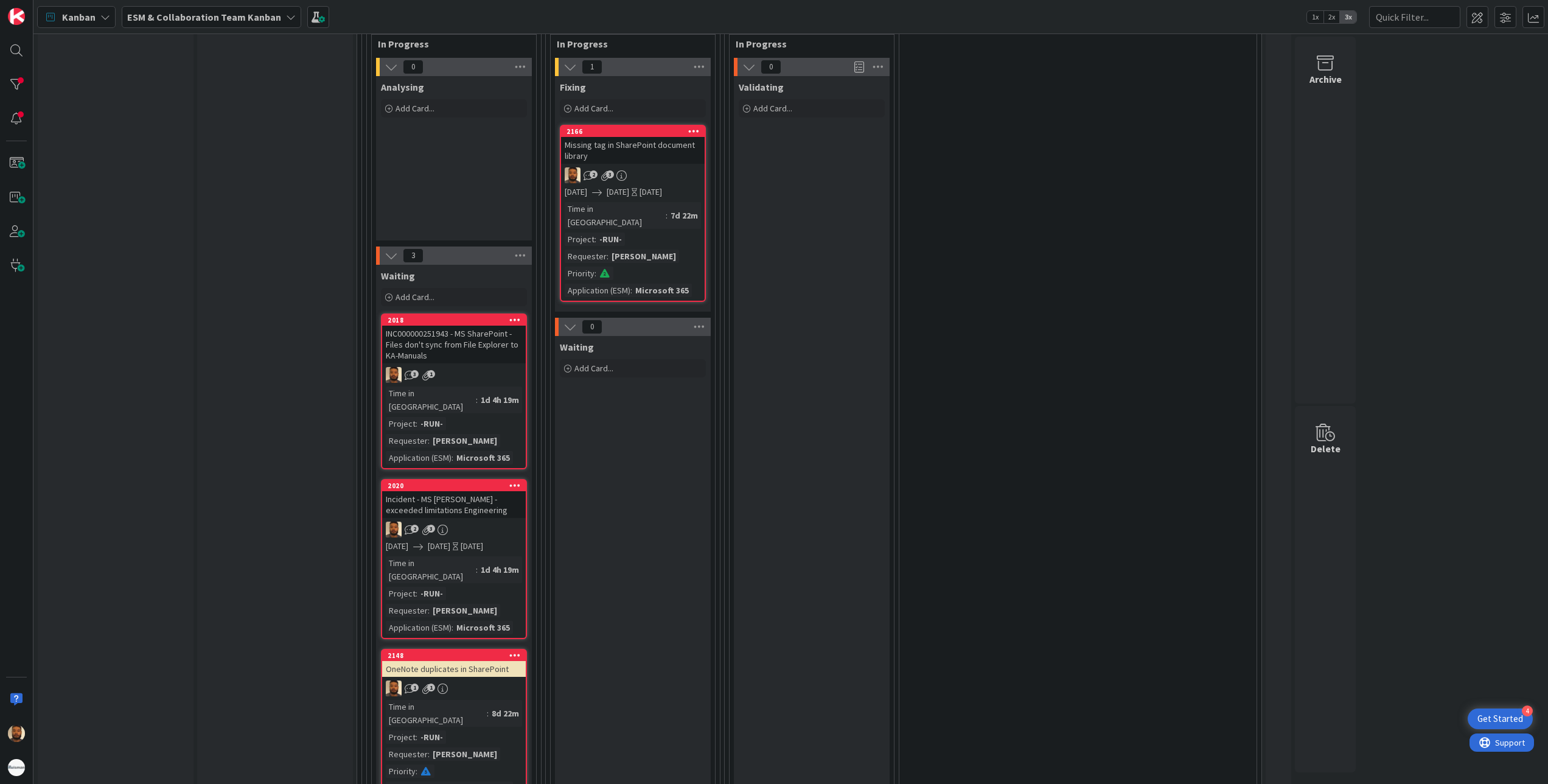
scroll to position [365, 0]
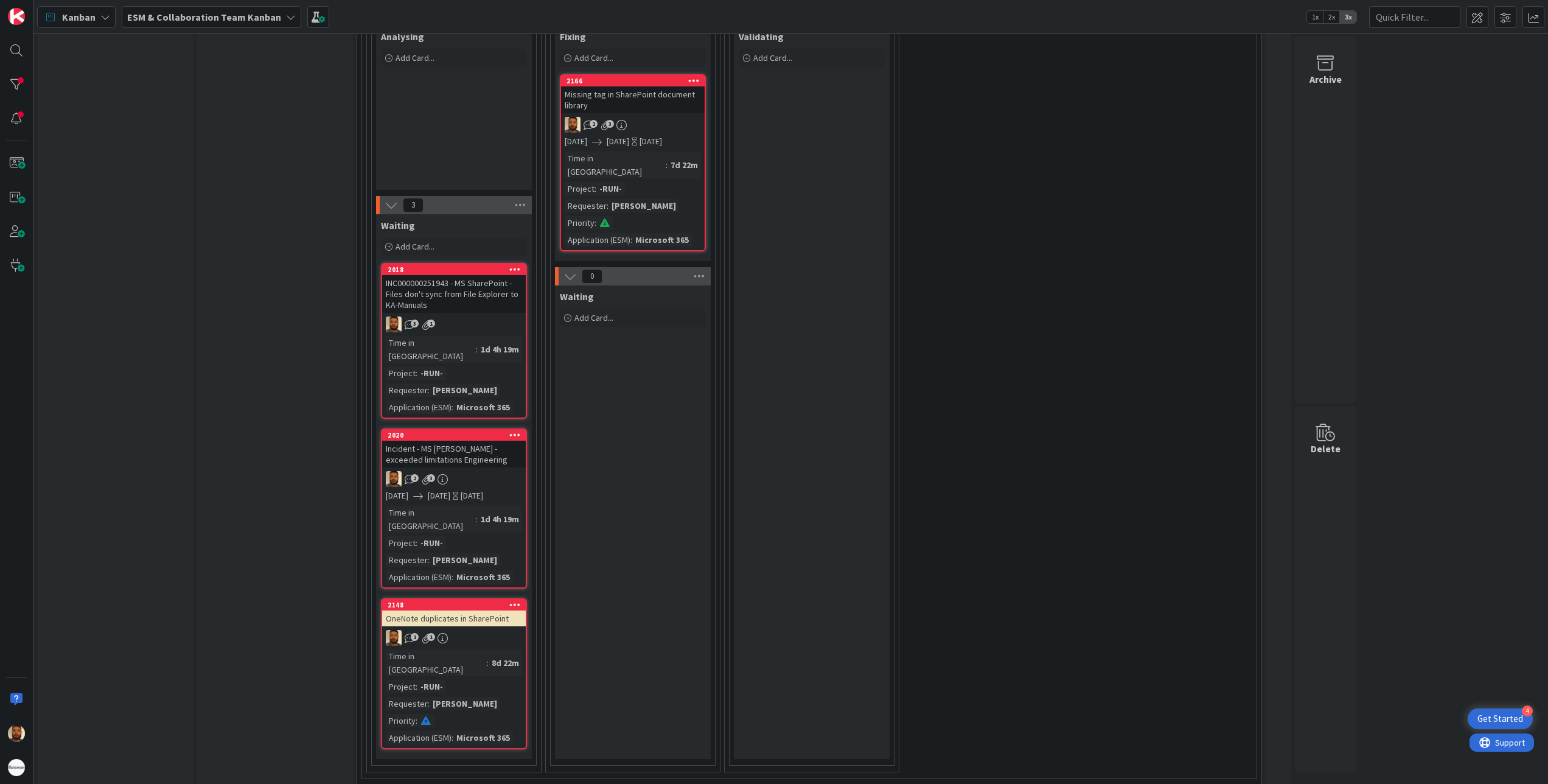
click at [449, 440] on div "Incident - MS [PERSON_NAME] - exceeded limitations Engineering" at bounding box center [453, 454] width 143 height 27
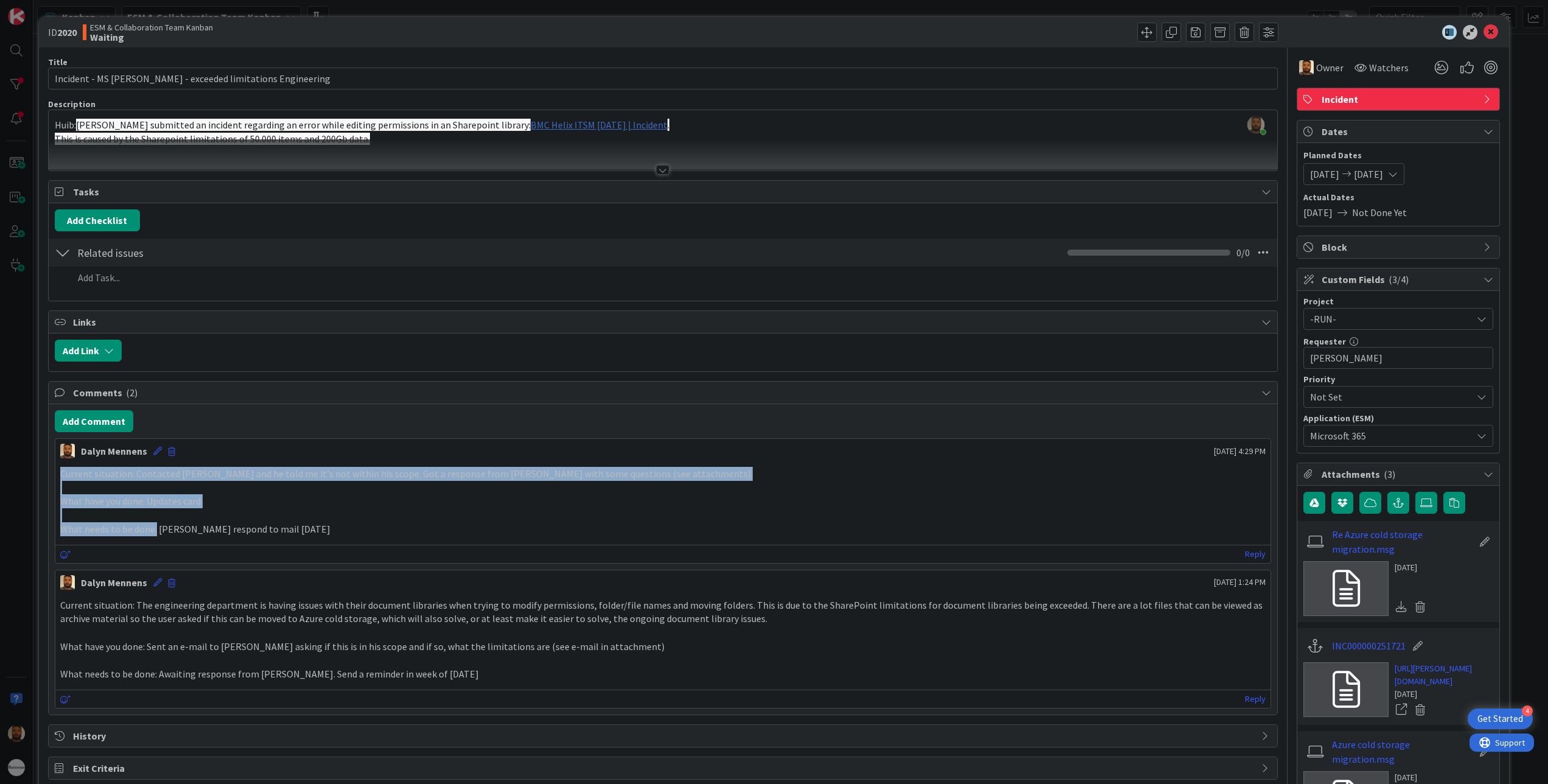
drag, startPoint x: 59, startPoint y: 476, endPoint x: 154, endPoint y: 532, distance: 110.3
click at [154, 532] on div "Current situation: Contacted [PERSON_NAME] and he told me it's not within his s…" at bounding box center [663, 501] width 1216 height 79
copy div "Current situation: Contacted [PERSON_NAME] and he told me it's not within his s…"
click at [110, 428] on button "Add Comment" at bounding box center [94, 421] width 79 height 22
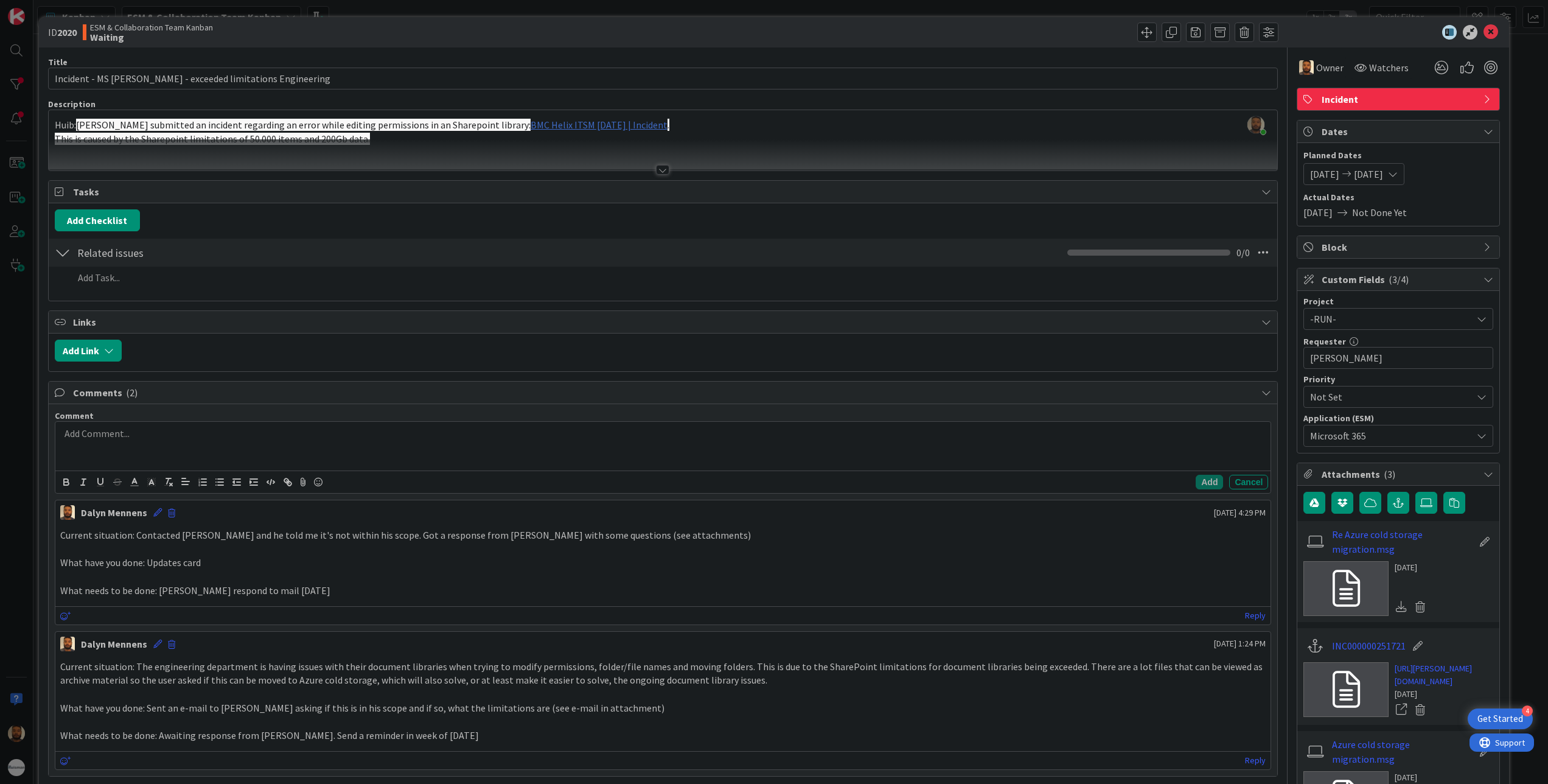
click at [177, 456] on div at bounding box center [663, 445] width 1216 height 48
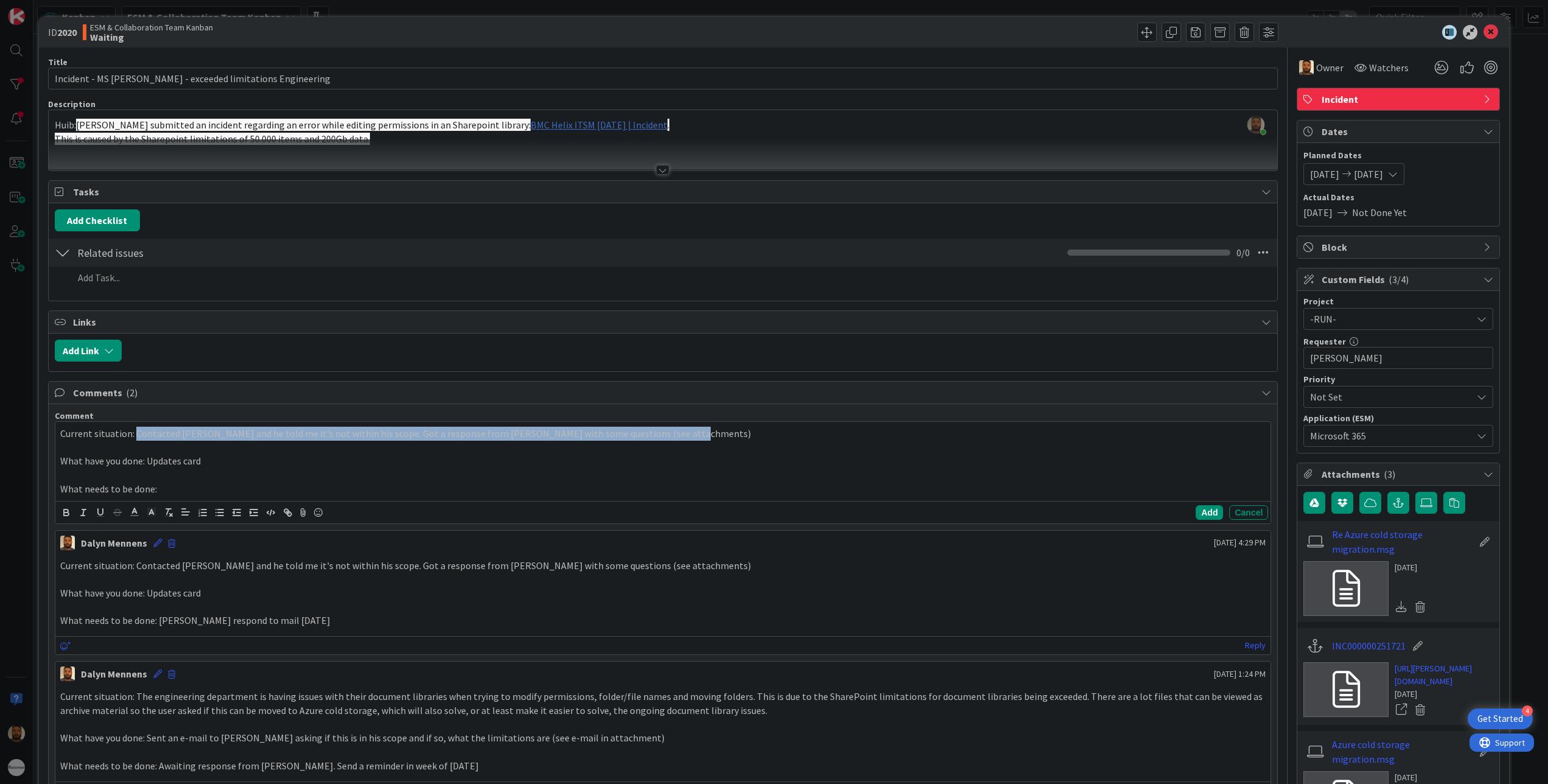
drag, startPoint x: 699, startPoint y: 439, endPoint x: 135, endPoint y: 441, distance: 564.0
click at [135, 440] on p "Current situation: Contacted [PERSON_NAME] and he told me it's not within his s…" at bounding box center [663, 434] width 1206 height 14
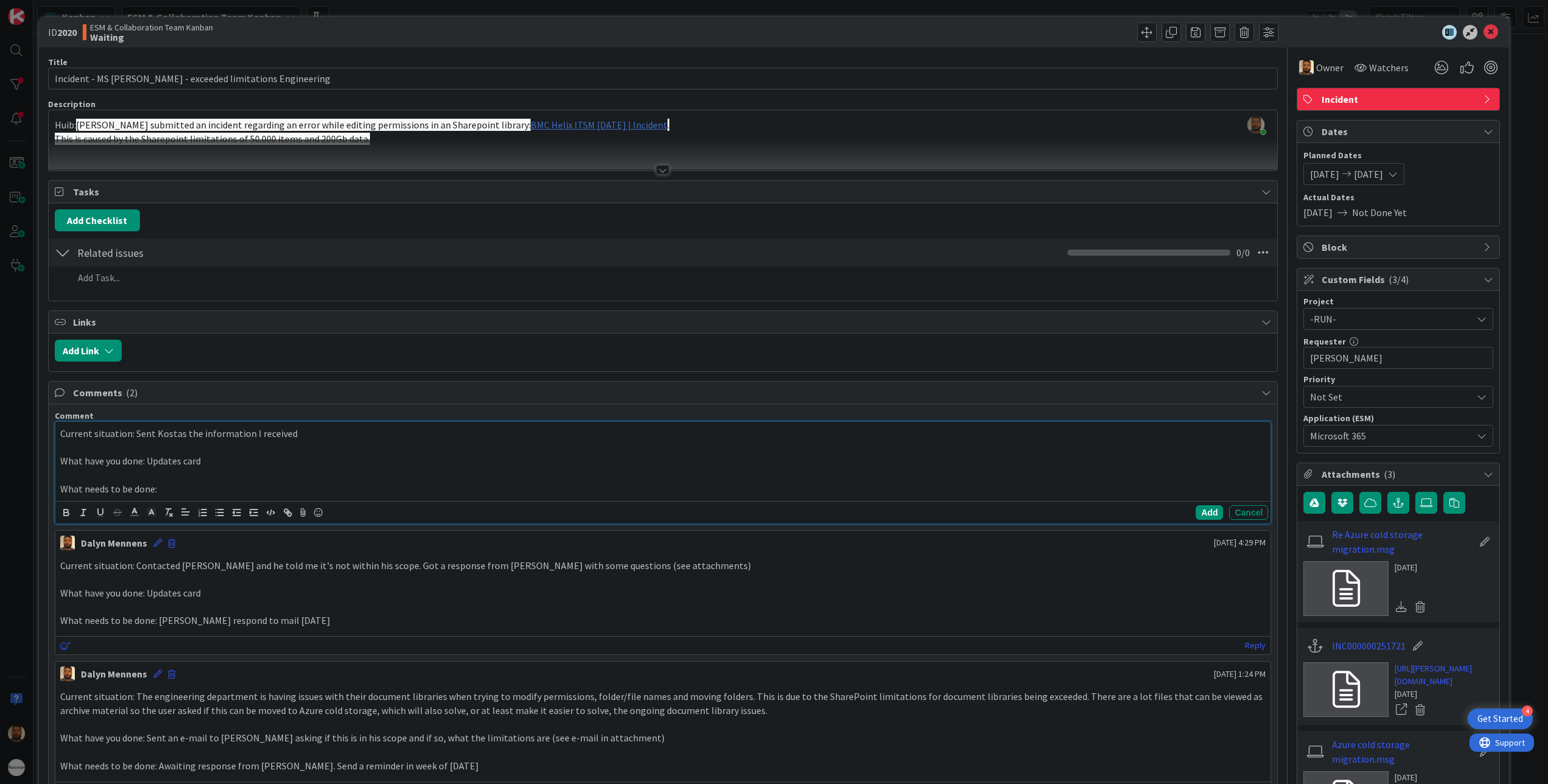
click at [329, 434] on p "Current situation: Sent Kostas the information I received" at bounding box center [663, 434] width 1206 height 14
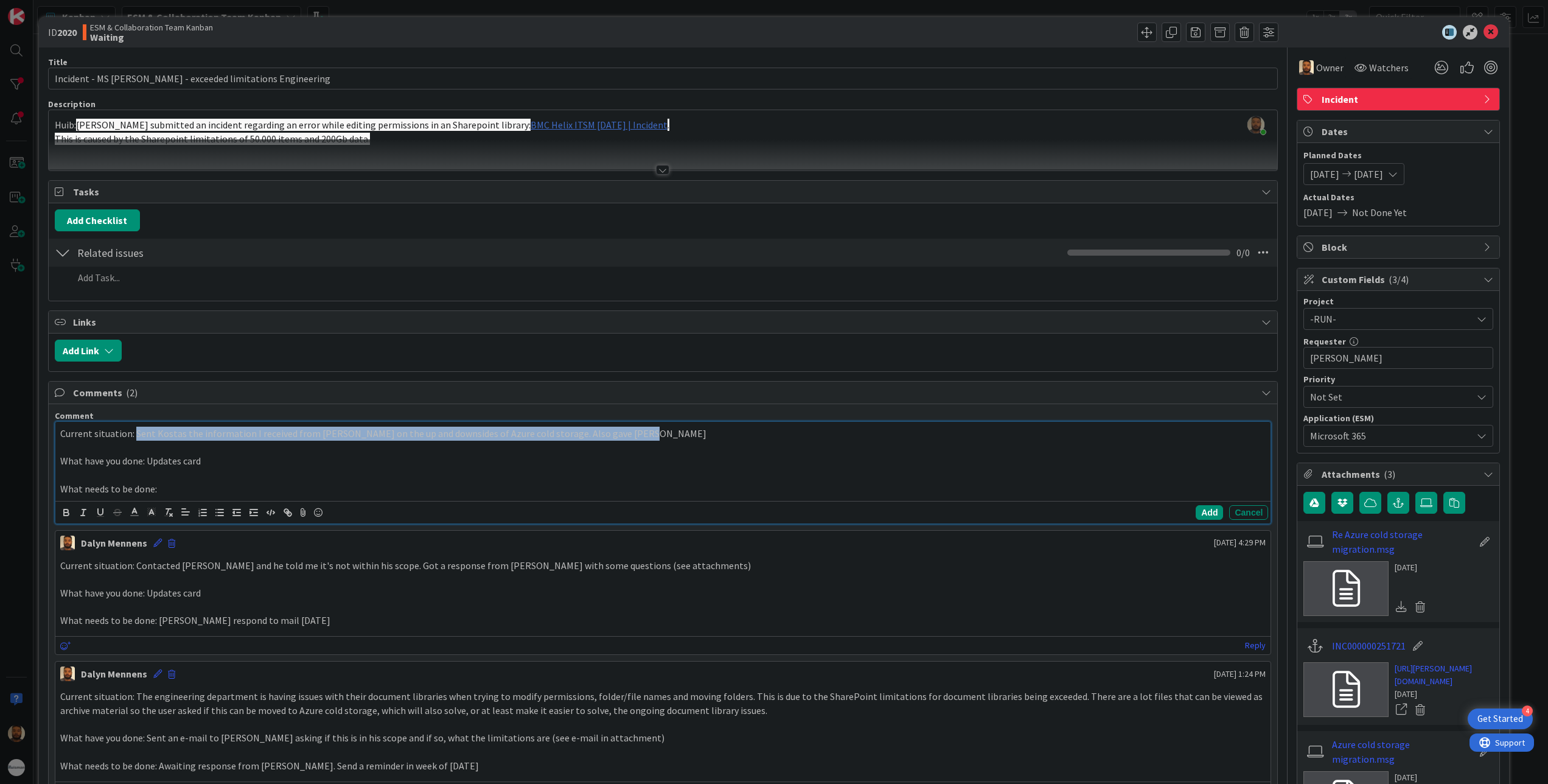
drag, startPoint x: 132, startPoint y: 435, endPoint x: 626, endPoint y: 434, distance: 494.0
click at [626, 434] on p "Current situation: Sent Kostas the information I received from [PERSON_NAME] on…" at bounding box center [663, 434] width 1206 height 14
copy p "Sent Kostas the information I received from [PERSON_NAME] on the up and downsid…"
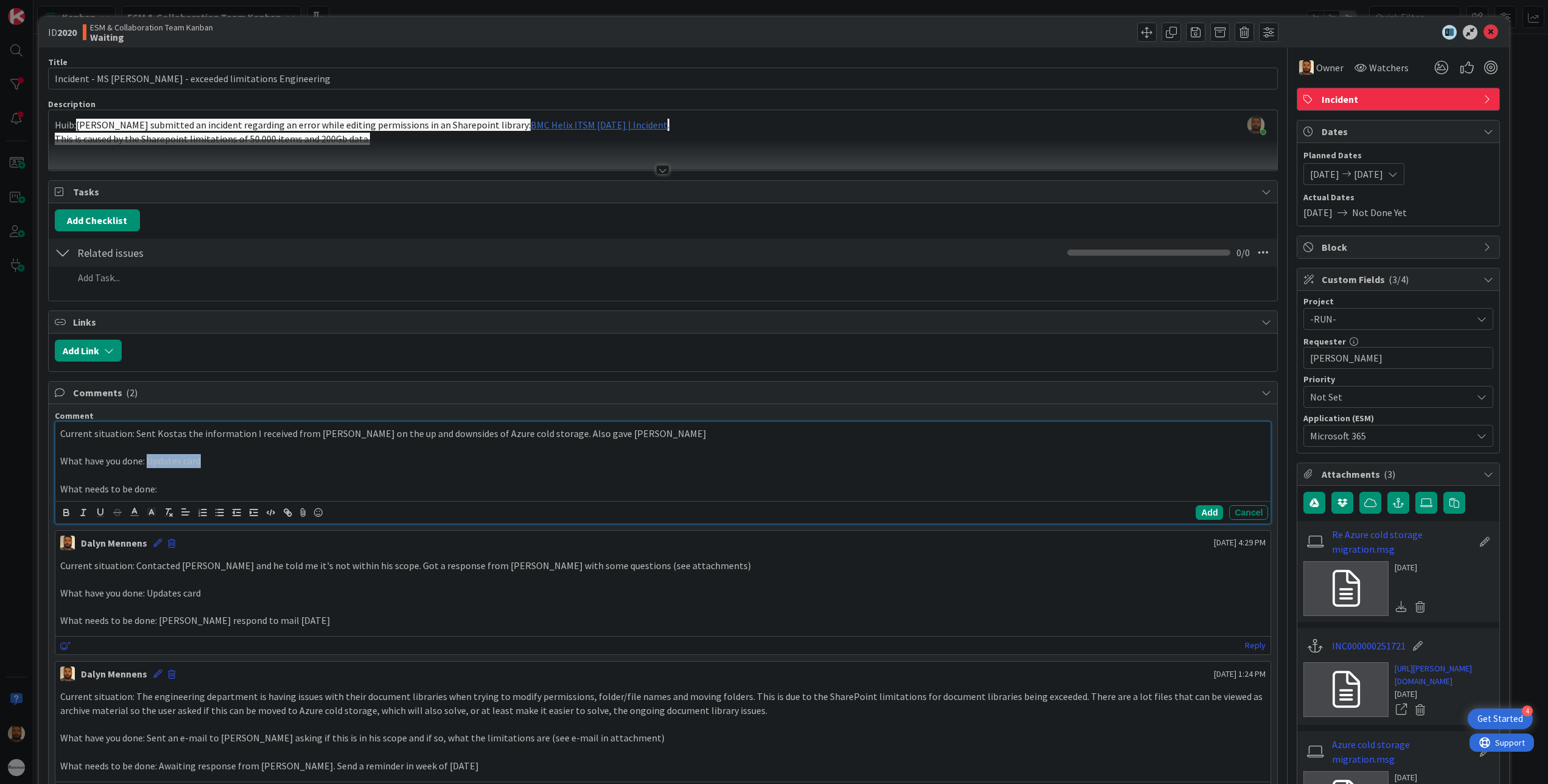
drag, startPoint x: 237, startPoint y: 470, endPoint x: 148, endPoint y: 470, distance: 89.0
click at [148, 468] on p "What have you done: Updates card" at bounding box center [663, 461] width 1206 height 14
click at [653, 463] on p "What have you done: Sent Kostas the information I received from [PERSON_NAME] o…" at bounding box center [663, 461] width 1206 height 14
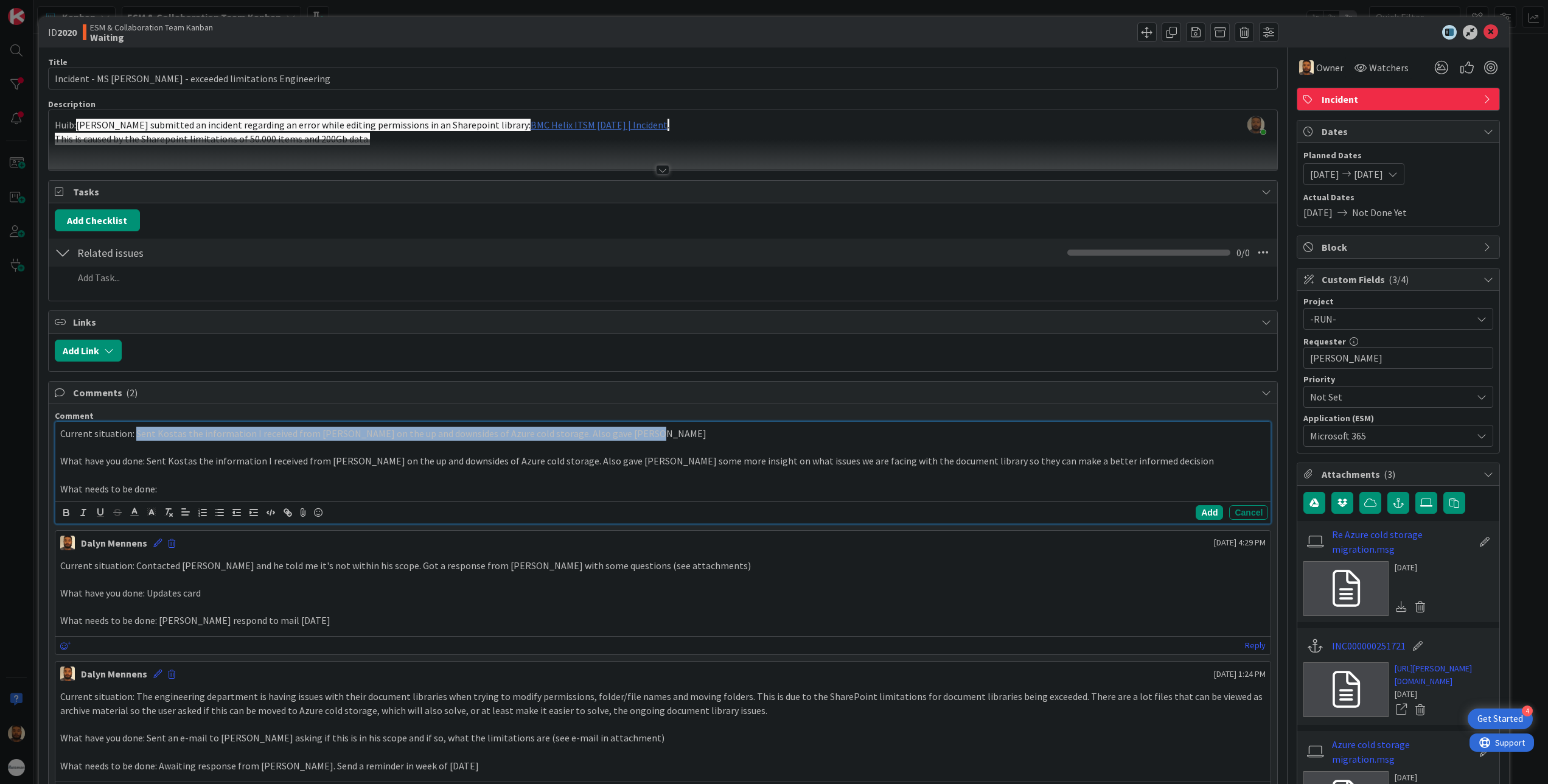
drag, startPoint x: 641, startPoint y: 439, endPoint x: 132, endPoint y: 441, distance: 509.0
click at [132, 440] on p "Current situation: Sent Kostas the information I received from [PERSON_NAME] on…" at bounding box center [663, 434] width 1206 height 14
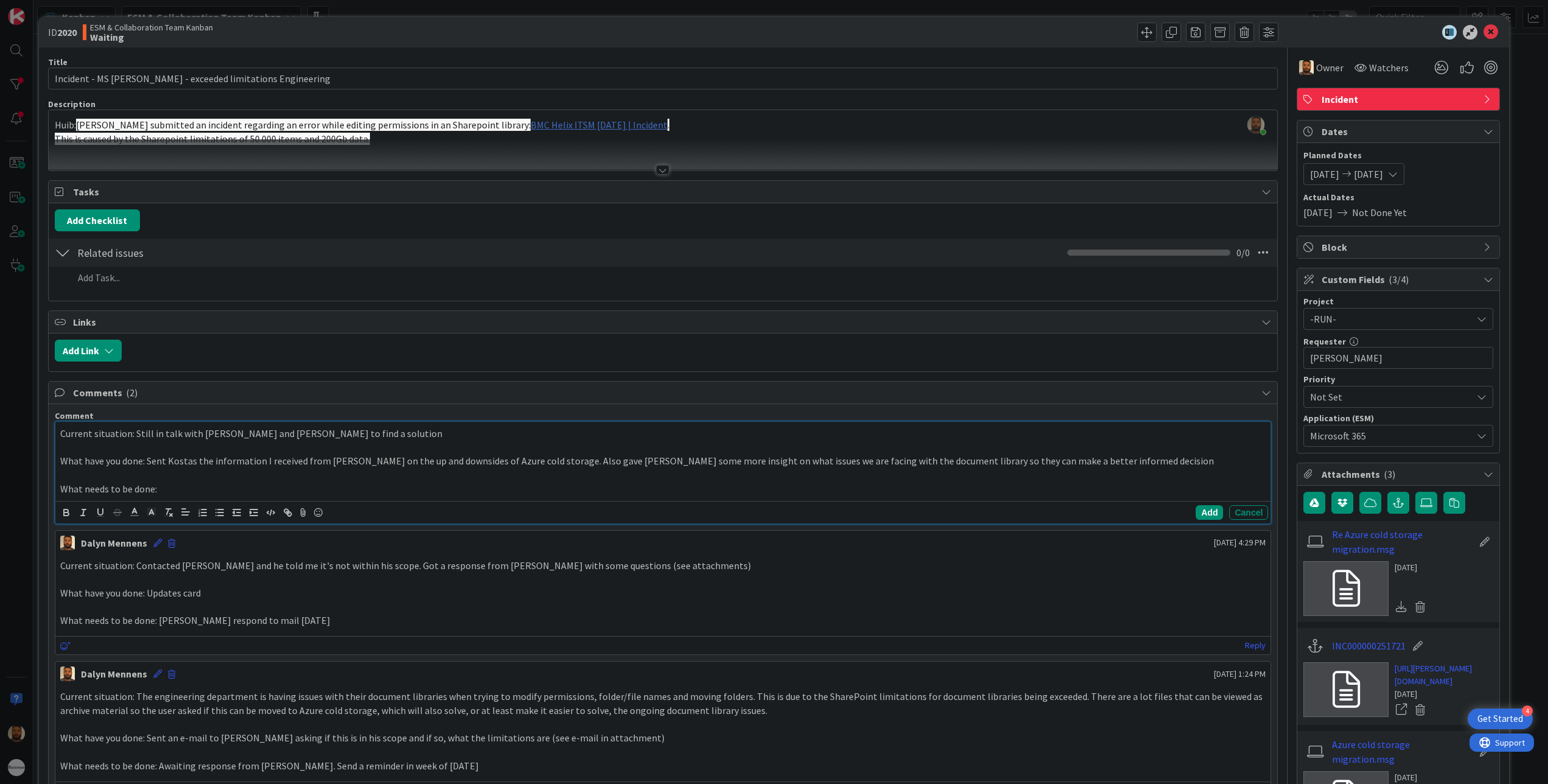
click at [196, 491] on p "What needs to be done:" at bounding box center [663, 489] width 1206 height 14
click at [1196, 514] on button "Add" at bounding box center [1209, 512] width 27 height 14
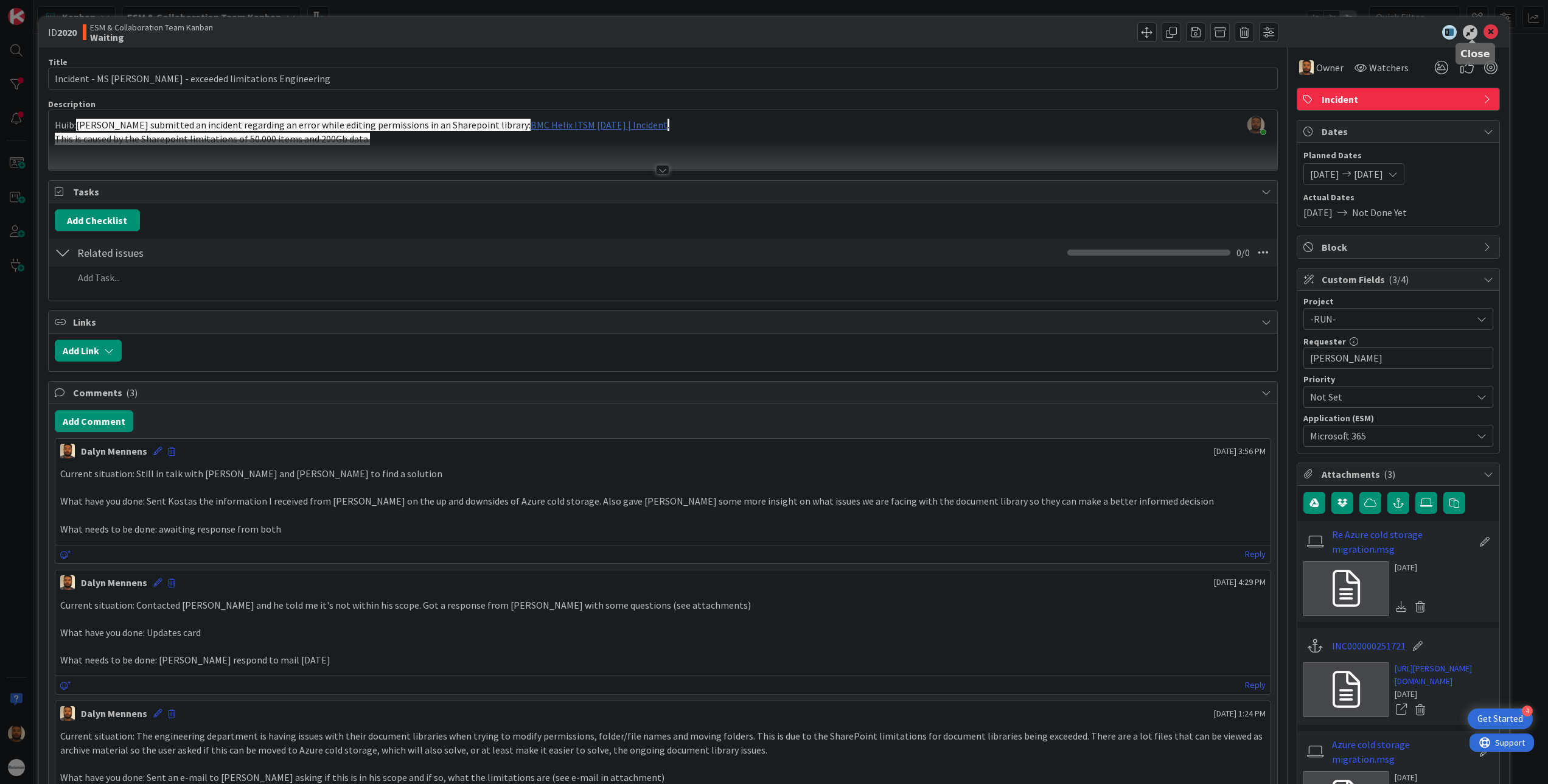
click at [1484, 31] on icon at bounding box center [1490, 31] width 14 height 14
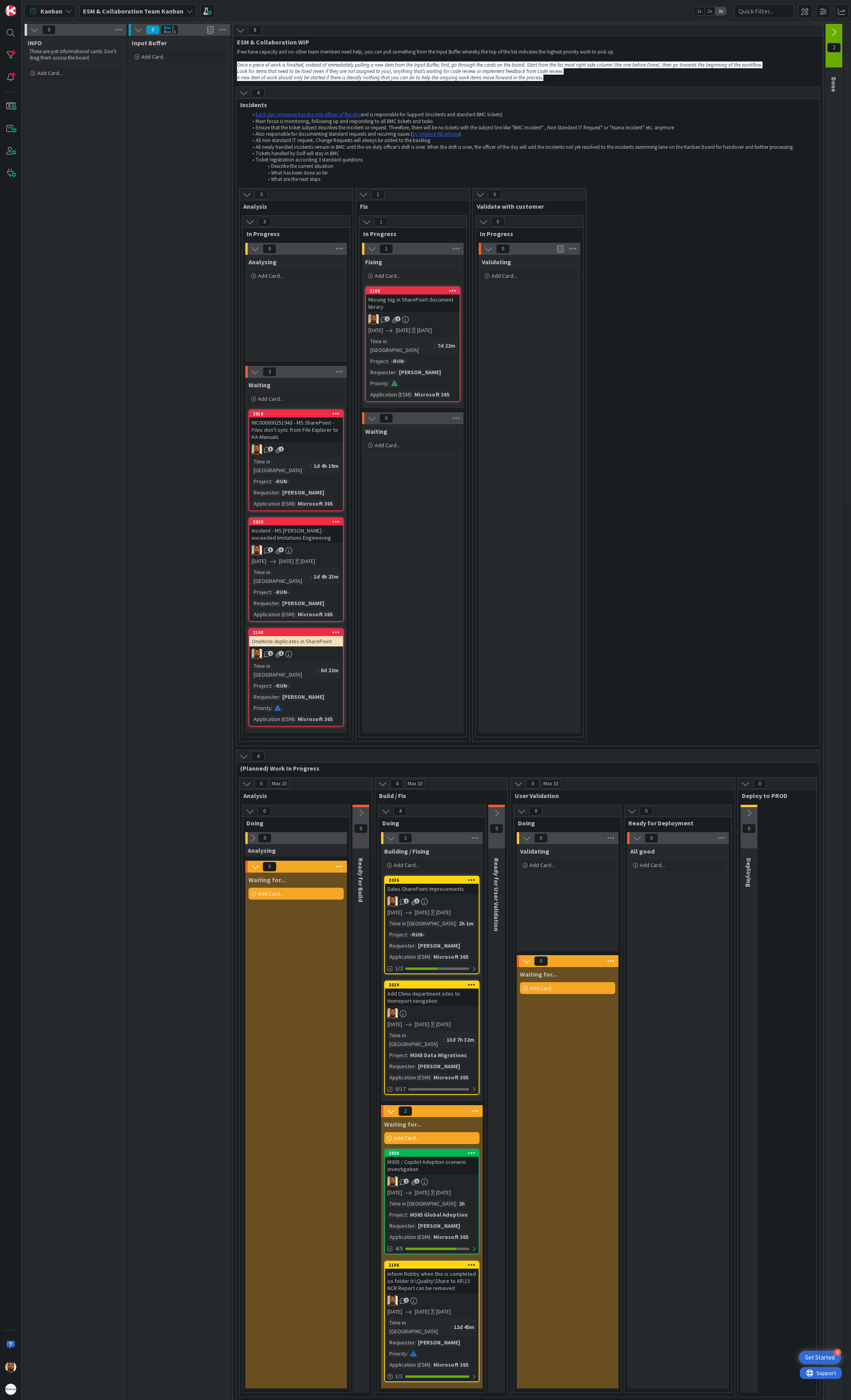
click at [465, 511] on div "2 1" at bounding box center [432, 1181] width 94 height 11
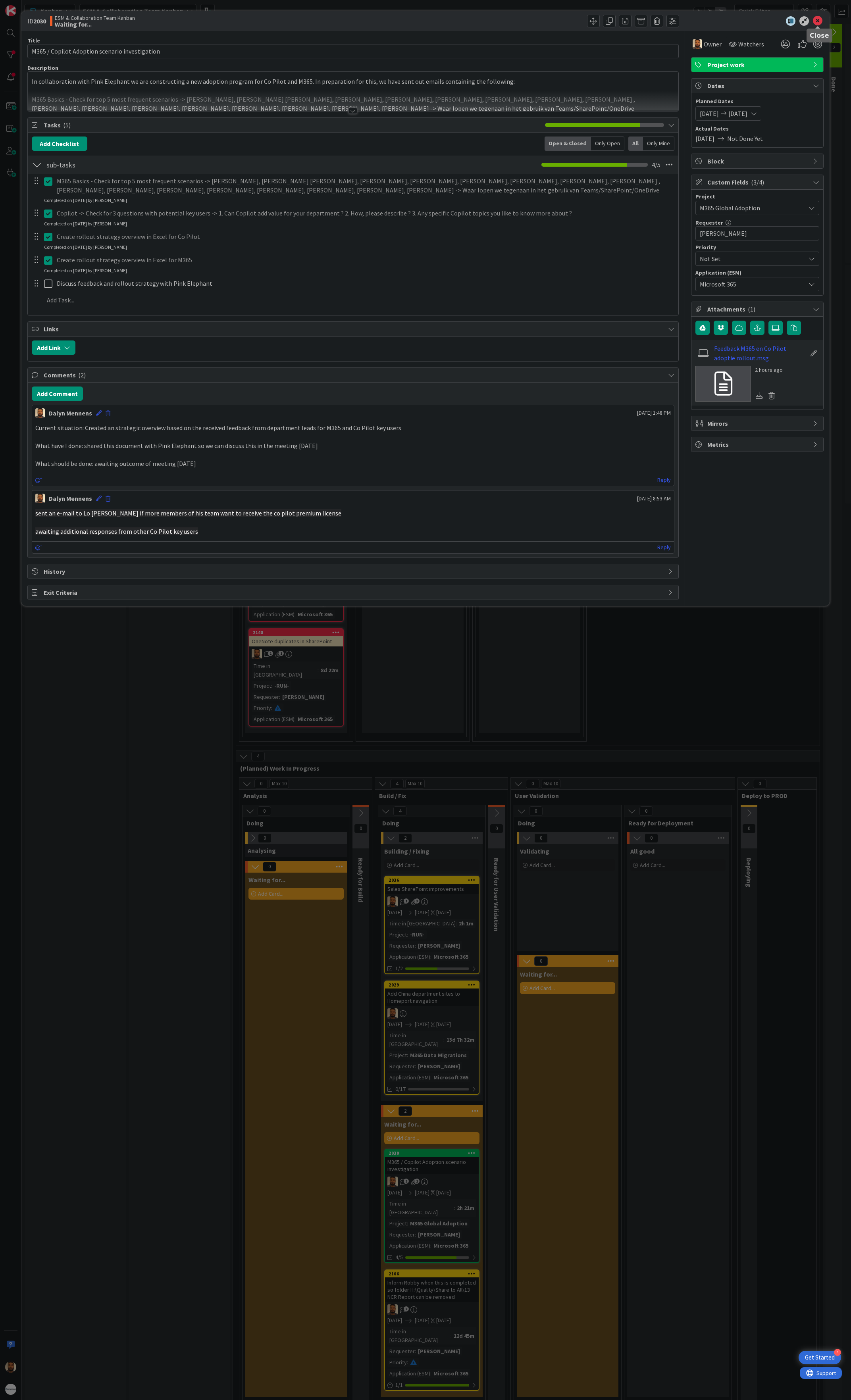
click at [819, 22] on icon at bounding box center [818, 20] width 9 height 9
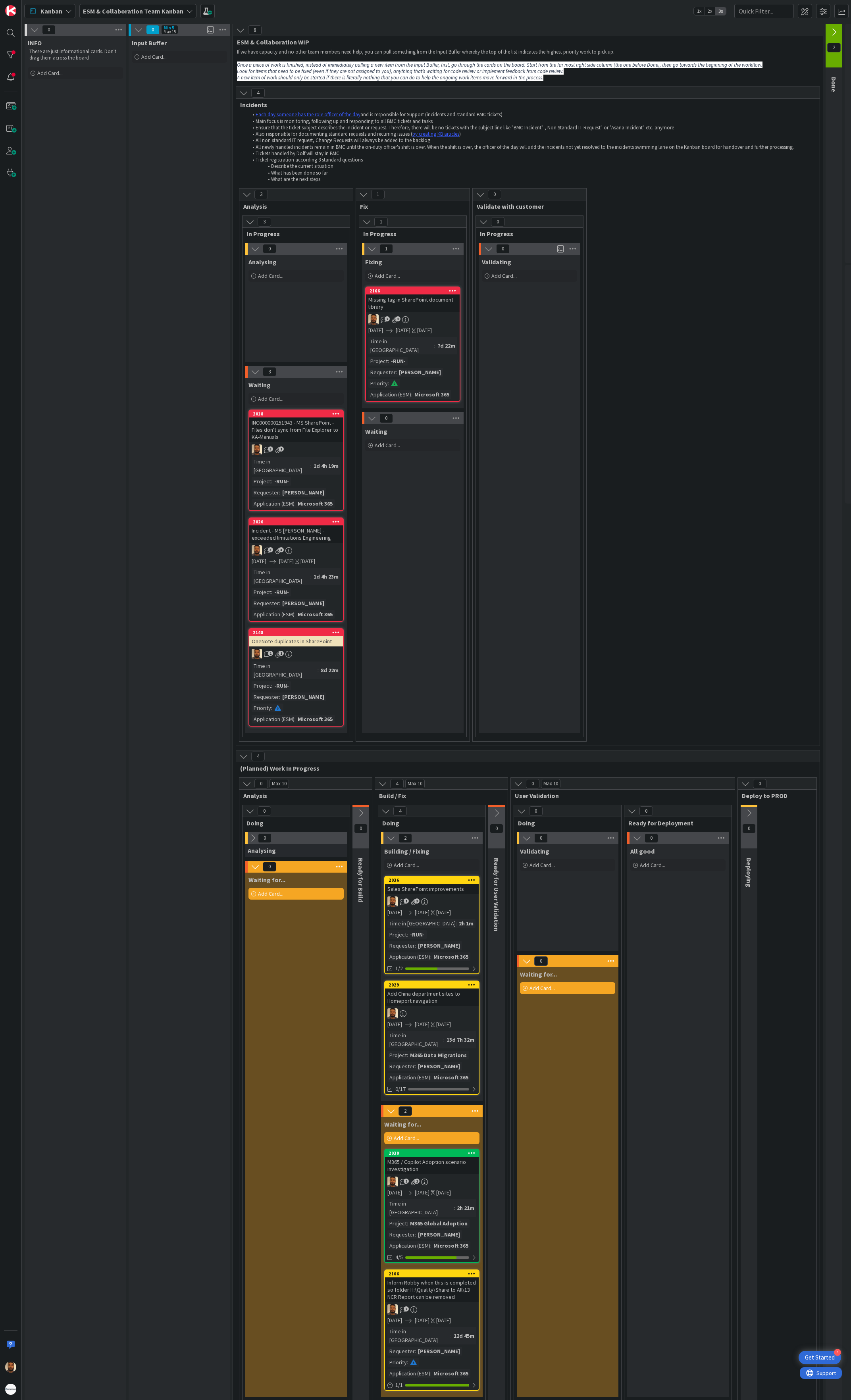
click at [468, 511] on div "Add China department sites to Homeport navigation" at bounding box center [432, 997] width 94 height 18
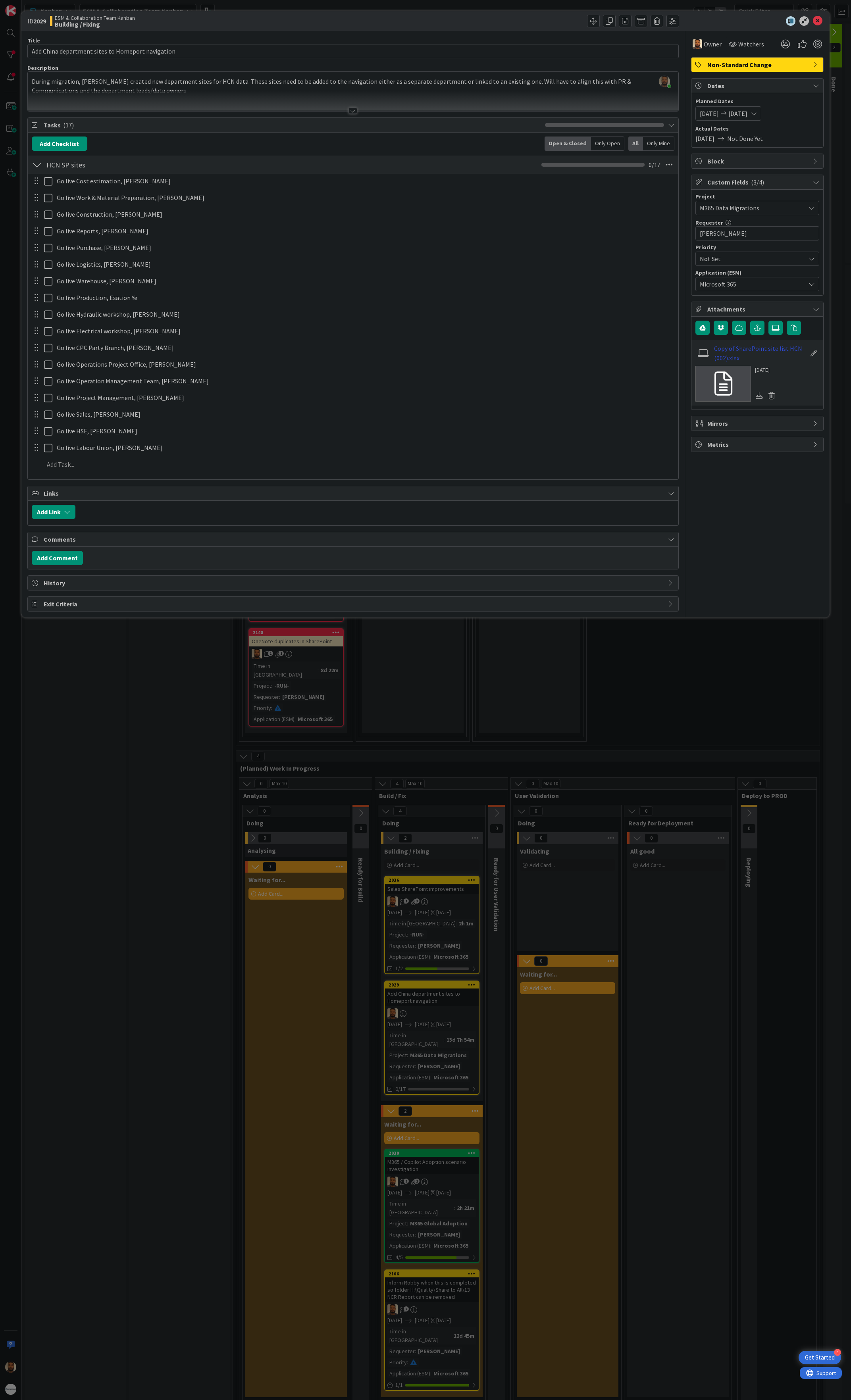
click at [734, 356] on link "Copy of SharePoint site list HCN (002).xlsx" at bounding box center [760, 353] width 92 height 19
